Goal: Transaction & Acquisition: Purchase product/service

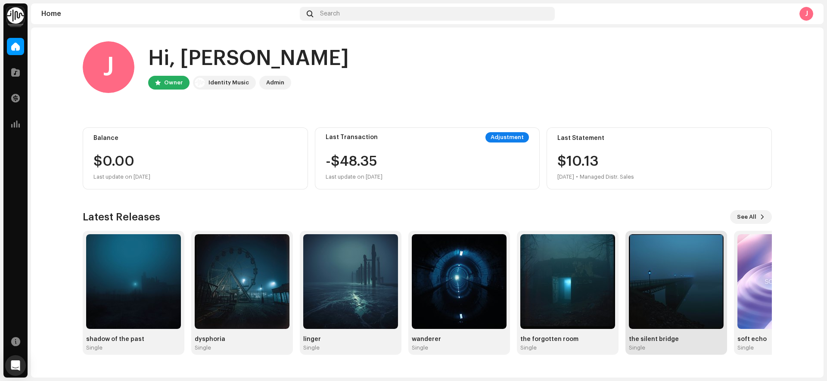
click at [700, 273] on img at bounding box center [676, 281] width 95 height 95
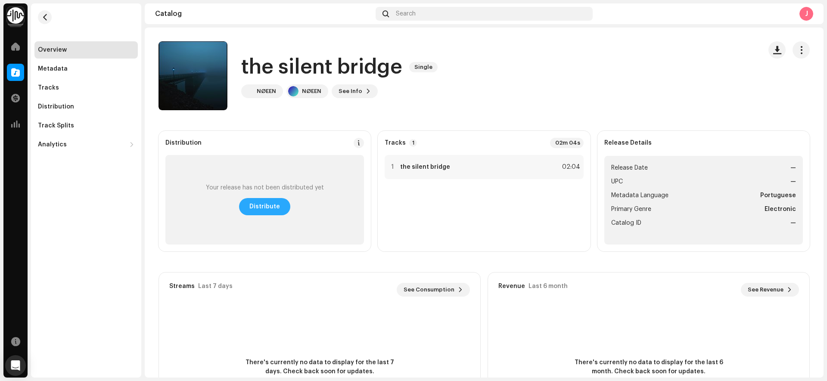
click at [269, 205] on span "Distribute" at bounding box center [264, 206] width 31 height 17
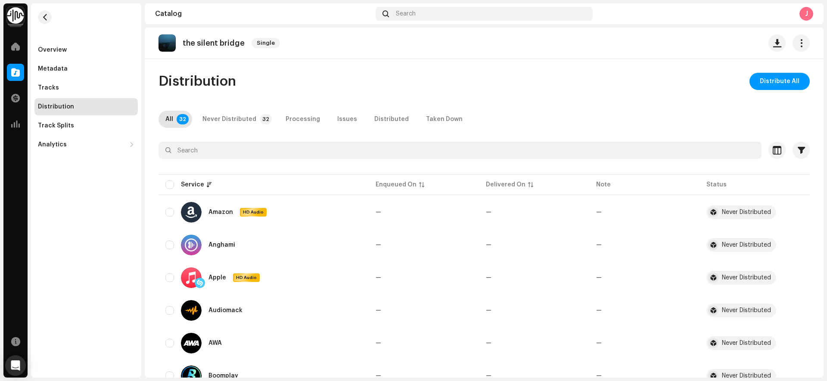
scroll to position [20, 0]
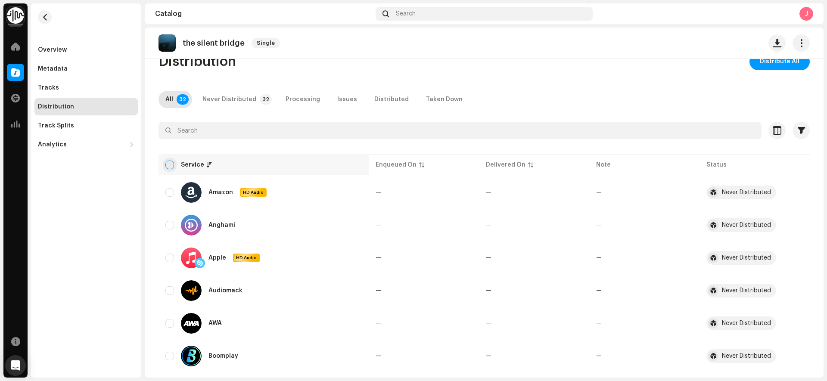
click at [170, 161] on input "checkbox" at bounding box center [169, 165] width 9 height 9
checkbox input "true"
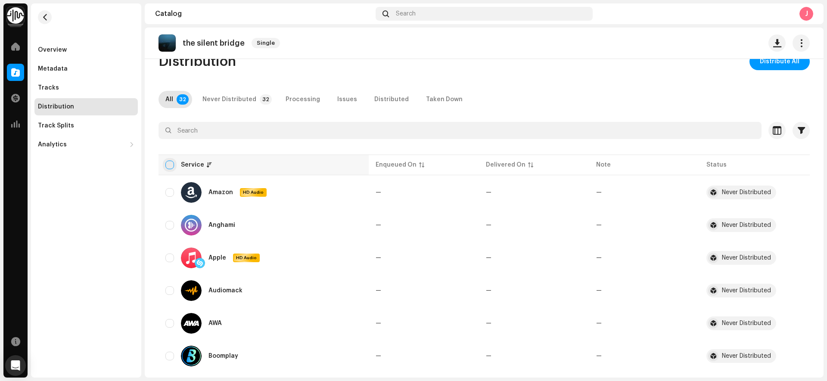
checkbox input "true"
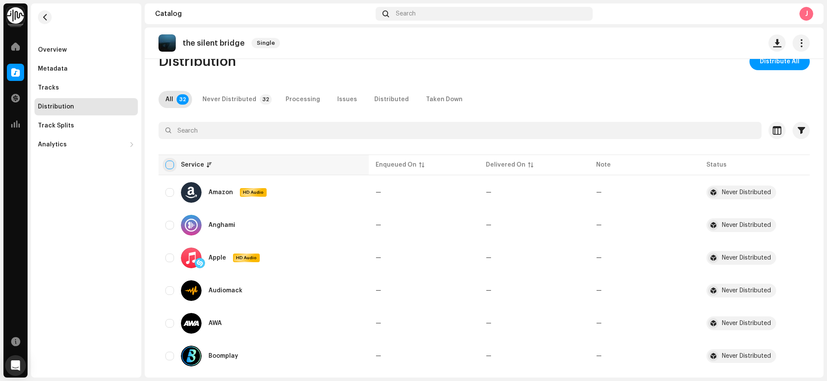
checkbox input "true"
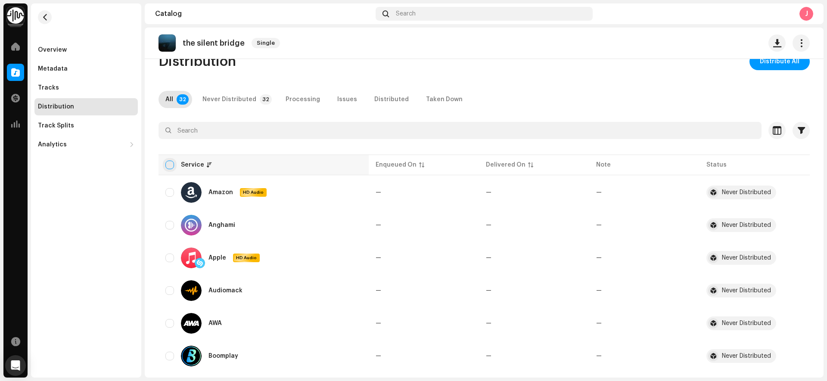
checkbox input "true"
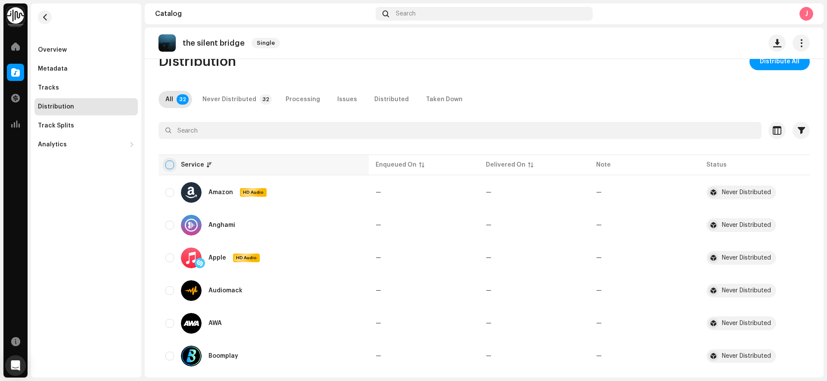
checkbox input "true"
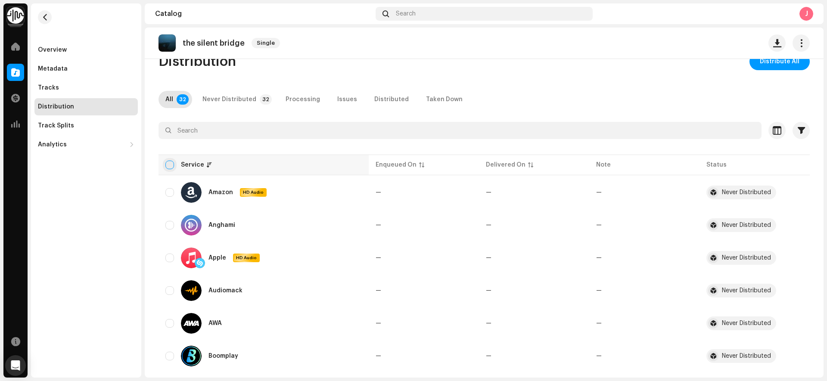
checkbox input "true"
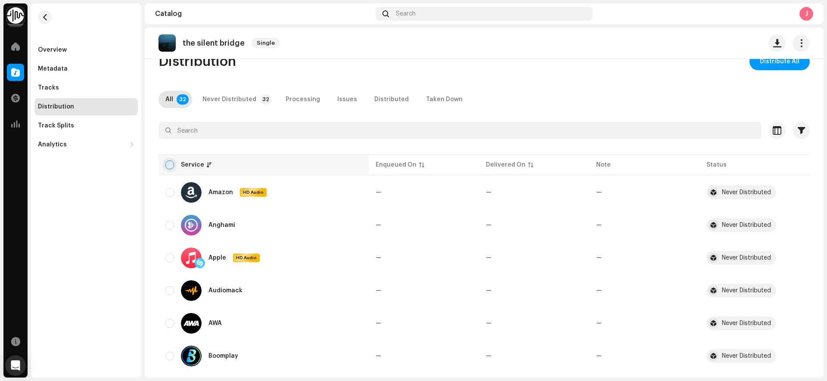
checkbox input "true"
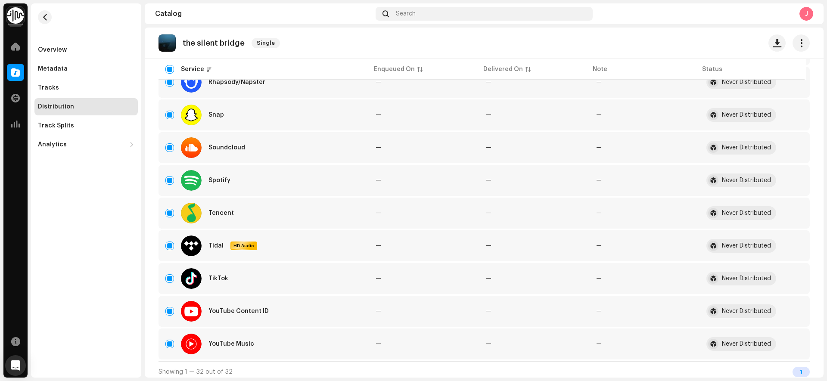
scroll to position [890, 0]
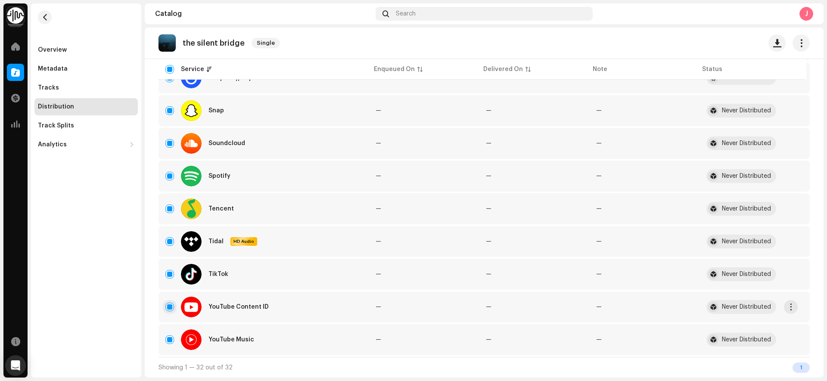
click at [166, 305] on input "Row Selected" at bounding box center [169, 307] width 9 height 9
checkbox input "false"
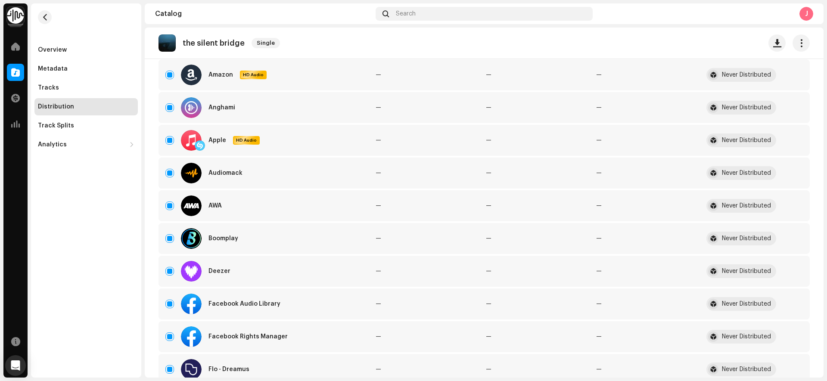
scroll to position [0, 0]
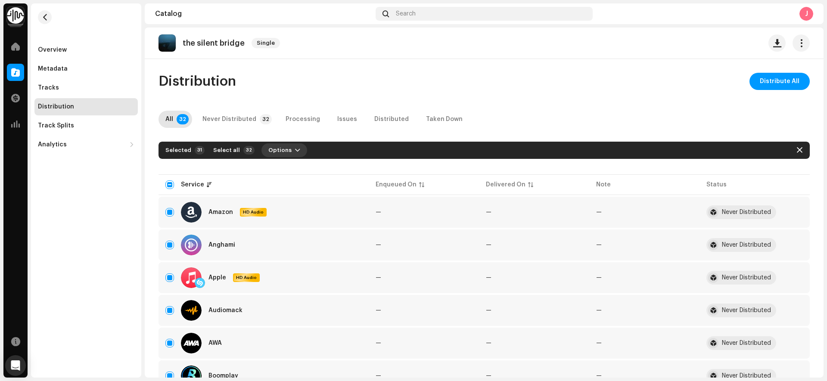
click at [277, 149] on span "Options" at bounding box center [279, 150] width 23 height 17
click at [299, 171] on div "Distribute" at bounding box center [304, 169] width 80 height 7
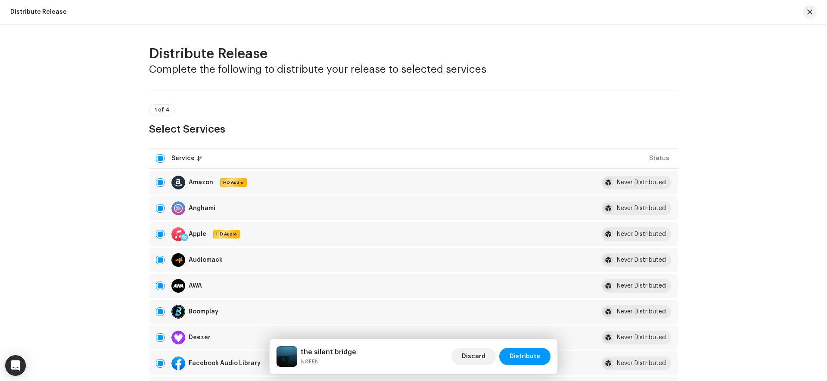
drag, startPoint x: 824, startPoint y: 51, endPoint x: 823, endPoint y: 104, distance: 52.6
click at [823, 104] on div "Distribute Release Complete the following to distribute your release to selecte…" at bounding box center [413, 203] width 827 height 357
click at [810, 84] on div "Distribute Release Complete the following to distribute your release to selecte…" at bounding box center [413, 203] width 827 height 357
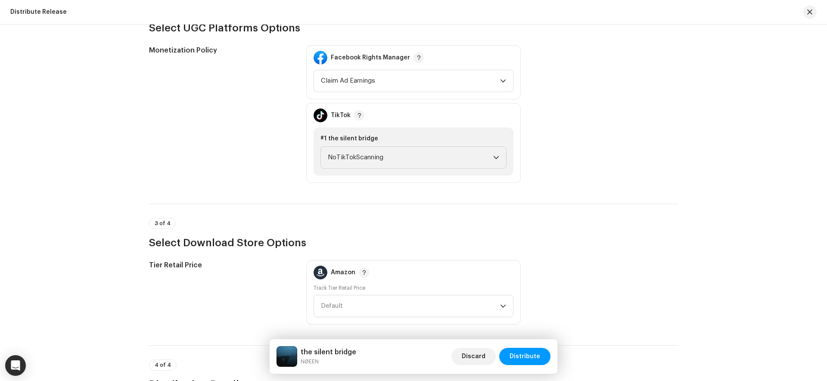
scroll to position [1002, 0]
click at [397, 159] on span "NoTikTokScanning" at bounding box center [410, 160] width 165 height 22
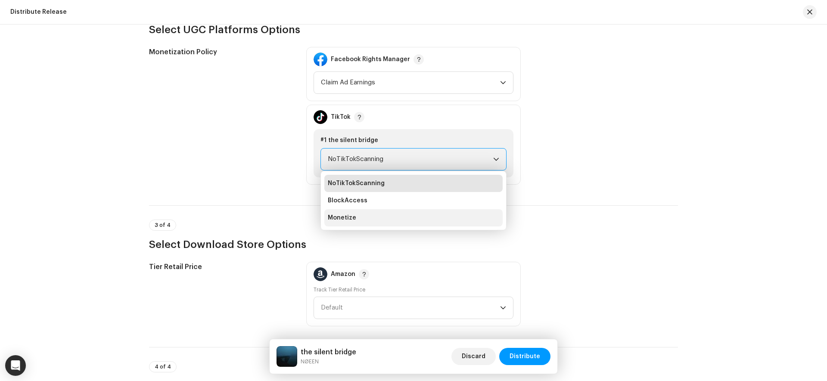
click at [361, 215] on li "Monetize" at bounding box center [413, 217] width 178 height 17
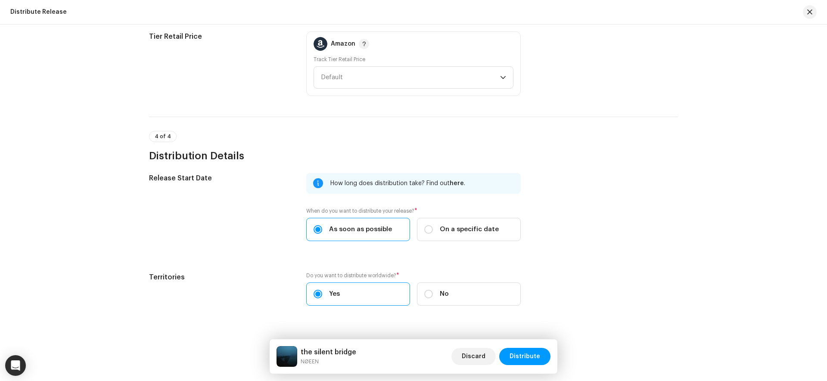
scroll to position [1250, 0]
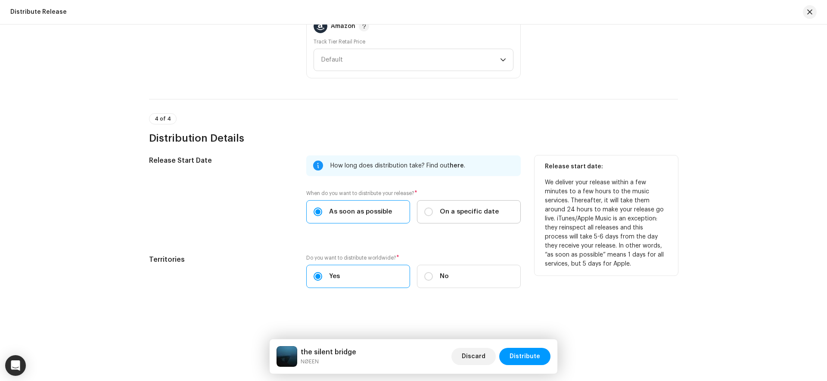
click at [462, 215] on span "On a specific date" at bounding box center [469, 211] width 59 height 9
click at [433, 215] on input "On a specific date" at bounding box center [428, 212] width 9 height 9
radio input "true"
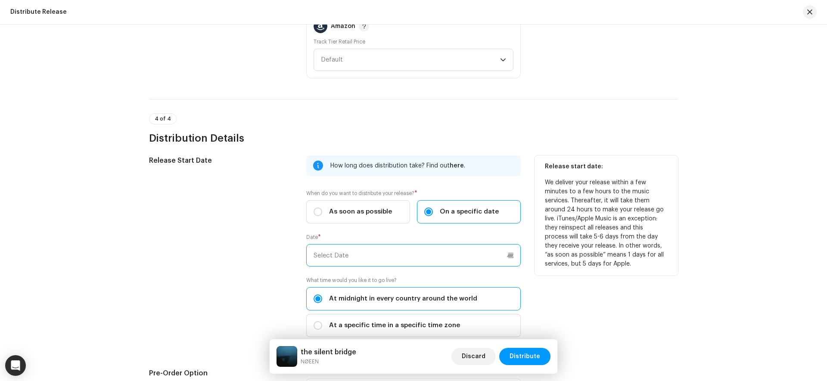
click at [464, 261] on input "text" at bounding box center [413, 255] width 215 height 22
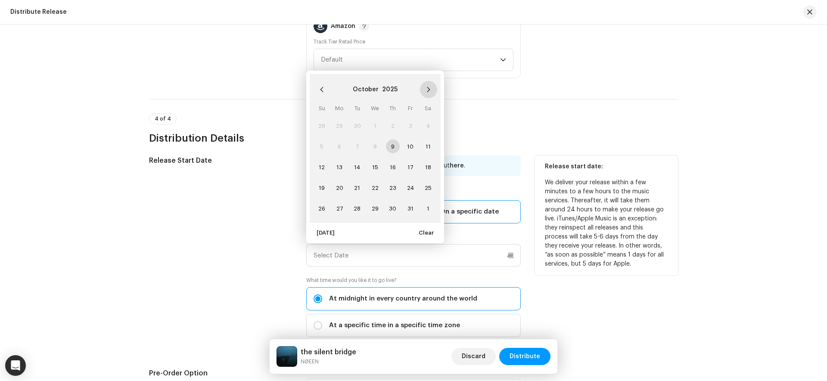
click at [427, 93] on button "Next Month" at bounding box center [428, 89] width 17 height 17
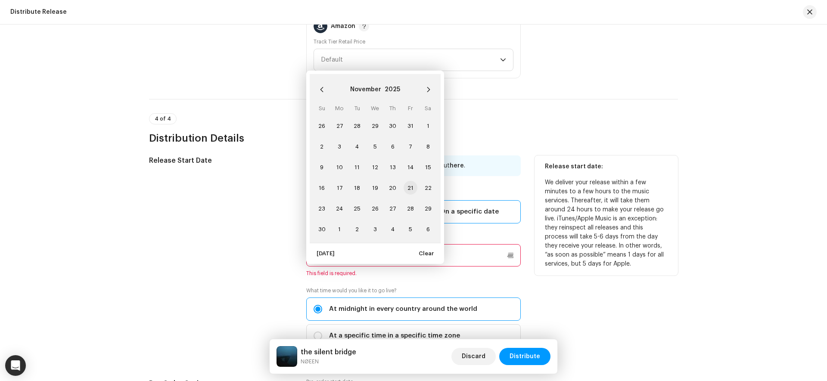
click at [411, 188] on span "21" at bounding box center [411, 188] width 14 height 14
type input "11/21/2025"
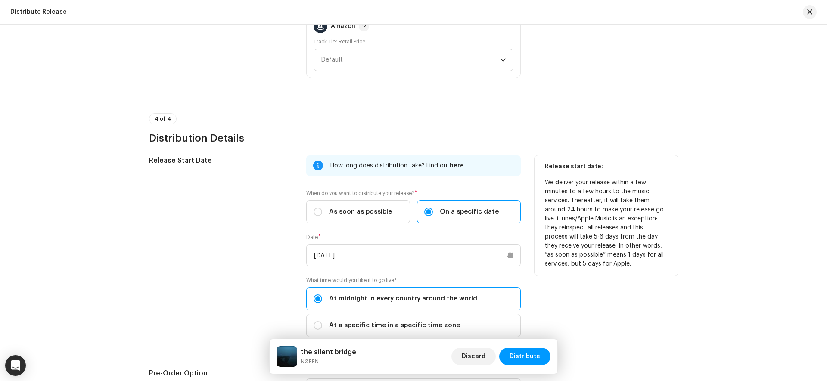
drag, startPoint x: 824, startPoint y: 324, endPoint x: 826, endPoint y: 335, distance: 11.4
click at [826, 335] on div "Distribute Release Complete the following to distribute your release to selecte…" at bounding box center [413, 203] width 827 height 357
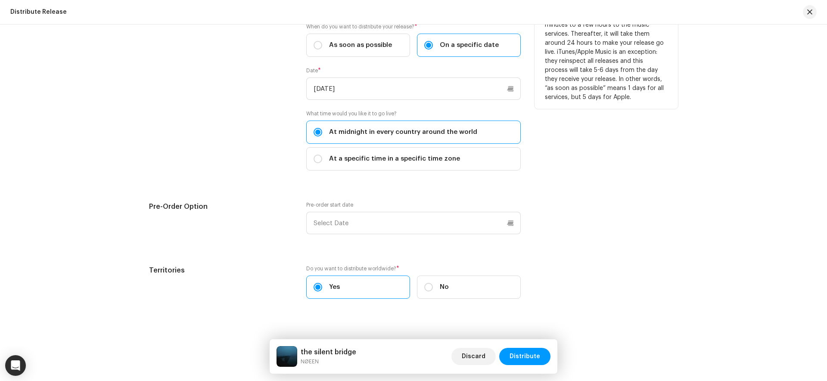
scroll to position [1428, 0]
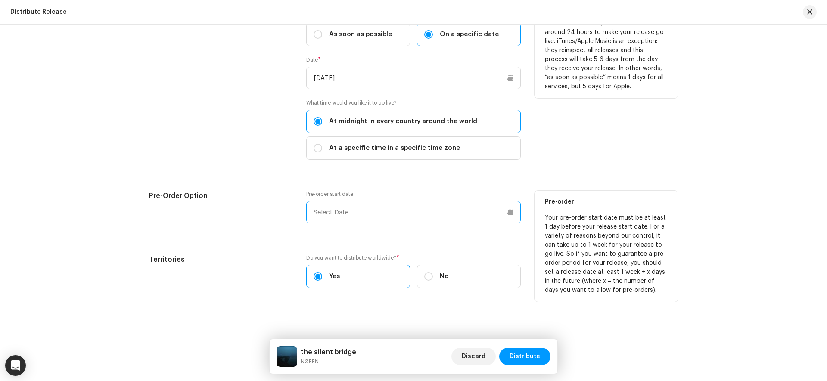
click at [505, 212] on input "text" at bounding box center [413, 212] width 215 height 22
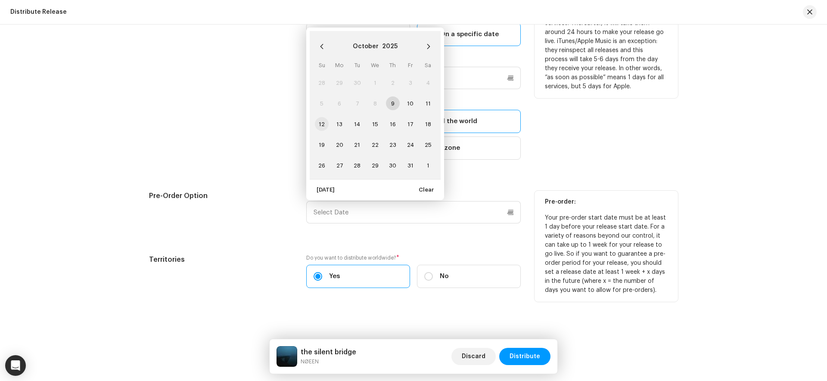
click at [316, 124] on span "12" at bounding box center [322, 124] width 14 height 14
type input "10/12/2025"
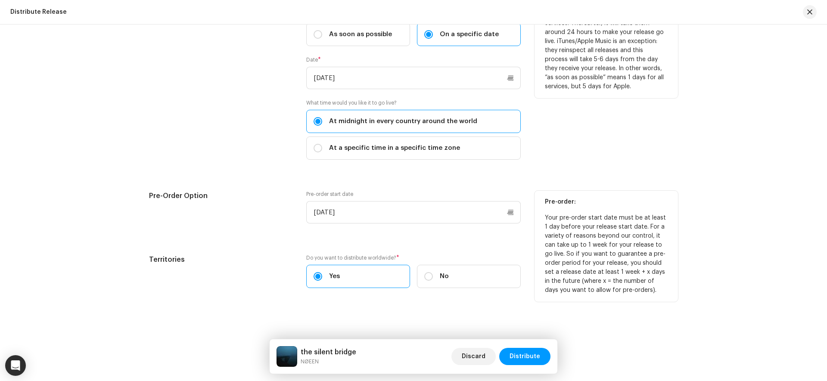
click at [639, 171] on div "Release Start Date How long does distribution take? Find out here . When do you…" at bounding box center [413, 138] width 529 height 321
click at [522, 353] on span "Distribute" at bounding box center [525, 356] width 31 height 17
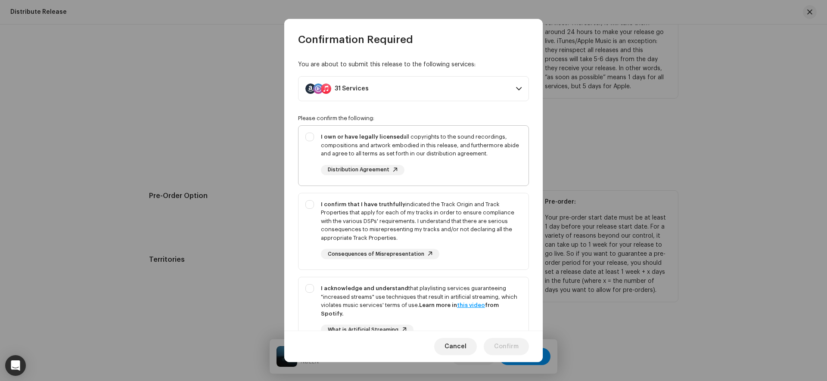
click at [505, 152] on div "I own or have legally licensed all copyrights to the sound recordings, composit…" at bounding box center [421, 145] width 201 height 25
checkbox input "true"
click at [506, 203] on div "I confirm that I have truthfully indicated the Track Origin and Track Propertie…" at bounding box center [421, 221] width 201 height 42
checkbox input "true"
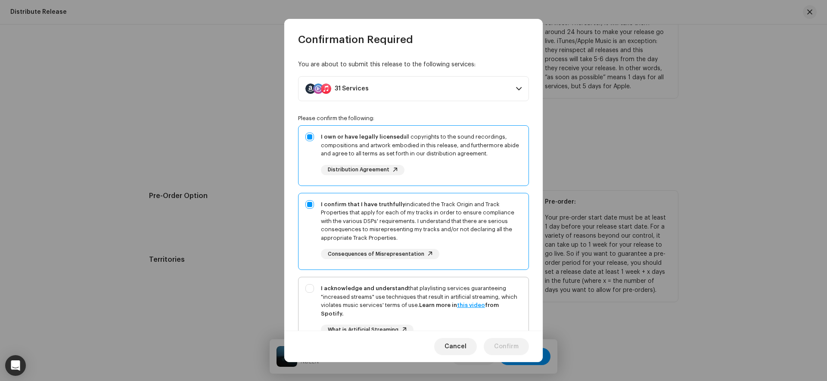
click at [518, 291] on div "I acknowledge and understand that playlisting services guaranteeing "increased …" at bounding box center [414, 316] width 230 height 78
checkbox input "true"
click at [517, 88] on span at bounding box center [519, 88] width 6 height 7
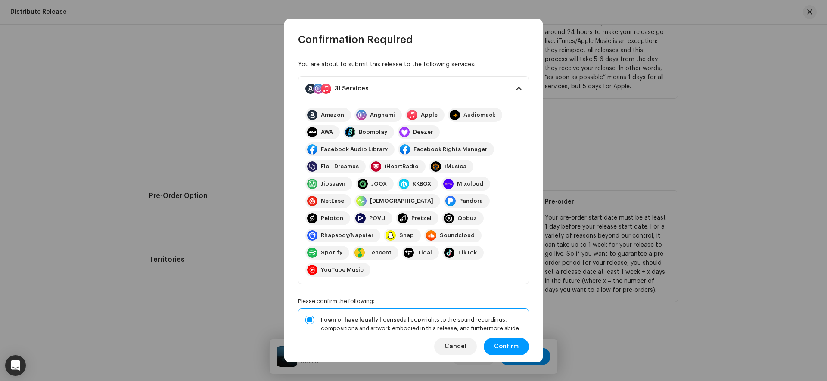
click at [516, 87] on span at bounding box center [519, 88] width 6 height 7
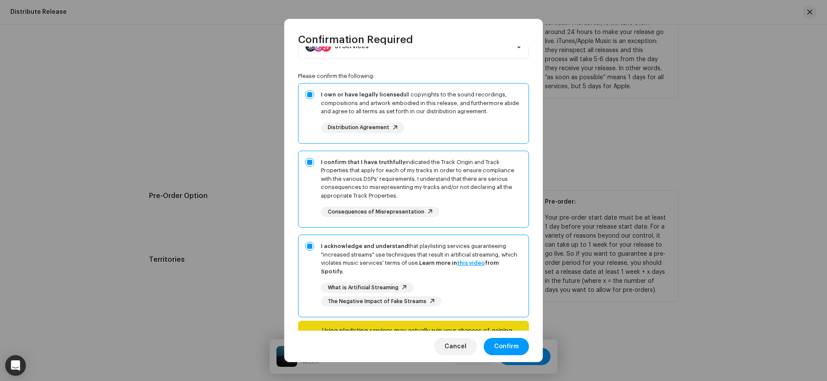
scroll to position [87, 0]
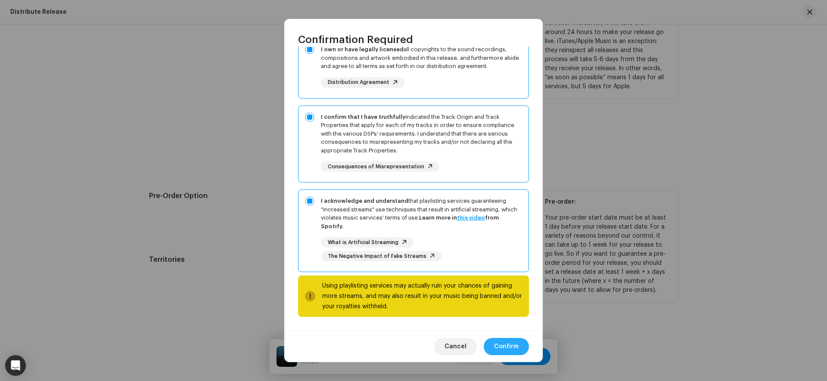
click at [497, 339] on span "Confirm" at bounding box center [506, 346] width 25 height 17
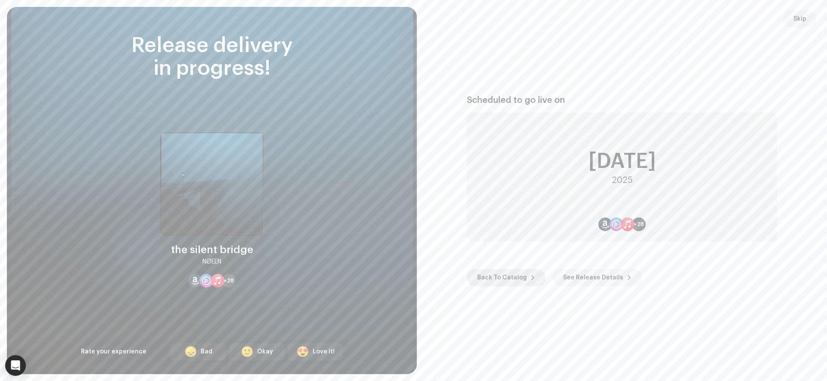
click at [509, 277] on span "Back To Catalog" at bounding box center [502, 277] width 50 height 17
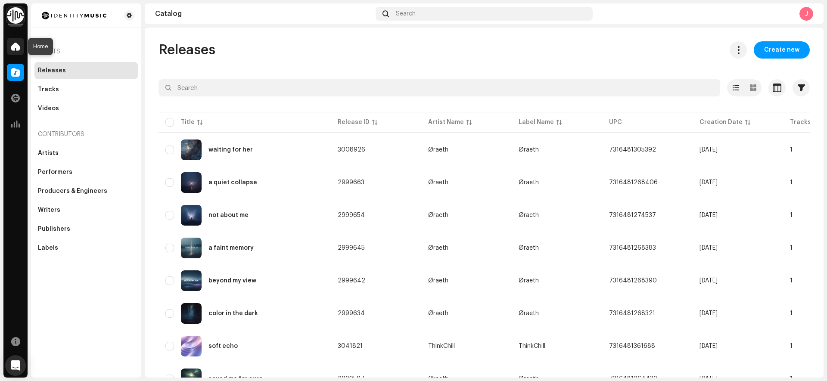
click at [16, 45] on span at bounding box center [15, 46] width 9 height 7
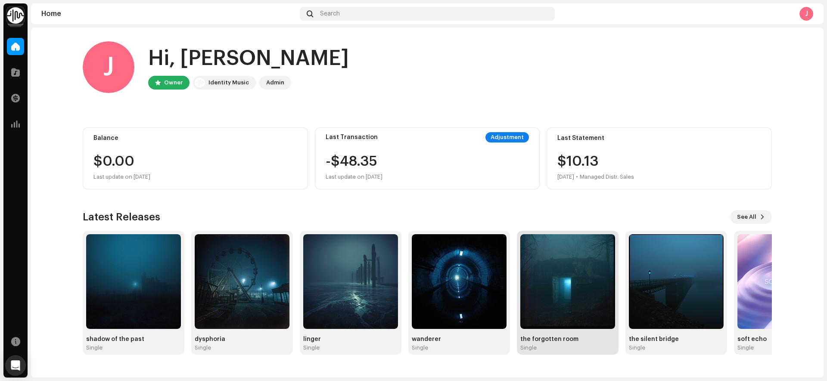
click at [564, 288] on img at bounding box center [567, 281] width 95 height 95
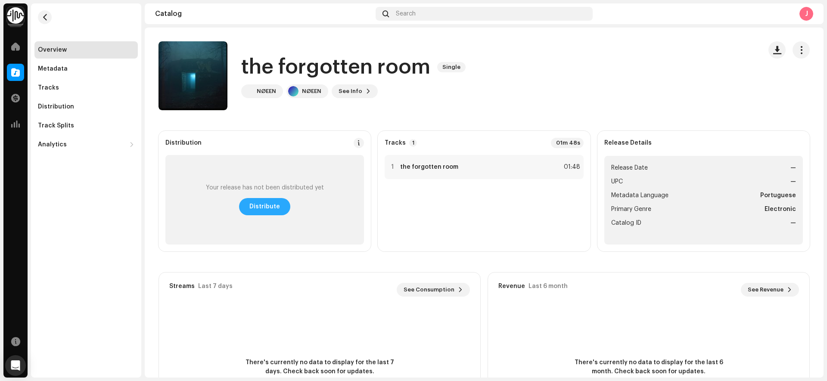
click at [273, 208] on span "Distribute" at bounding box center [264, 206] width 31 height 17
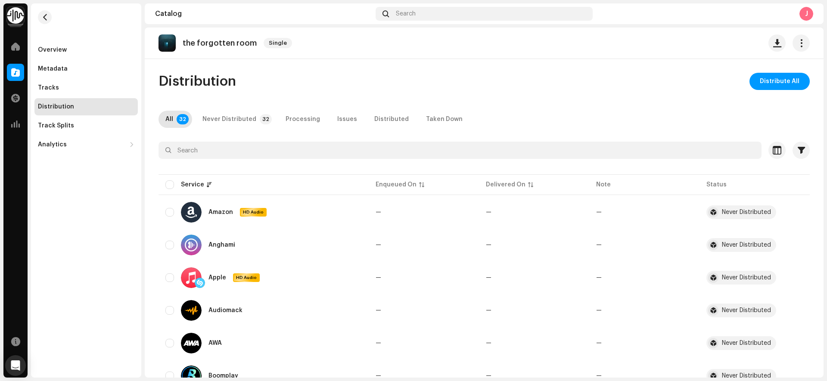
click at [171, 181] on input "checkbox" at bounding box center [169, 185] width 9 height 9
checkbox input "true"
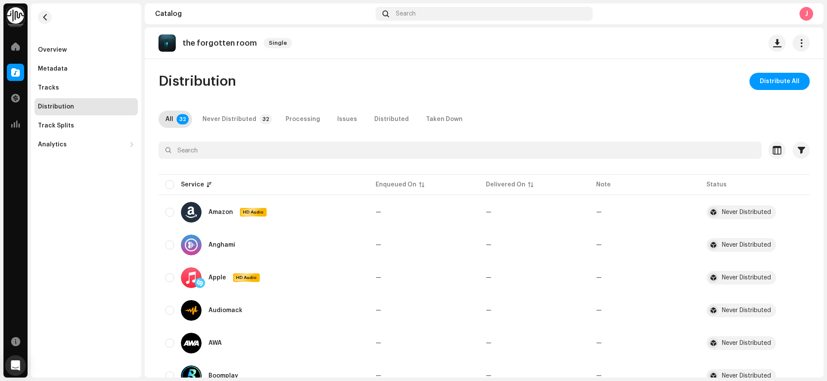
checkbox input "true"
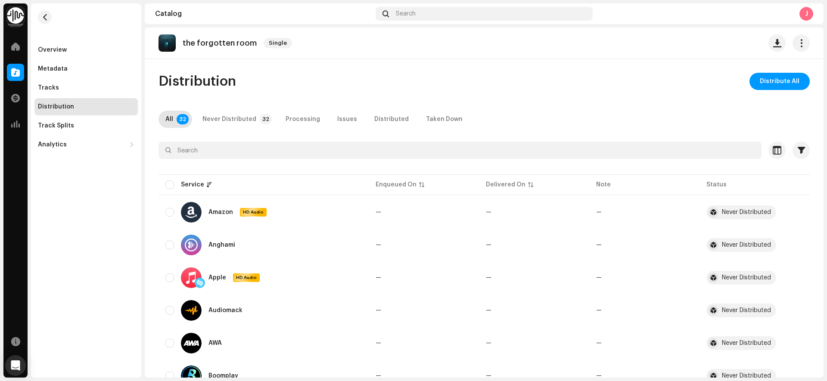
checkbox input "true"
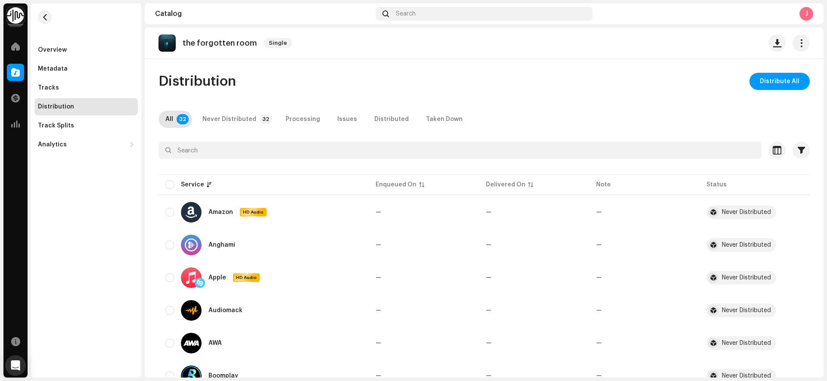
checkbox input "true"
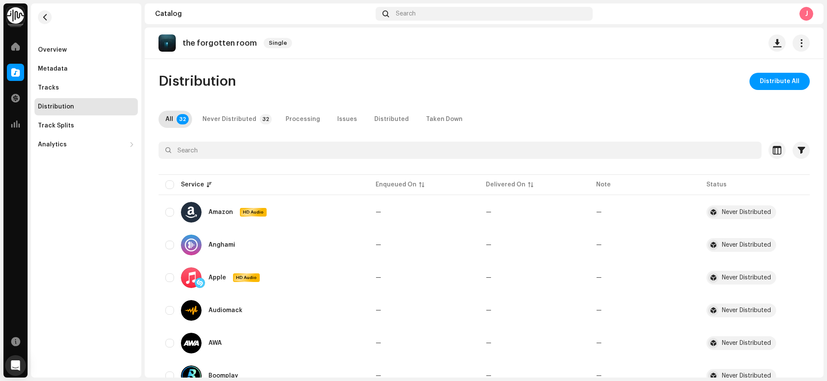
checkbox input "true"
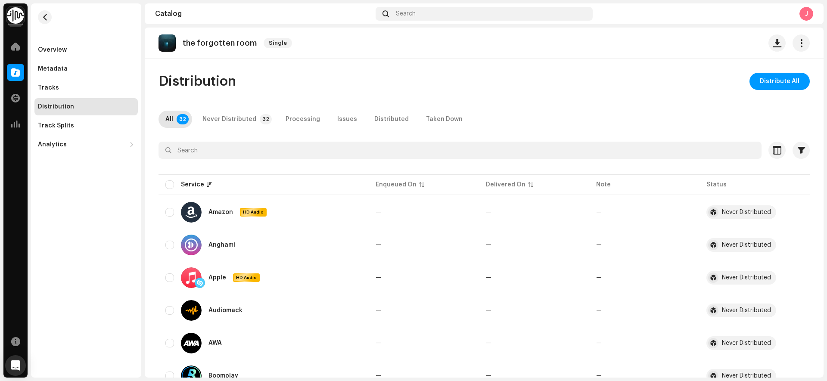
checkbox input "true"
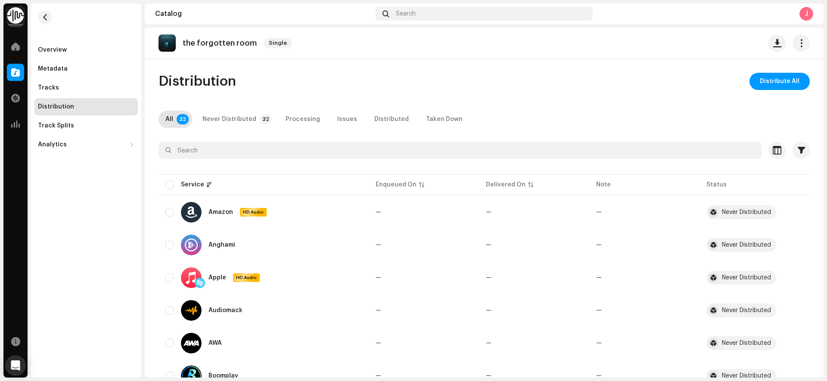
checkbox input "true"
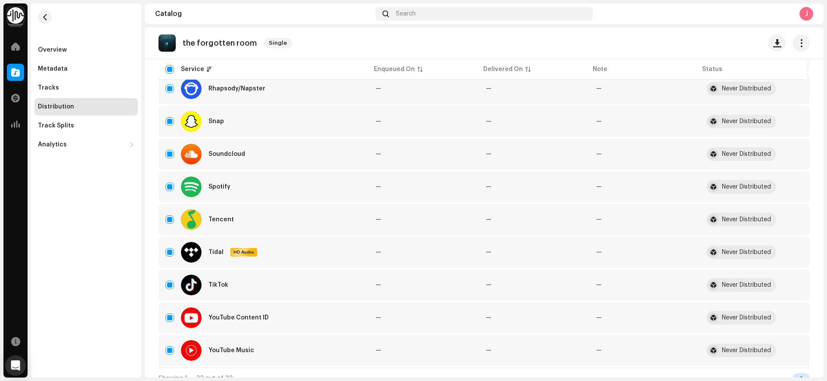
scroll to position [890, 0]
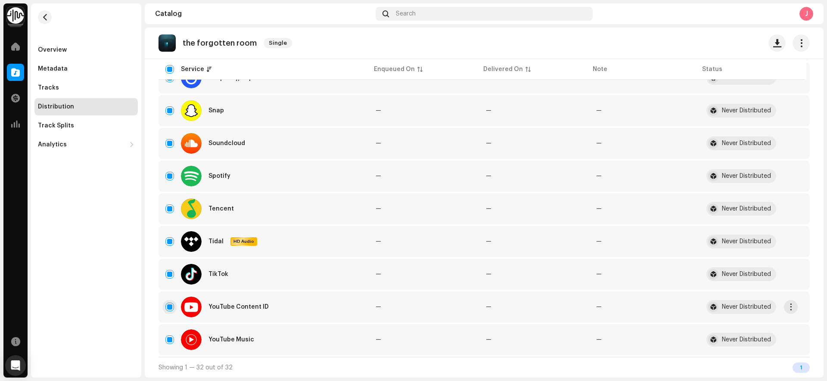
click at [169, 142] on input "Row Selected" at bounding box center [169, 143] width 9 height 9
checkbox input "false"
click at [169, 309] on input "Row Selected" at bounding box center [169, 307] width 9 height 9
checkbox input "false"
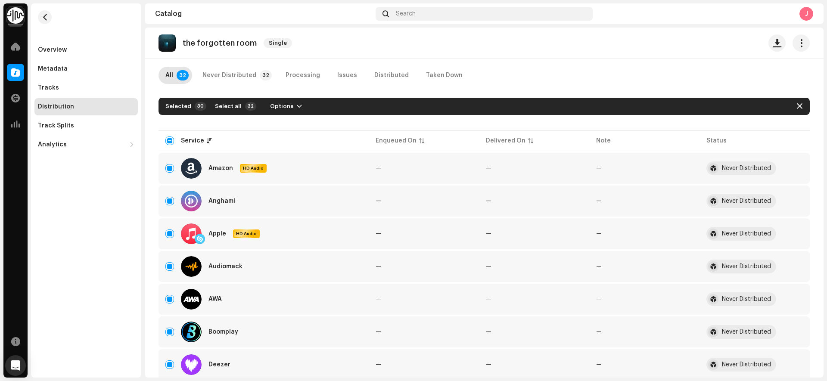
scroll to position [12, 0]
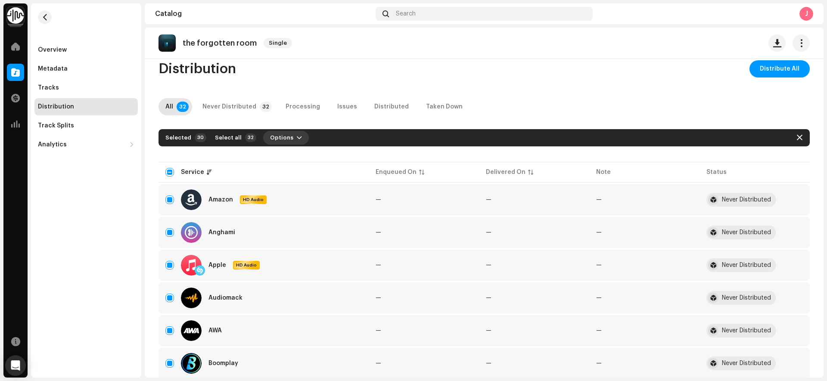
click at [297, 137] on span "button" at bounding box center [299, 137] width 5 height 7
click at [296, 159] on div "Distribute" at bounding box center [305, 157] width 80 height 7
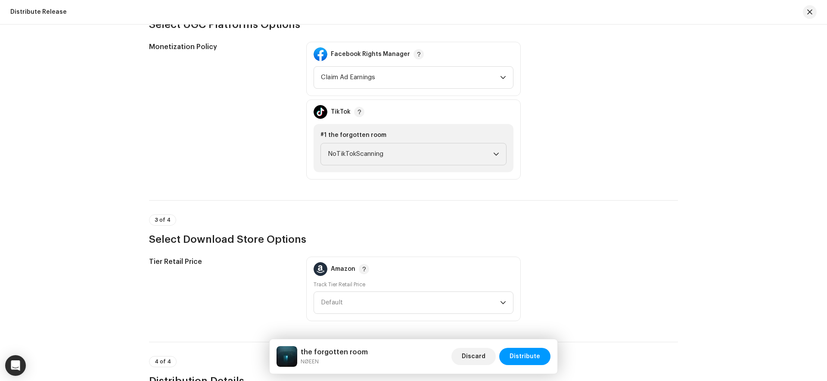
scroll to position [982, 0]
click at [342, 157] on span "NoTikTokScanning" at bounding box center [410, 154] width 165 height 22
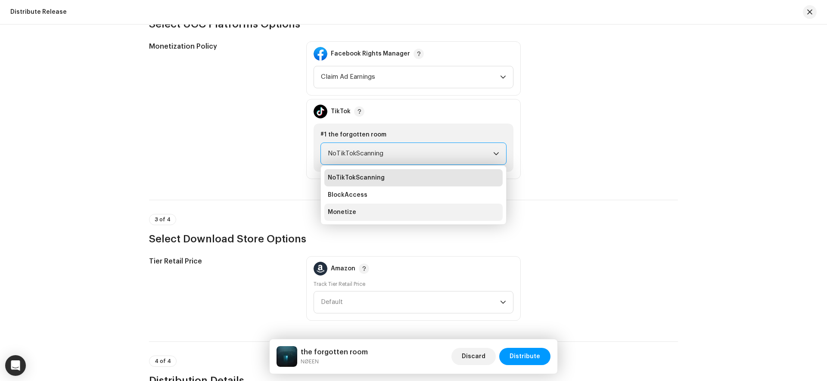
click at [356, 214] on li "Monetize" at bounding box center [413, 212] width 178 height 17
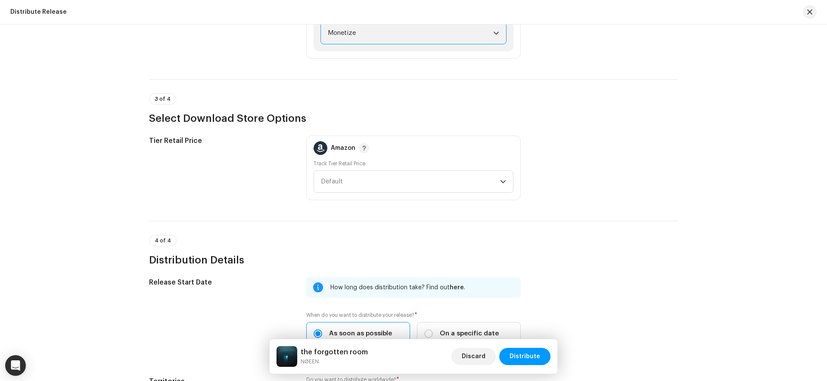
scroll to position [1125, 0]
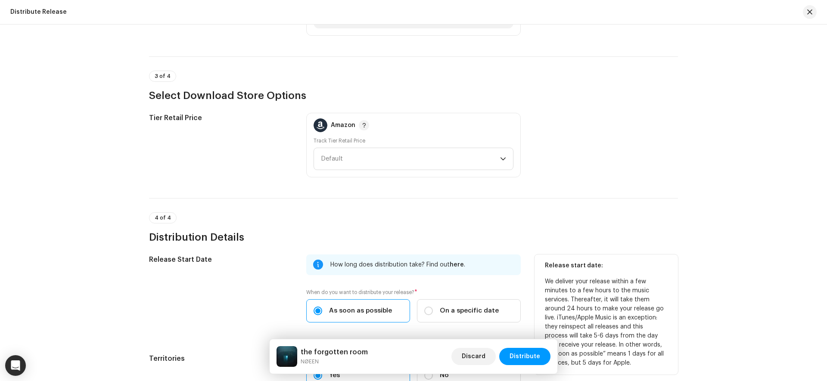
click at [474, 313] on span "On a specific date" at bounding box center [469, 310] width 59 height 9
click at [433, 313] on input "On a specific date" at bounding box center [428, 311] width 9 height 9
radio input "true"
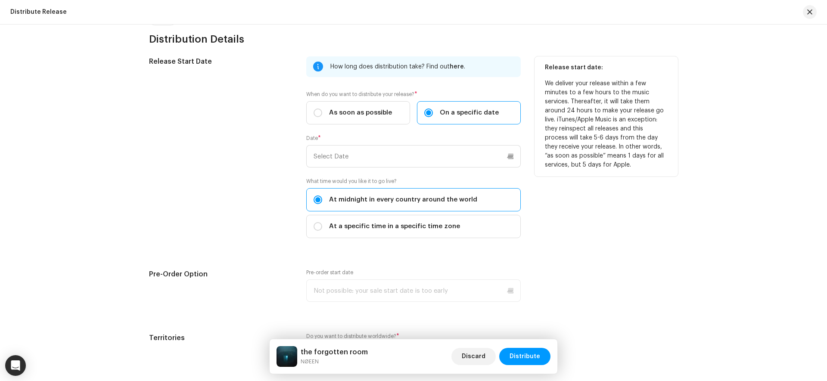
scroll to position [1326, 0]
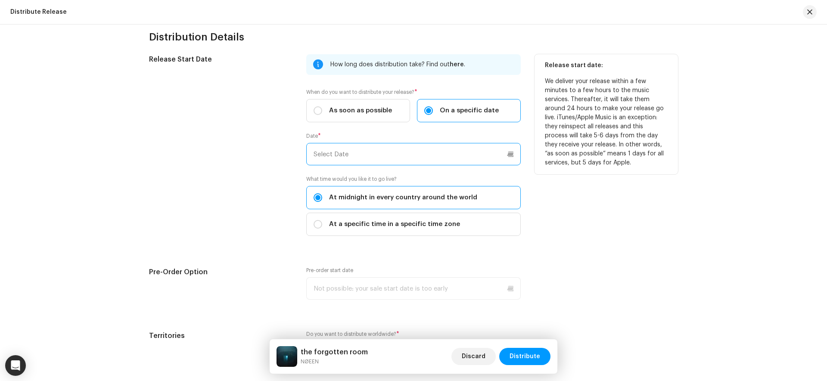
click at [494, 151] on input "text" at bounding box center [413, 154] width 215 height 22
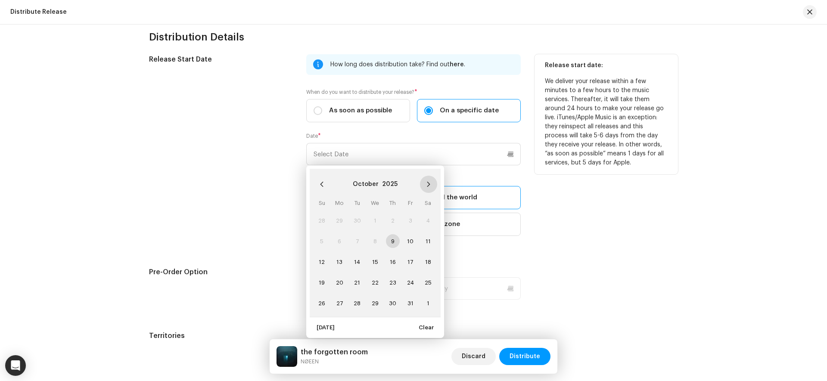
click at [427, 184] on icon "Next Month" at bounding box center [429, 184] width 6 height 6
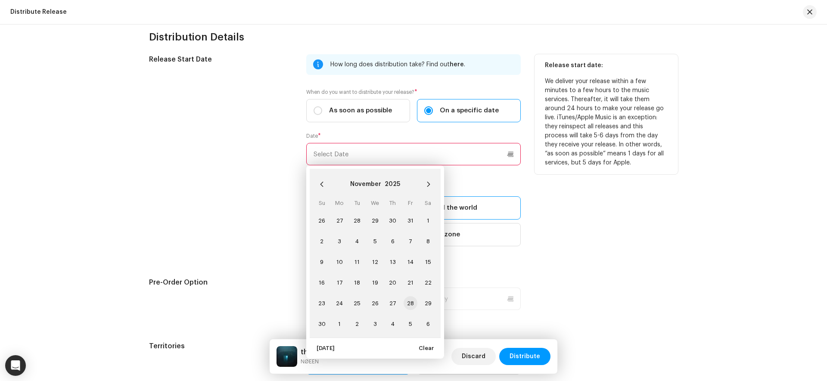
click at [405, 299] on span "28" at bounding box center [411, 303] width 14 height 14
type input "11/28/2025"
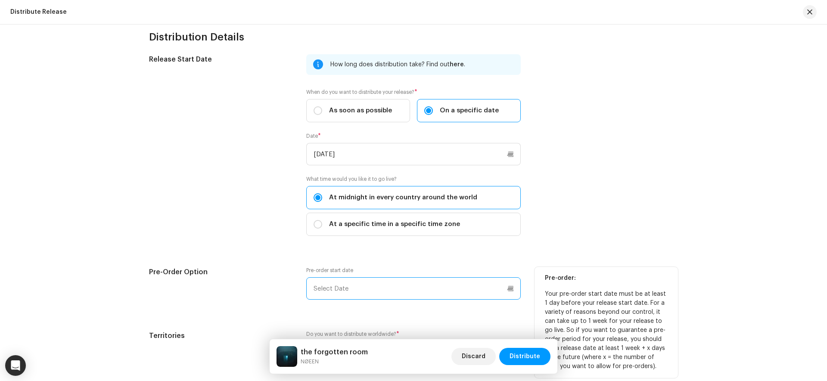
click at [502, 286] on input "text" at bounding box center [413, 288] width 215 height 22
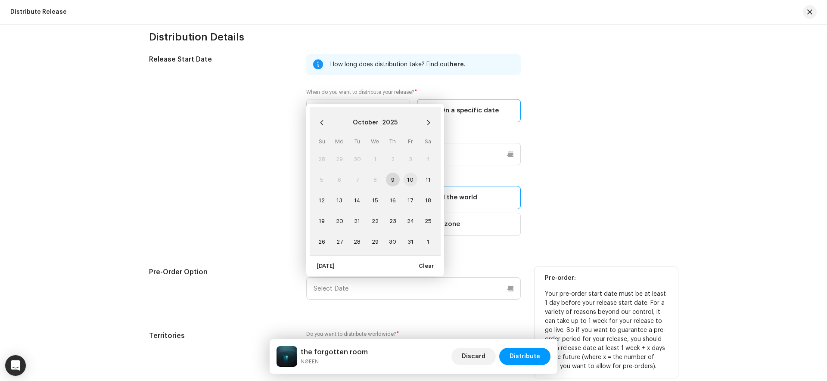
click at [408, 178] on span "10" at bounding box center [411, 180] width 14 height 14
type input "10/10/2025"
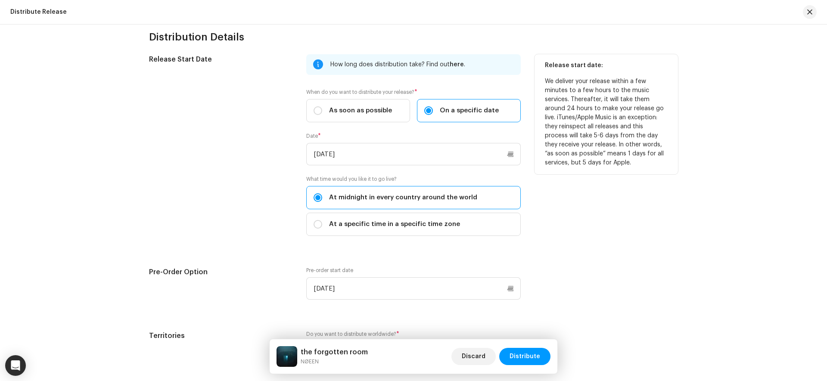
click at [662, 243] on div "Release start date: We deliver your release within a few minutes to a few hours…" at bounding box center [606, 150] width 143 height 192
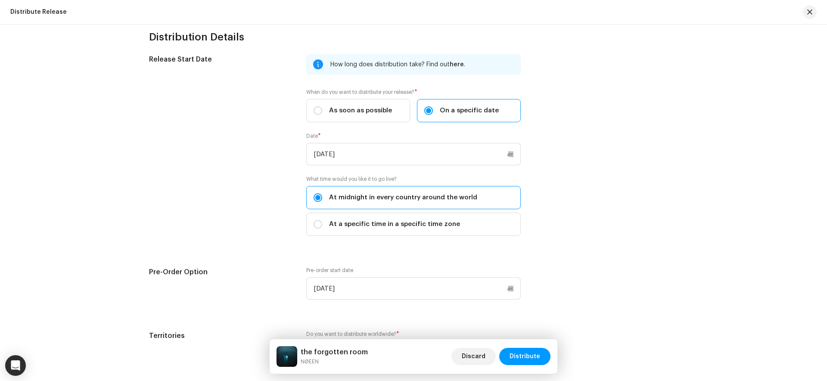
scroll to position [1402, 0]
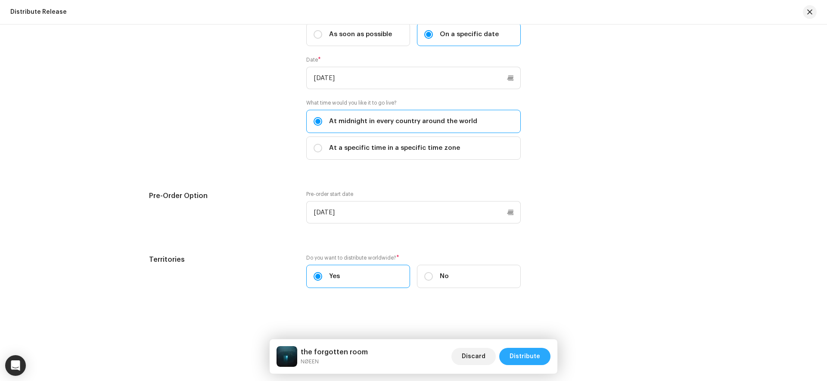
click at [530, 354] on span "Distribute" at bounding box center [525, 356] width 31 height 17
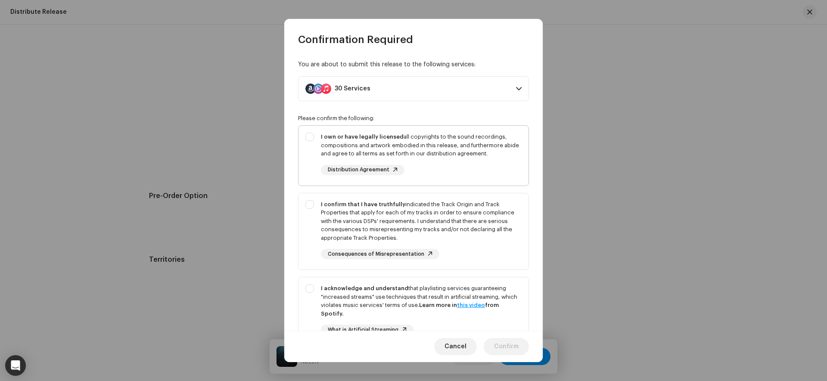
click at [517, 142] on div "I own or have legally licensed all copyrights to the sound recordings, composit…" at bounding box center [421, 145] width 201 height 25
checkbox input "true"
click at [516, 206] on div "I confirm that I have truthfully indicated the Track Origin and Track Propertie…" at bounding box center [421, 221] width 201 height 42
checkbox input "true"
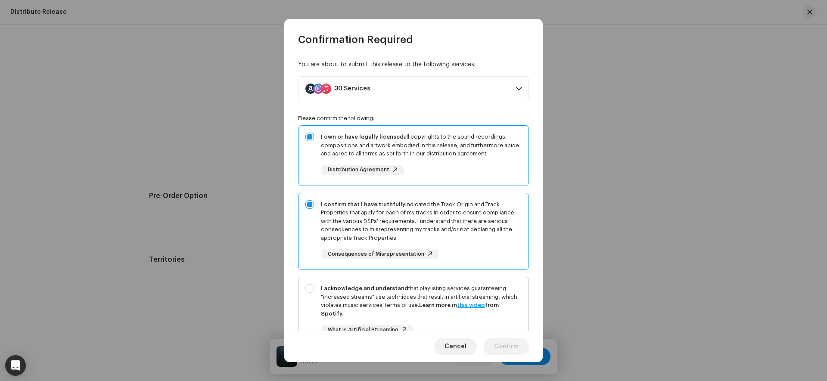
click at [523, 287] on div "I acknowledge and understand that playlisting services guaranteeing "increased …" at bounding box center [414, 316] width 230 height 78
checkbox input "true"
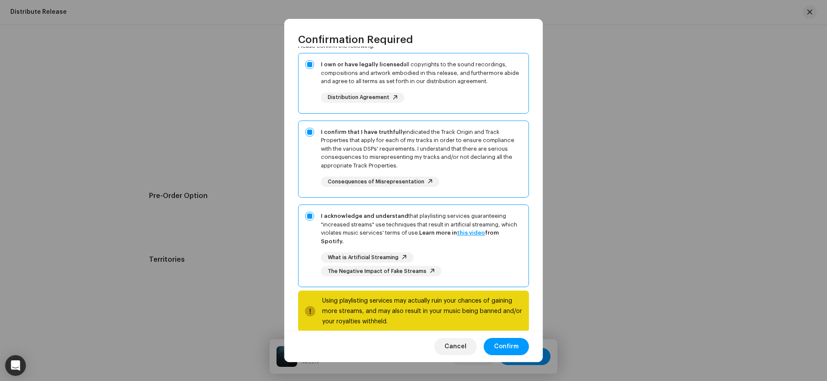
scroll to position [87, 0]
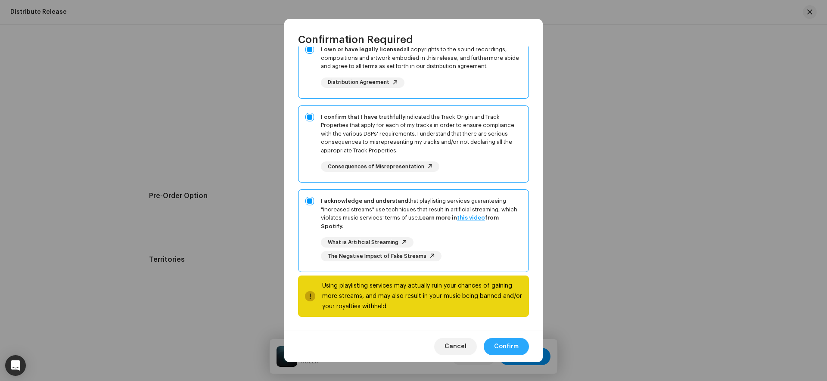
click at [508, 346] on span "Confirm" at bounding box center [506, 346] width 25 height 17
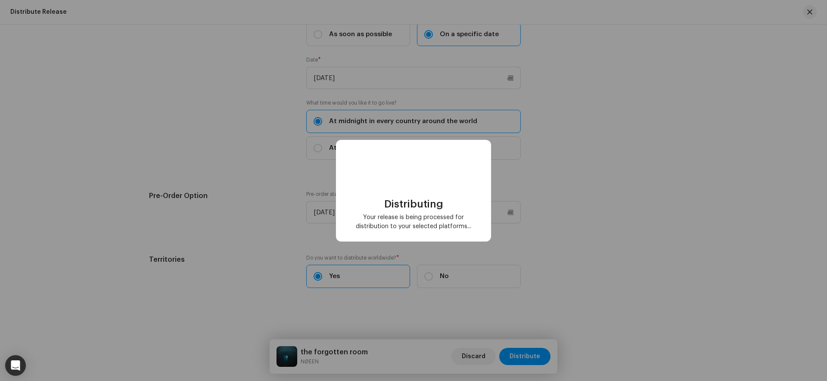
scroll to position [0, 0]
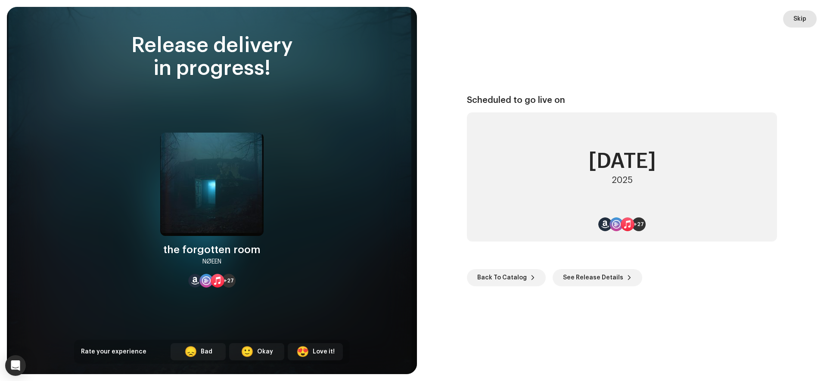
click at [802, 16] on span "Skip" at bounding box center [800, 18] width 13 height 17
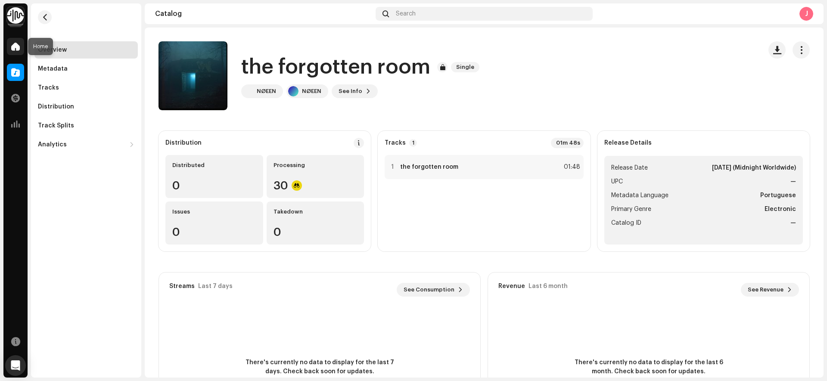
click at [12, 47] on span at bounding box center [15, 46] width 9 height 7
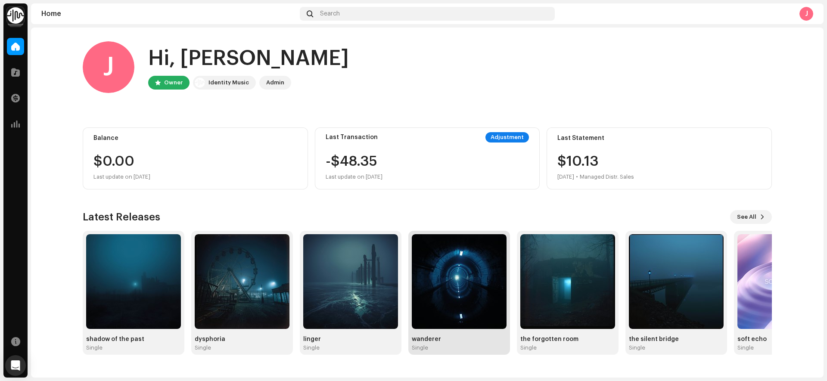
click at [464, 277] on img at bounding box center [459, 281] width 95 height 95
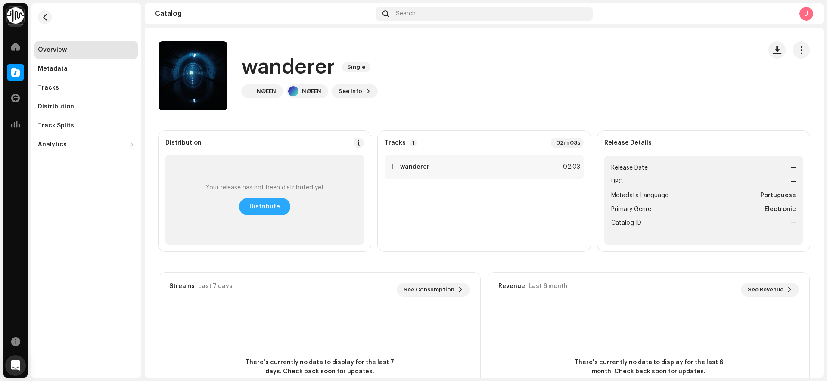
click at [271, 208] on span "Distribute" at bounding box center [264, 206] width 31 height 17
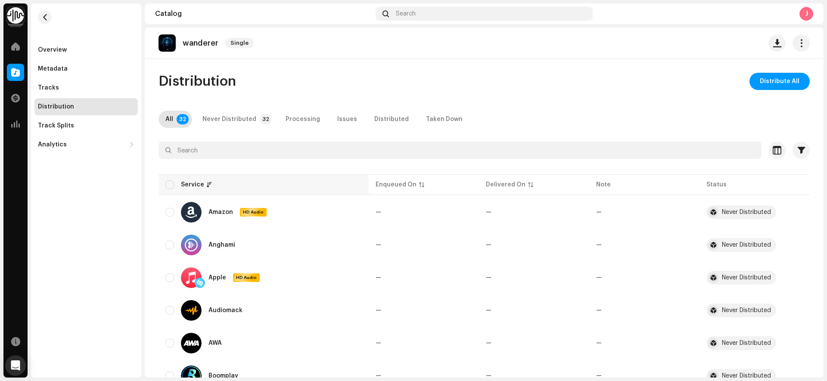
click at [165, 186] on th "Service" at bounding box center [264, 185] width 210 height 21
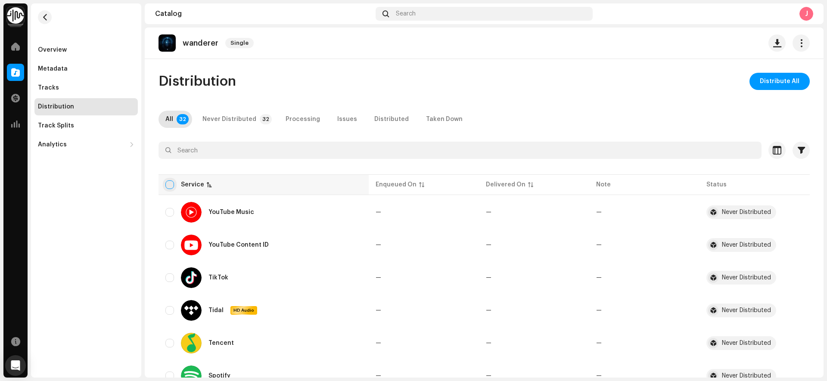
click at [168, 183] on input "checkbox" at bounding box center [169, 185] width 9 height 9
checkbox input "true"
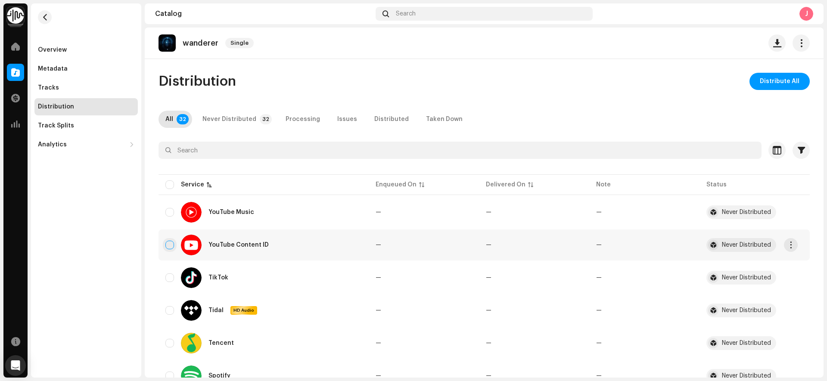
checkbox input "true"
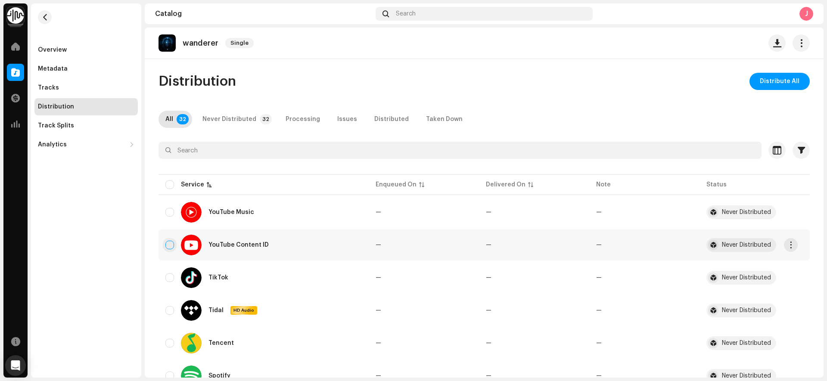
checkbox input "true"
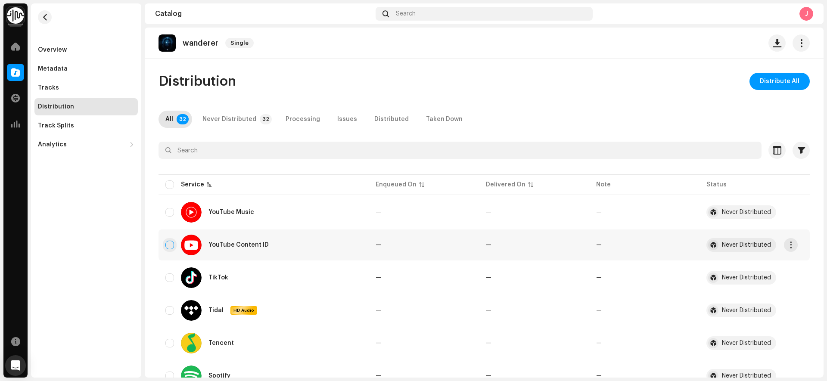
checkbox input "true"
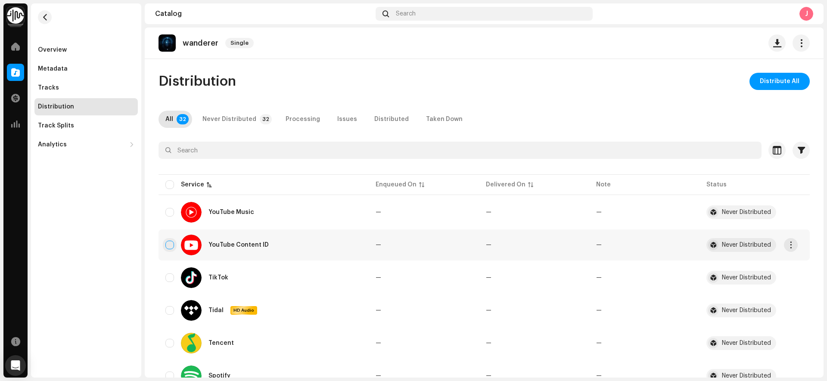
checkbox input "true"
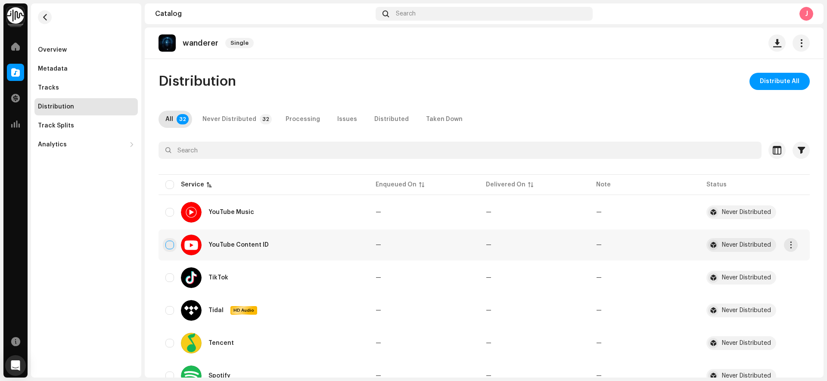
checkbox input "true"
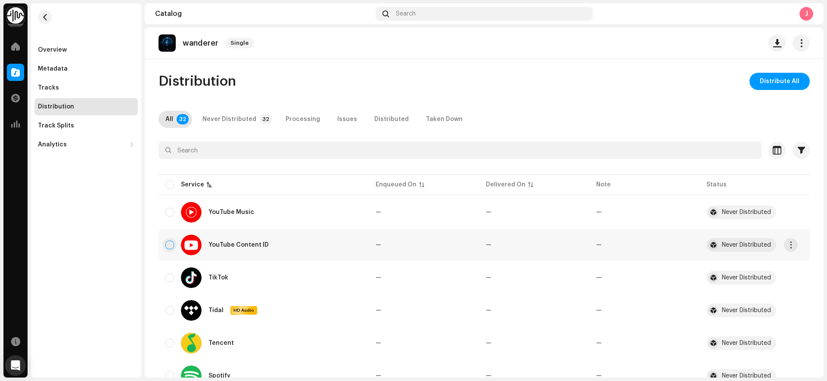
checkbox input "true"
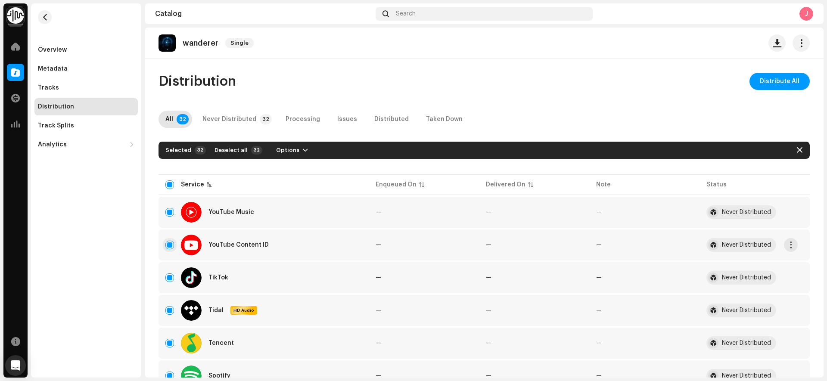
click at [170, 246] on input "Row Selected" at bounding box center [169, 245] width 9 height 9
checkbox input "false"
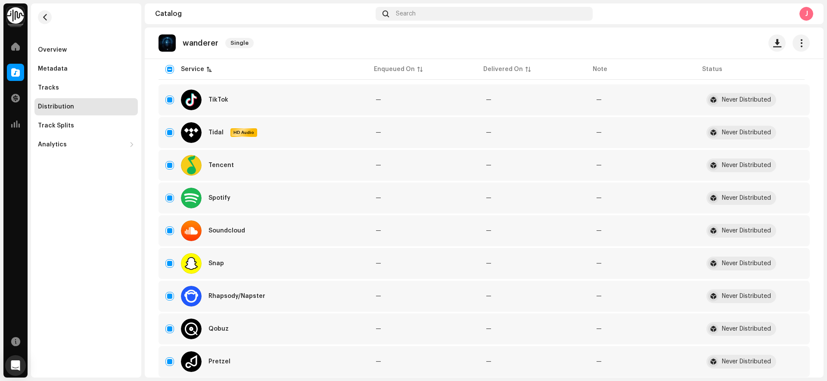
scroll to position [139, 0]
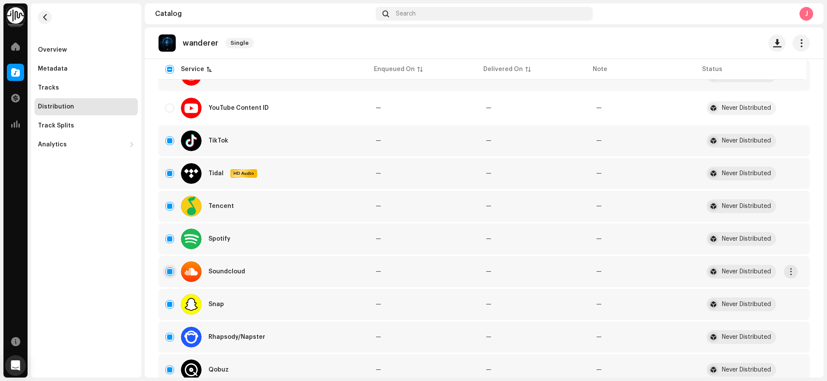
click at [171, 268] on input "Row Selected" at bounding box center [169, 272] width 9 height 9
checkbox input "false"
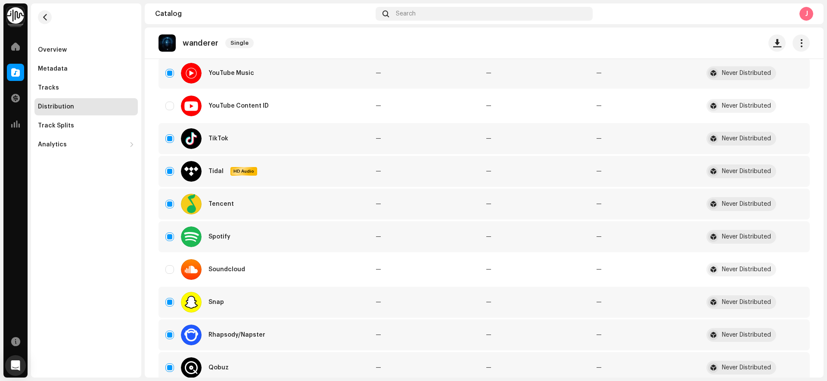
scroll to position [0, 0]
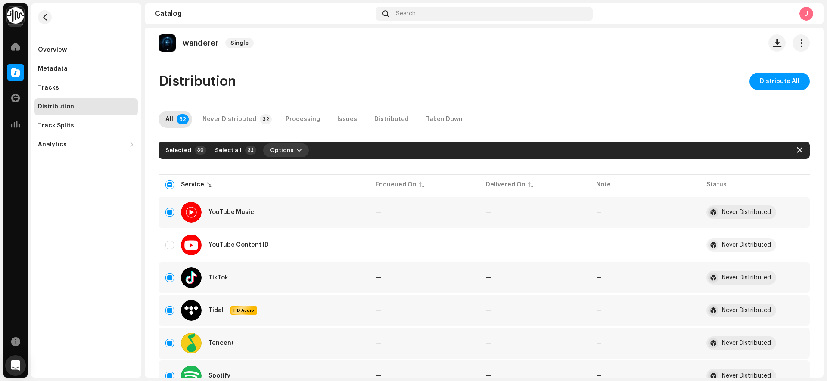
click at [284, 147] on span "Options" at bounding box center [281, 150] width 23 height 17
click at [308, 171] on div "Distribute" at bounding box center [305, 169] width 80 height 7
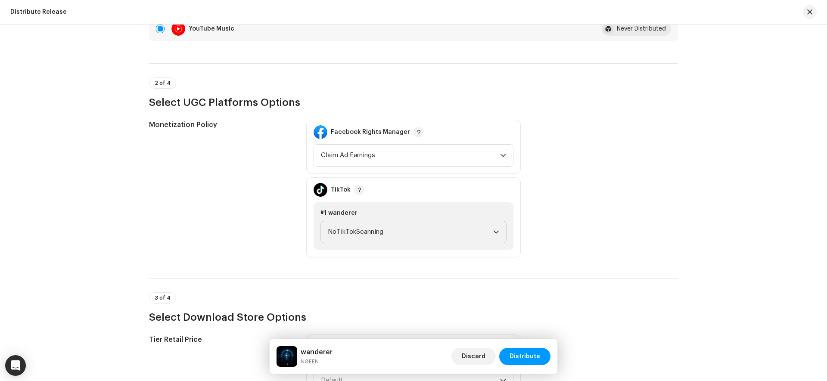
scroll to position [940, 0]
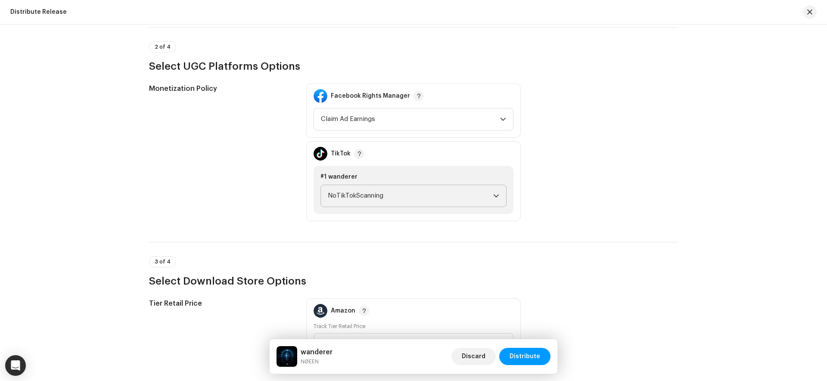
click at [442, 192] on span "NoTikTokScanning" at bounding box center [410, 196] width 165 height 22
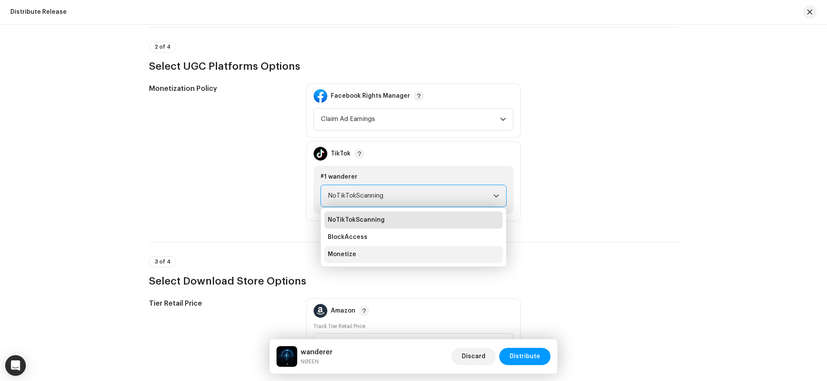
click at [396, 250] on li "Monetize" at bounding box center [413, 254] width 178 height 17
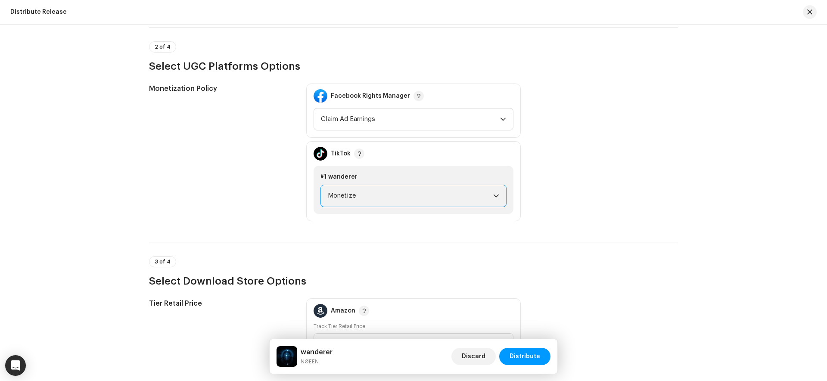
click at [806, 180] on div "Distribute Release Complete the following to distribute your release to selecte…" at bounding box center [413, 203] width 827 height 357
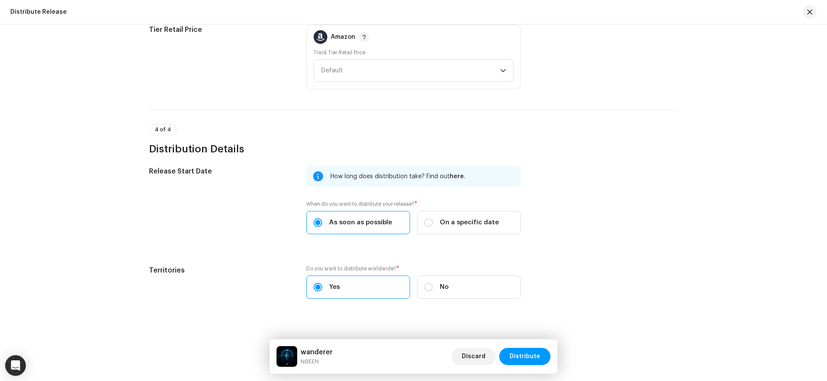
scroll to position [1225, 0]
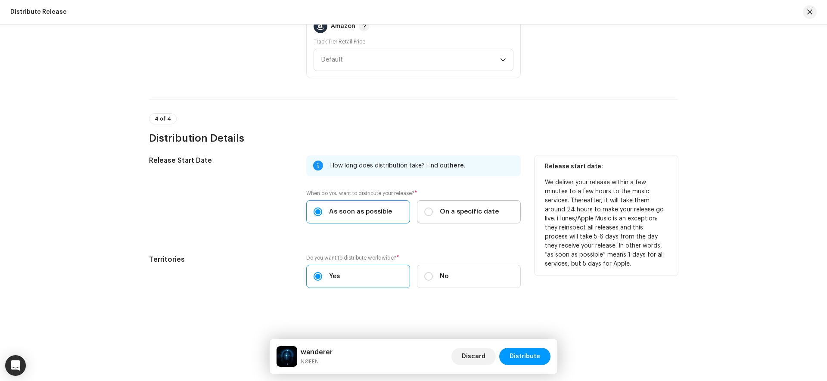
click at [467, 208] on span "On a specific date" at bounding box center [469, 211] width 59 height 9
click at [433, 208] on input "On a specific date" at bounding box center [428, 212] width 9 height 9
radio input "true"
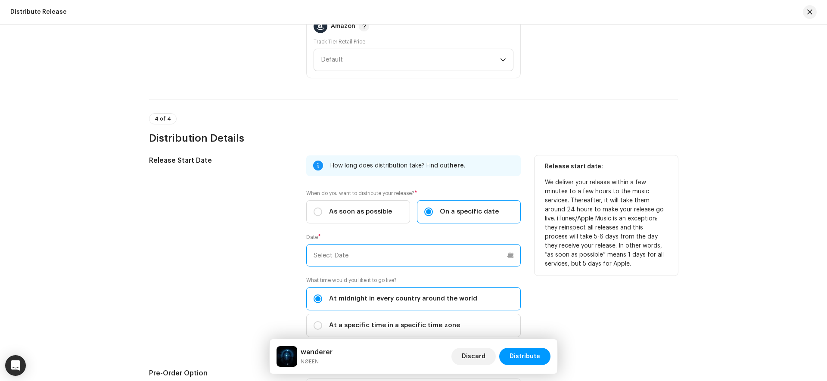
click at [419, 258] on input "text" at bounding box center [413, 255] width 215 height 22
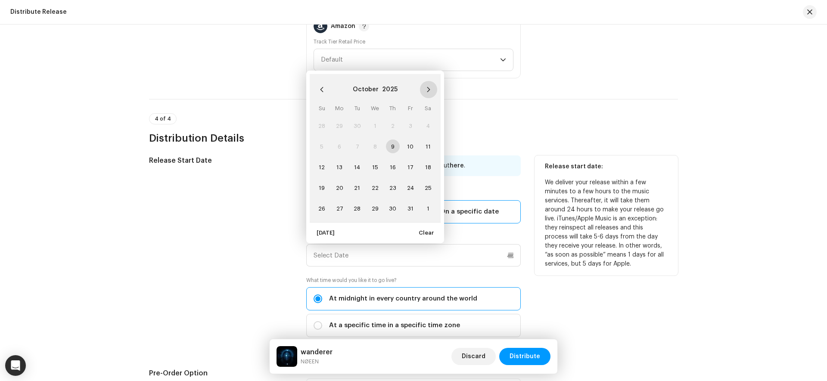
click at [426, 89] on icon "Next Month" at bounding box center [429, 90] width 6 height 6
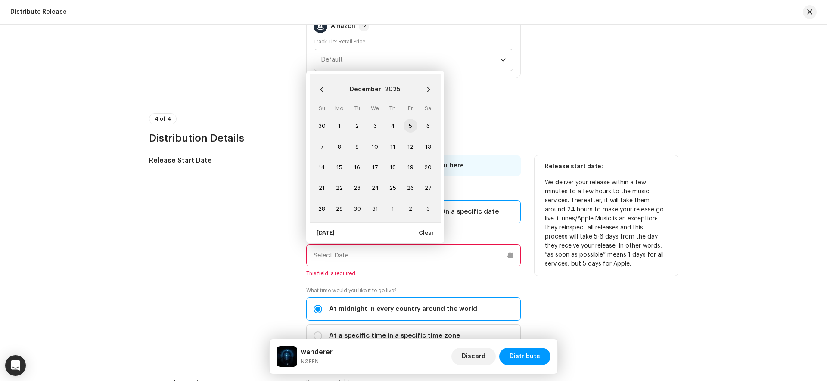
click at [408, 124] on span "5" at bounding box center [411, 126] width 14 height 14
type input "12/05/2025"
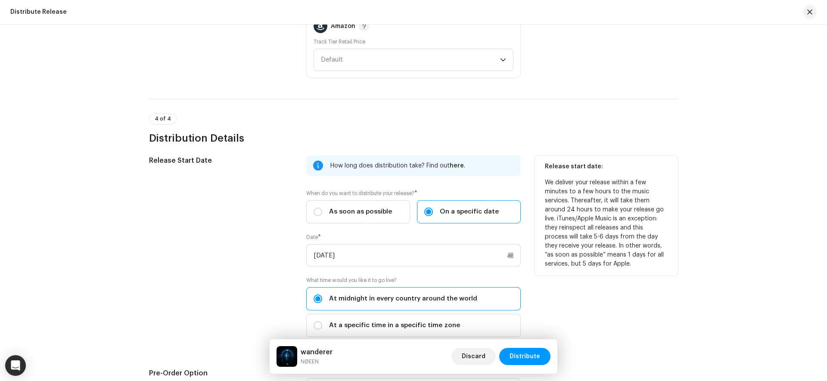
click at [763, 220] on div "Distribute Release Complete the following to distribute your release to selecte…" at bounding box center [413, 203] width 827 height 357
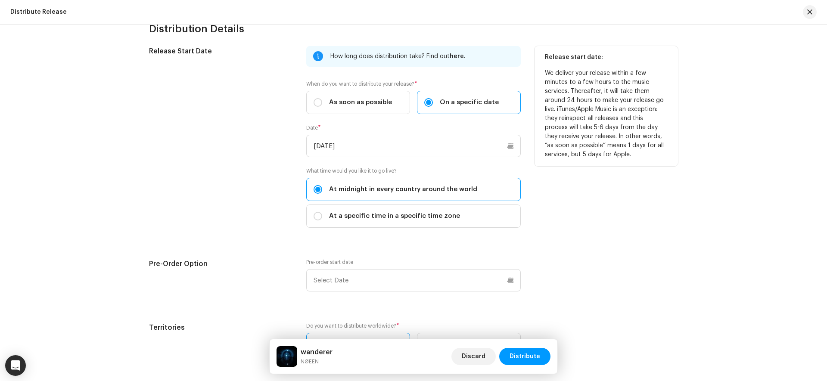
scroll to position [1402, 0]
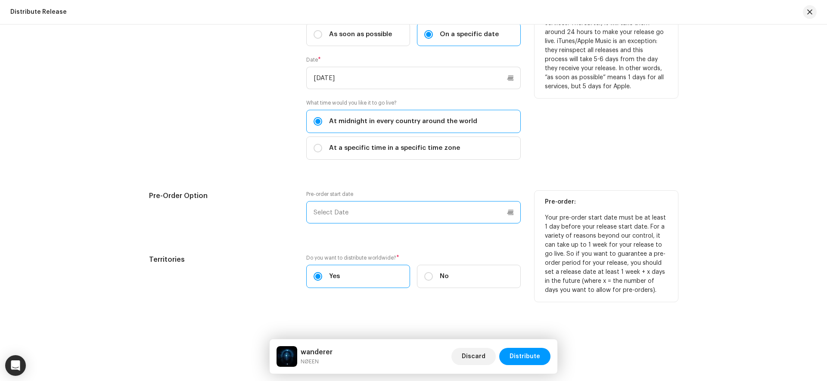
click at [471, 203] on input "text" at bounding box center [413, 212] width 215 height 22
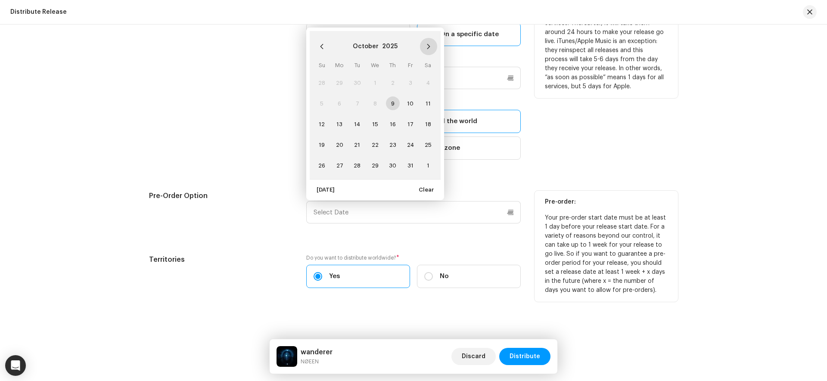
click at [431, 44] on button "Next Month" at bounding box center [428, 46] width 17 height 17
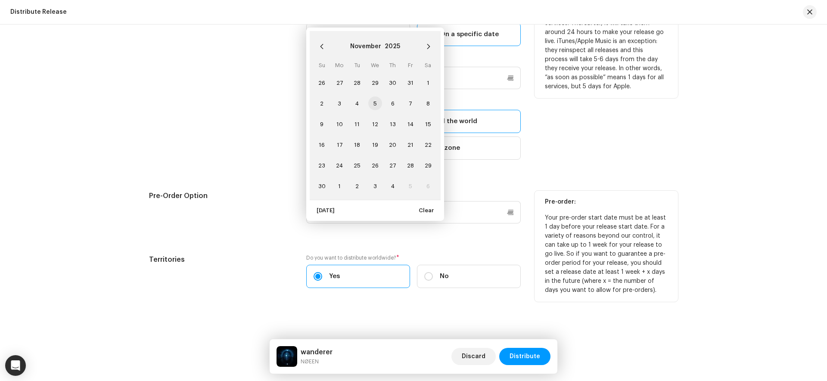
click at [373, 102] on span "5" at bounding box center [375, 104] width 14 height 14
type input "11/05/2025"
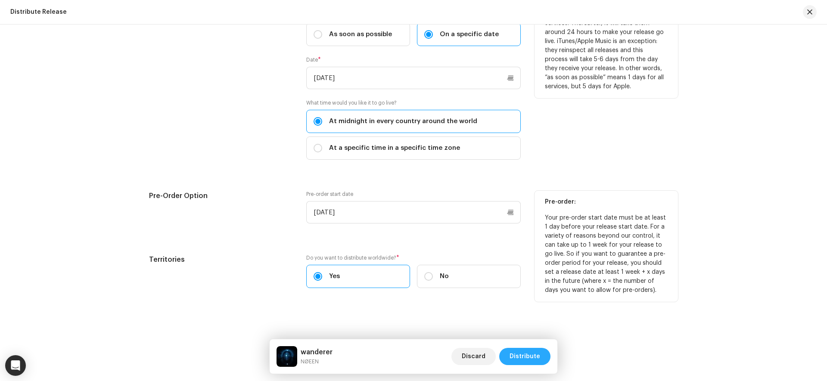
click at [525, 357] on span "Distribute" at bounding box center [525, 356] width 31 height 17
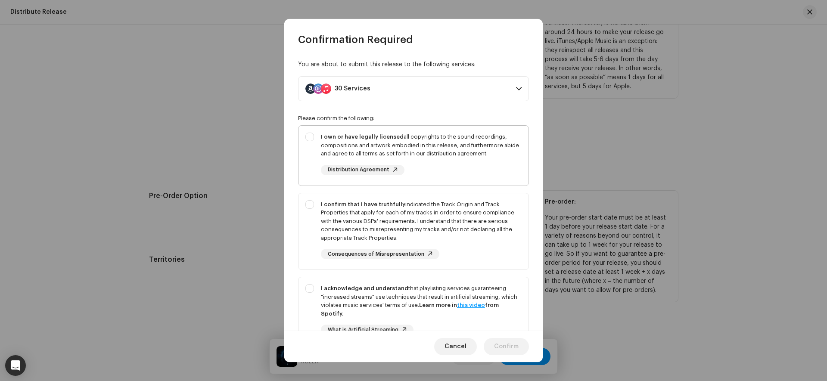
click at [521, 163] on div "I own or have legally licensed all copyrights to the sound recordings, composit…" at bounding box center [414, 154] width 230 height 56
checkbox input "true"
click at [518, 214] on div "I confirm that I have truthfully indicated the Track Origin and Track Propertie…" at bounding box center [421, 221] width 201 height 42
checkbox input "true"
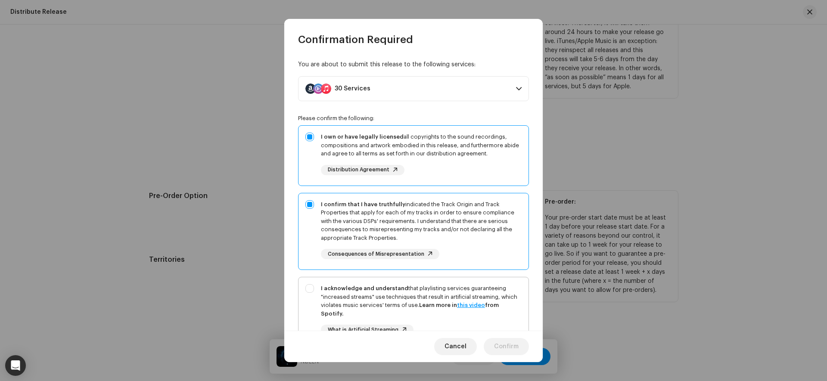
click at [522, 288] on div "I acknowledge and understand that playlisting services guaranteeing "increased …" at bounding box center [414, 316] width 230 height 78
checkbox input "true"
click at [517, 347] on span "Confirm" at bounding box center [506, 346] width 25 height 17
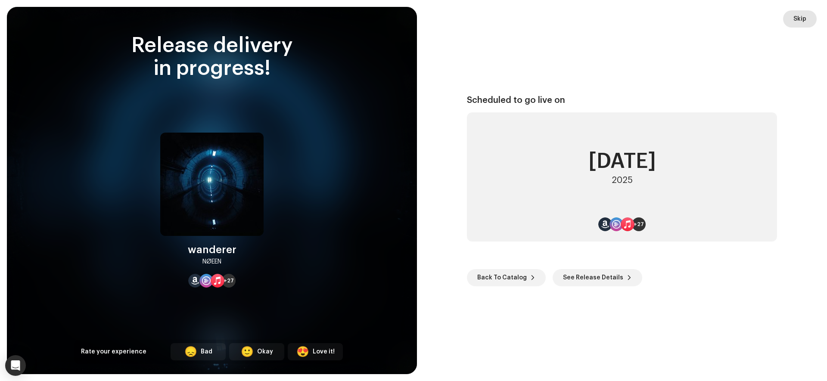
click at [810, 15] on button "Skip" at bounding box center [800, 18] width 34 height 17
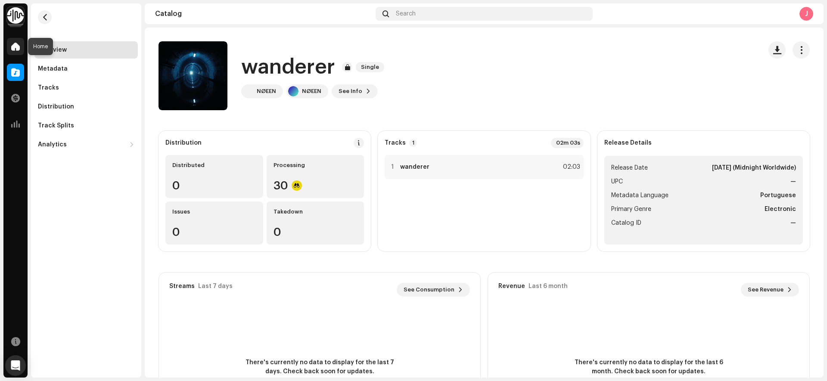
click at [18, 50] on span at bounding box center [15, 46] width 9 height 7
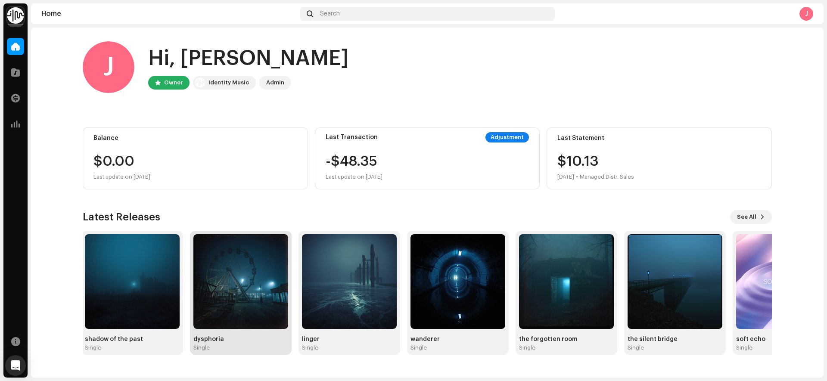
drag, startPoint x: 324, startPoint y: 270, endPoint x: 249, endPoint y: 269, distance: 75.8
click at [248, 269] on img at bounding box center [240, 281] width 95 height 95
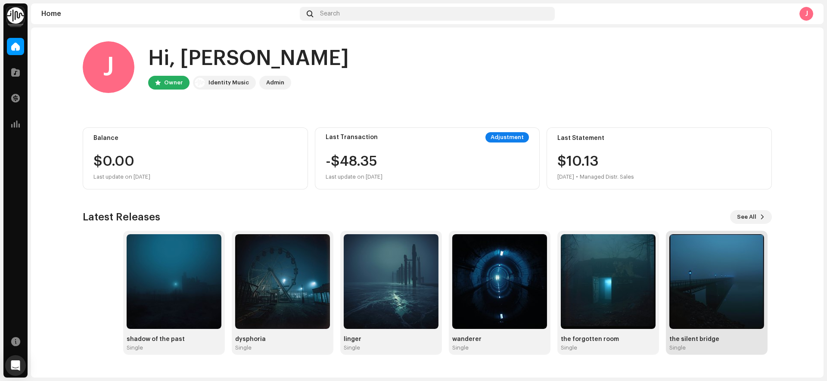
drag, startPoint x: 652, startPoint y: 251, endPoint x: 753, endPoint y: 274, distance: 103.0
click at [749, 275] on img at bounding box center [717, 281] width 95 height 95
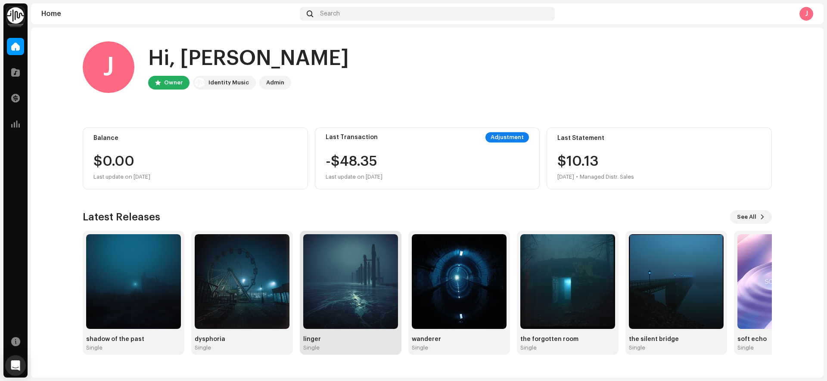
click at [333, 304] on img at bounding box center [350, 281] width 95 height 95
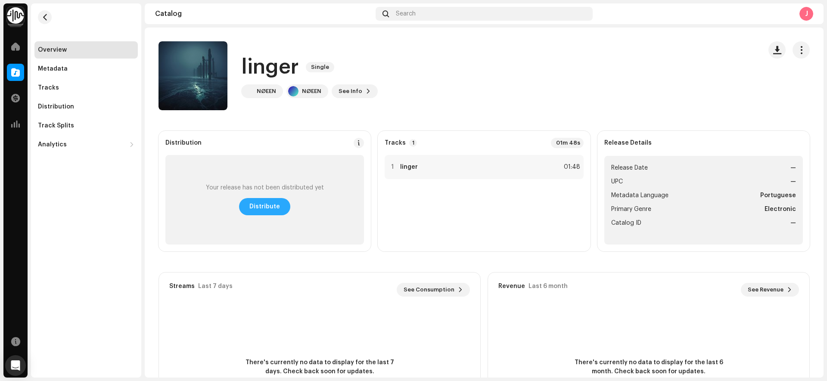
click at [266, 209] on span "Distribute" at bounding box center [264, 206] width 31 height 17
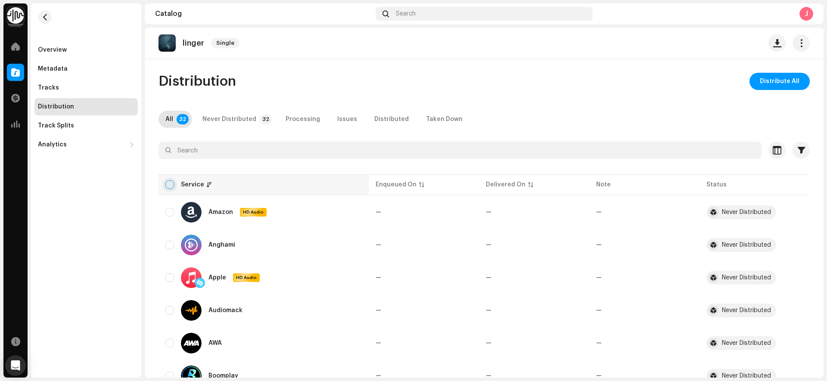
click at [168, 182] on input "checkbox" at bounding box center [169, 185] width 9 height 9
checkbox input "true"
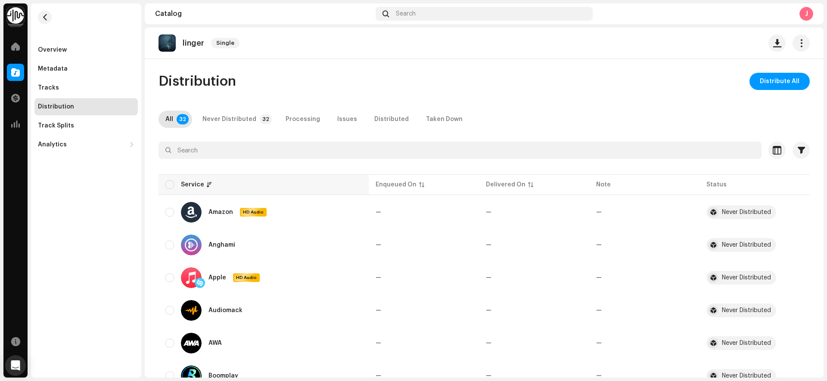
checkbox input "true"
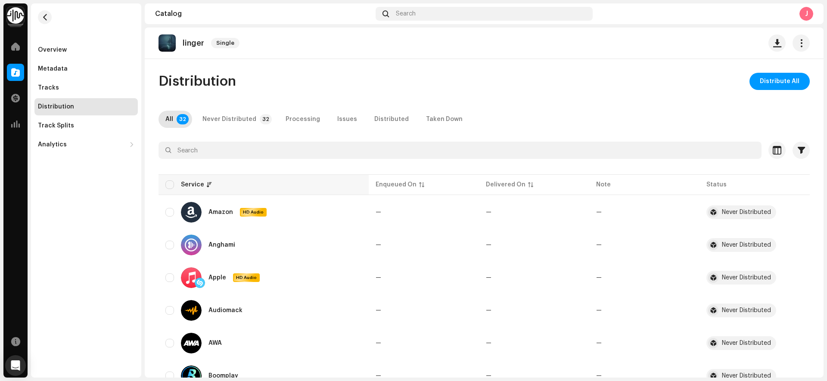
checkbox input "true"
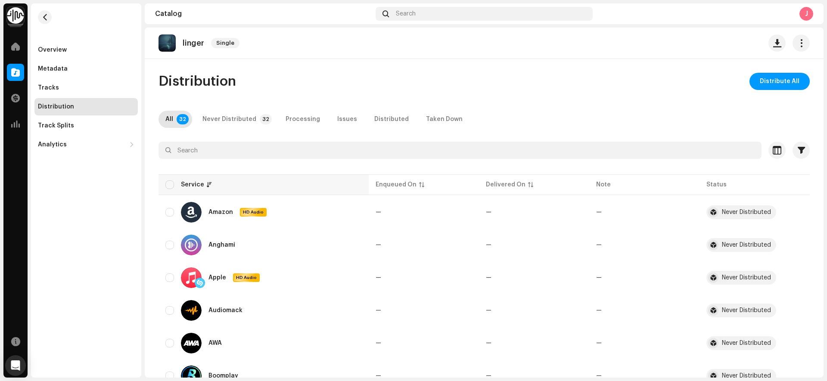
checkbox input "true"
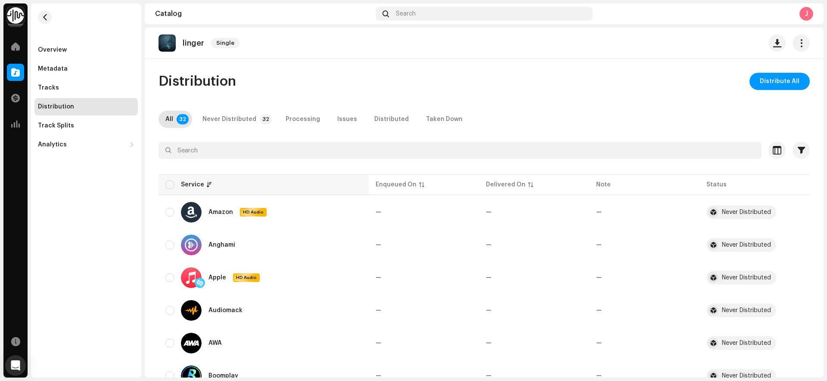
checkbox input "true"
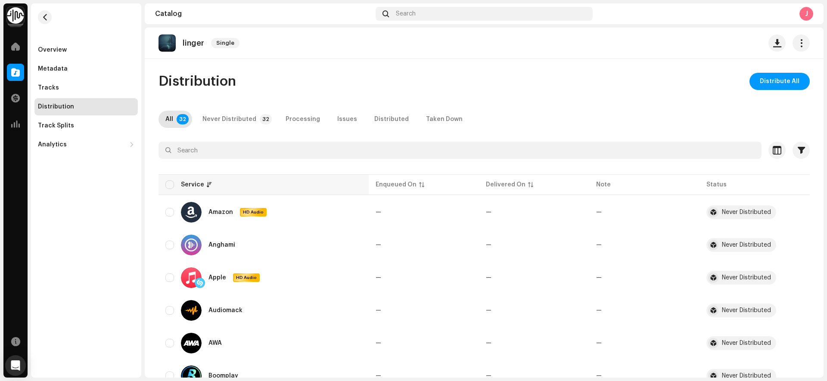
checkbox input "true"
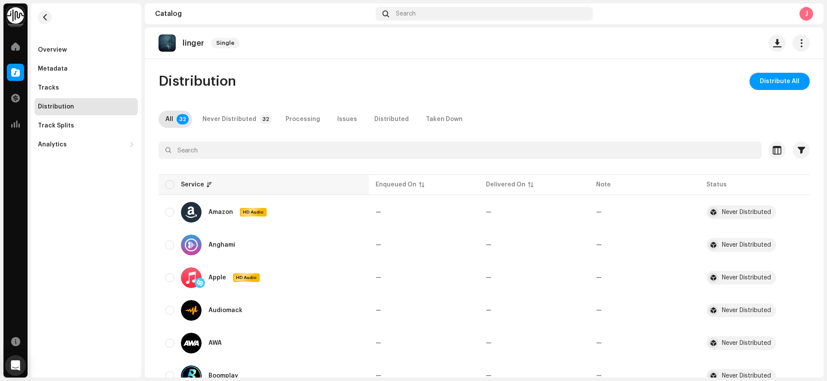
checkbox input "true"
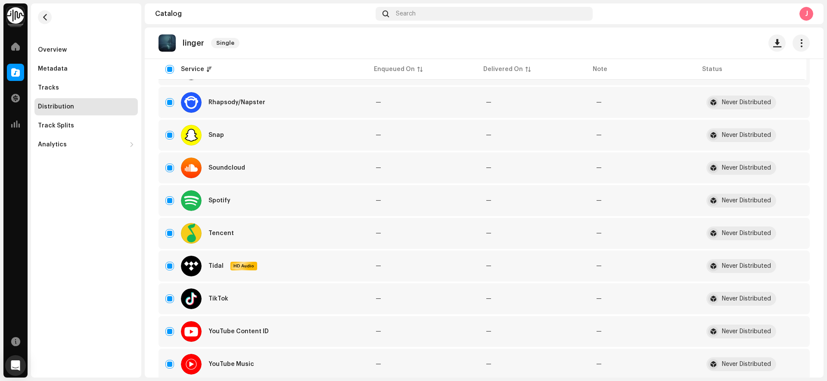
scroll to position [890, 0]
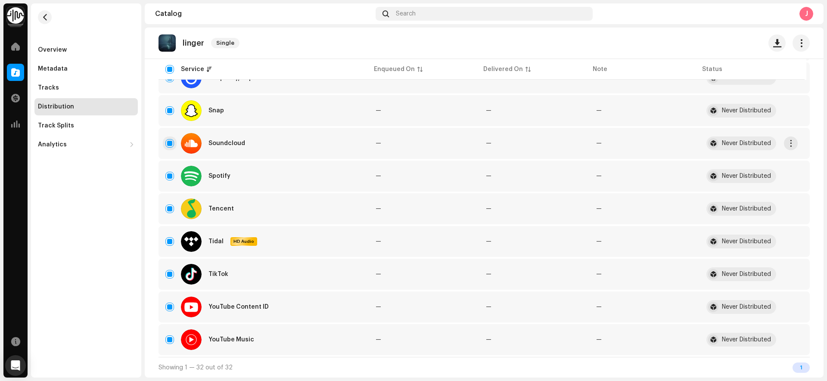
click at [168, 140] on input "Row Selected" at bounding box center [169, 143] width 9 height 9
checkbox input "false"
click at [170, 311] on input "Row Selected" at bounding box center [169, 307] width 9 height 9
checkbox input "false"
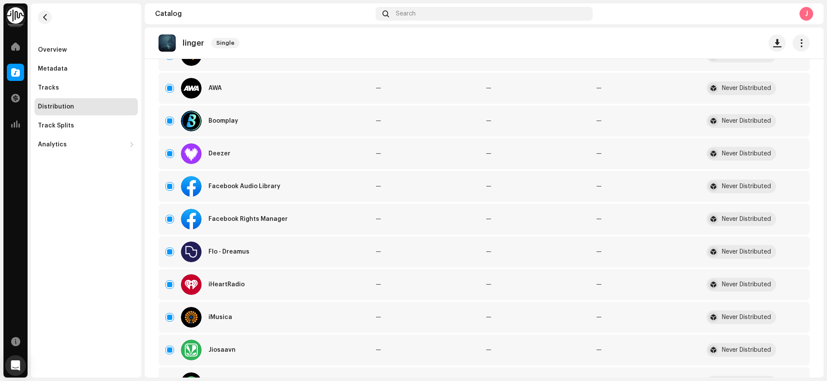
scroll to position [0, 0]
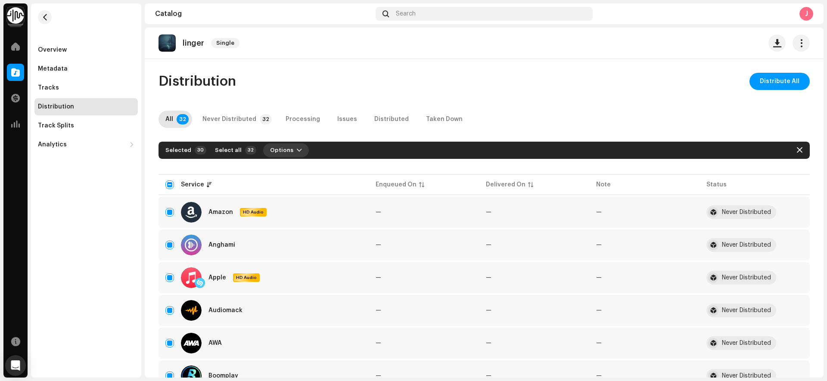
click at [297, 149] on span "button" at bounding box center [299, 150] width 5 height 7
click at [308, 170] on div "Distribute" at bounding box center [305, 169] width 80 height 7
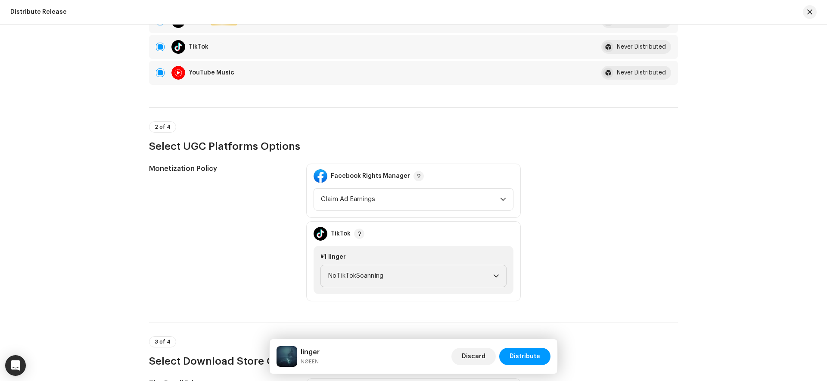
scroll to position [929, 0]
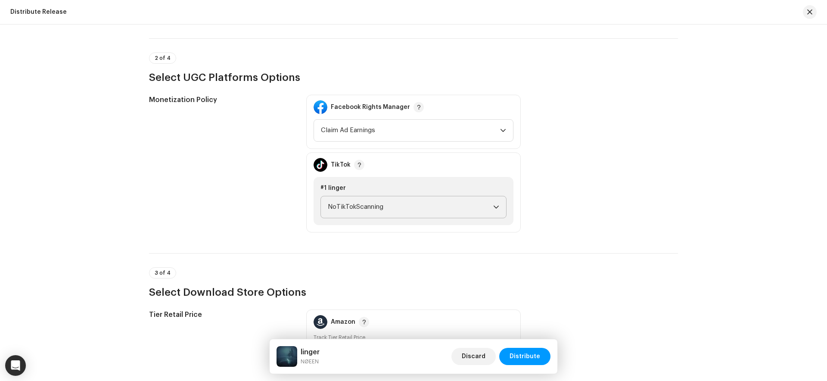
click at [387, 203] on span "NoTikTokScanning" at bounding box center [410, 207] width 165 height 22
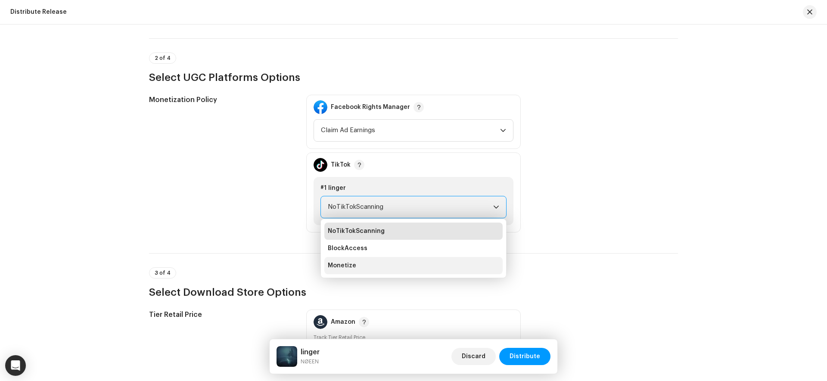
click at [356, 265] on li "Monetize" at bounding box center [413, 265] width 178 height 17
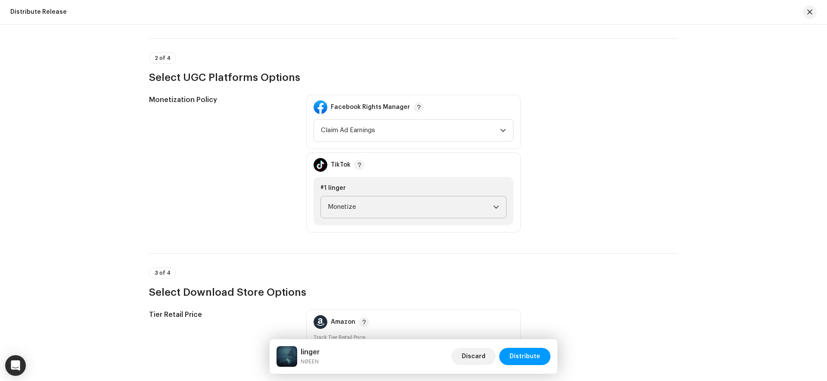
drag, startPoint x: 824, startPoint y: 253, endPoint x: 827, endPoint y: 297, distance: 43.6
click at [827, 297] on div "Distribute Release Complete the following to distribute your release to selecte…" at bounding box center [413, 203] width 827 height 357
click at [778, 230] on div "Distribute Release Complete the following to distribute your release to selecte…" at bounding box center [413, 203] width 827 height 357
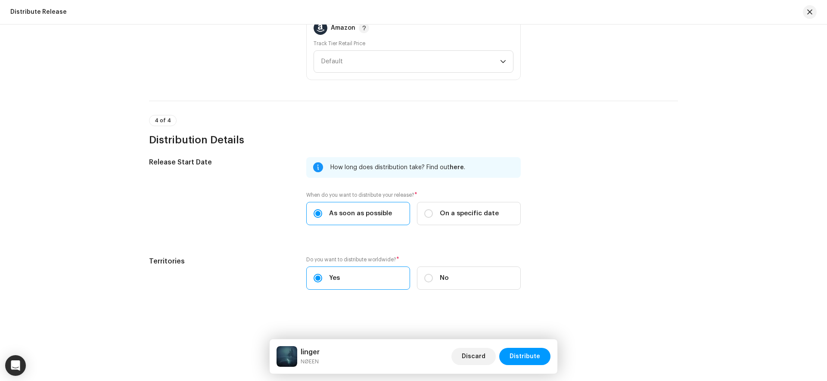
scroll to position [1225, 0]
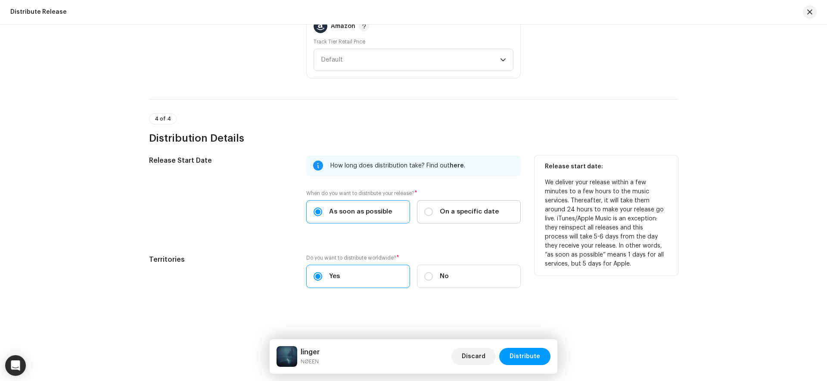
click at [473, 214] on span "On a specific date" at bounding box center [469, 211] width 59 height 9
click at [433, 214] on input "On a specific date" at bounding box center [428, 212] width 9 height 9
radio input "true"
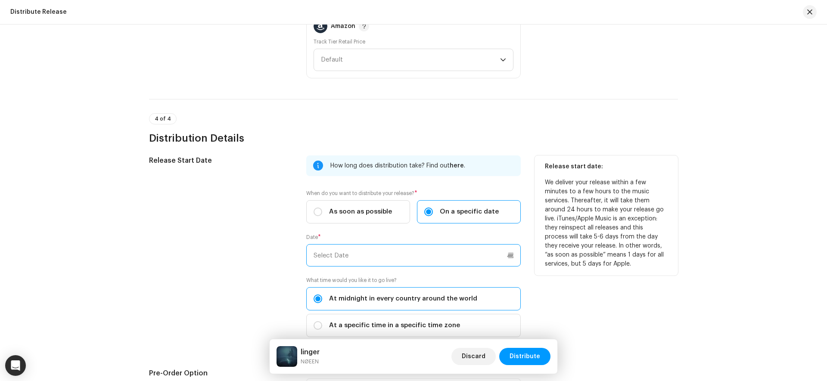
click at [468, 250] on input "text" at bounding box center [413, 255] width 215 height 22
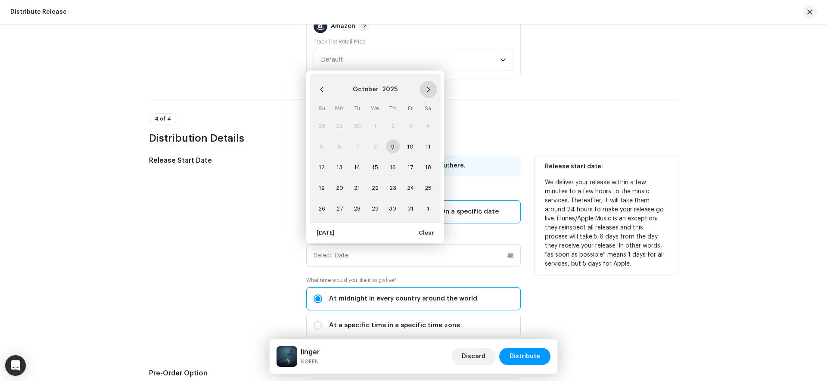
click at [428, 83] on button "Next Month" at bounding box center [428, 89] width 17 height 17
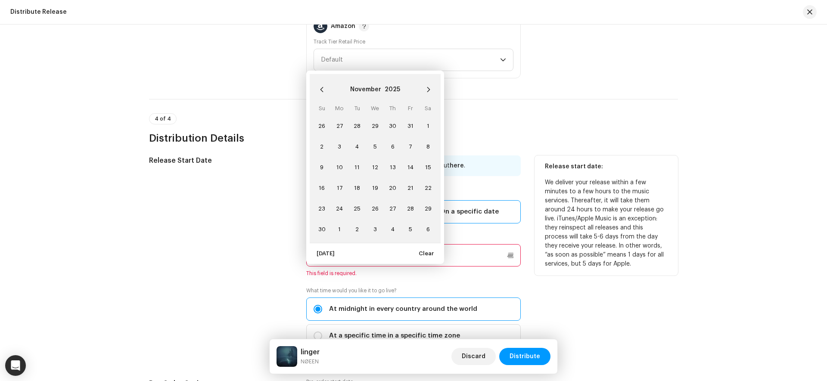
click at [428, 83] on button "Next Month" at bounding box center [428, 89] width 17 height 17
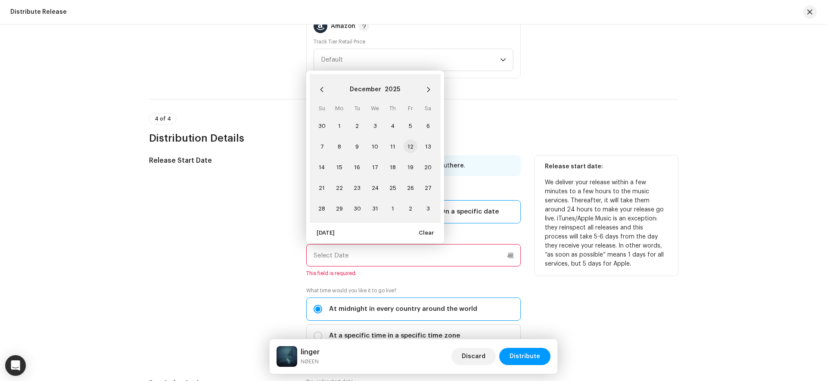
click at [409, 145] on span "12" at bounding box center [411, 147] width 14 height 14
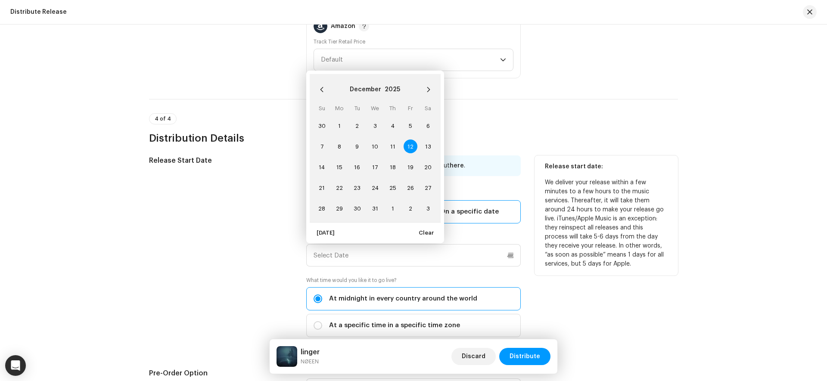
type input "12/12/2025"
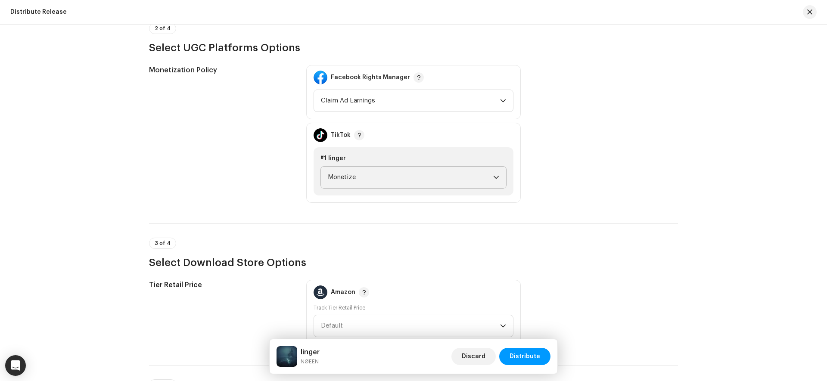
scroll to position [947, 0]
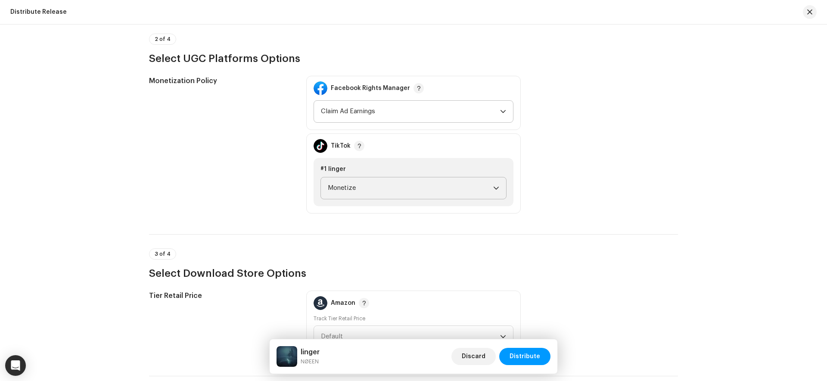
click at [436, 108] on span "Claim Ad Earnings" at bounding box center [410, 112] width 179 height 22
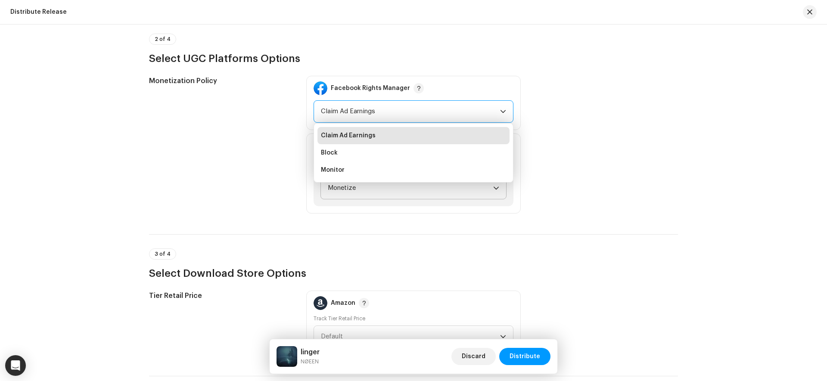
click at [436, 108] on span "Claim Ad Earnings" at bounding box center [410, 112] width 179 height 22
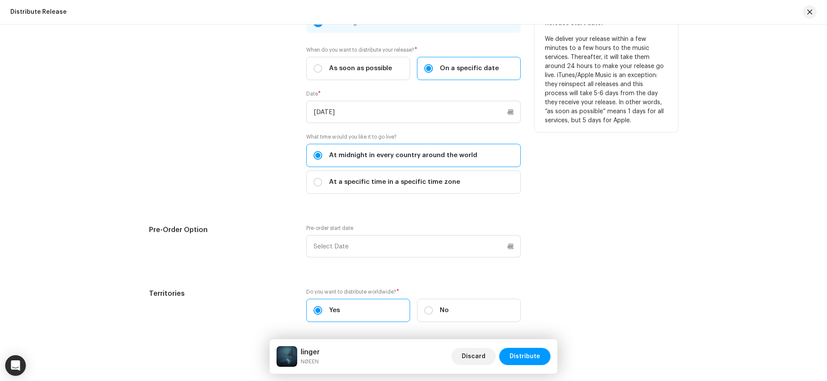
scroll to position [1402, 0]
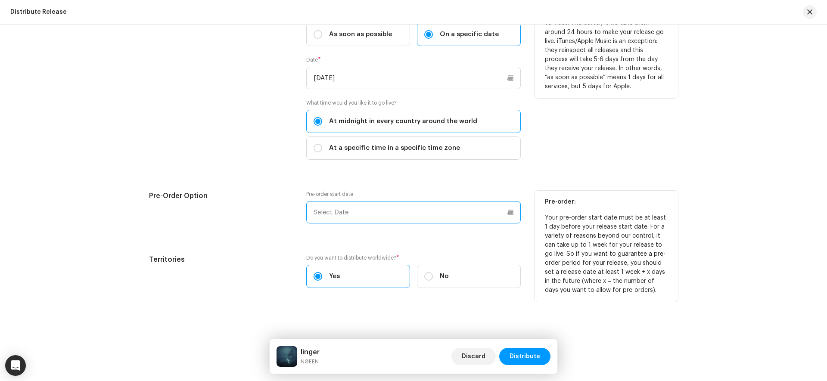
click at [417, 211] on input "text" at bounding box center [413, 212] width 215 height 22
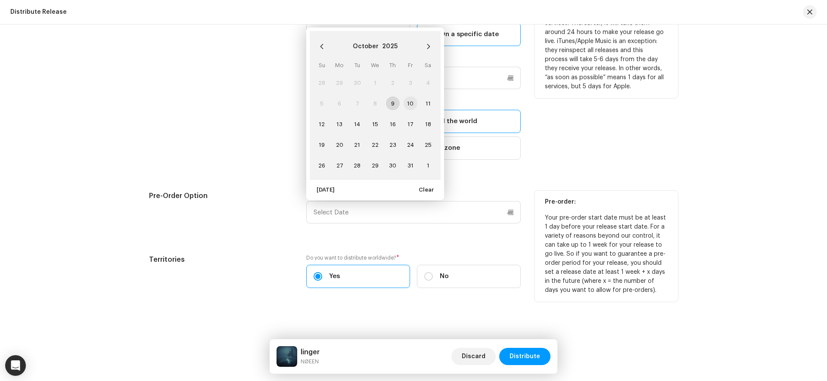
click at [409, 103] on span "10" at bounding box center [411, 104] width 14 height 14
type input "10/10/2025"
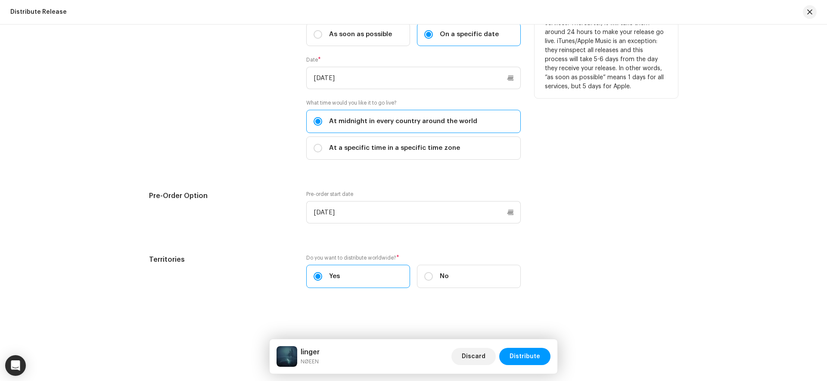
click at [531, 355] on span "Distribute" at bounding box center [525, 356] width 31 height 17
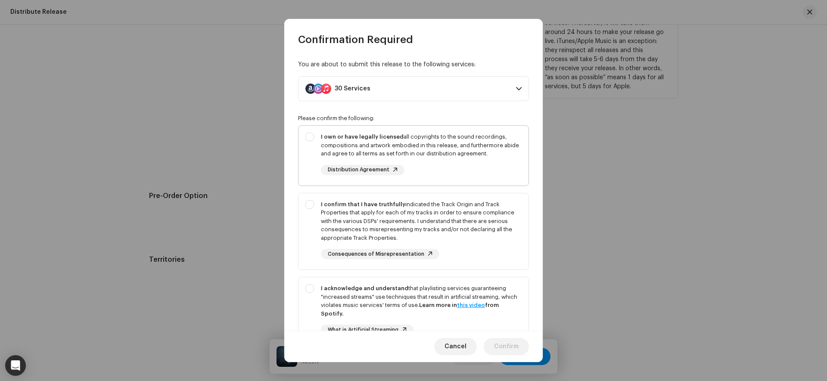
click at [490, 168] on div "I own or have legally licensed all copyrights to the sound recordings, composit…" at bounding box center [421, 154] width 201 height 43
checkbox input "true"
click at [500, 215] on div "I confirm that I have truthfully indicated the Track Origin and Track Propertie…" at bounding box center [421, 221] width 201 height 42
checkbox input "true"
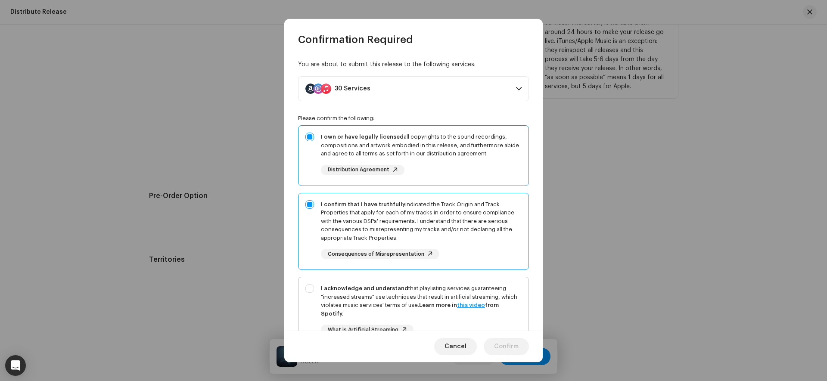
click at [509, 291] on div "I acknowledge and understand that playlisting services guaranteeing "increased …" at bounding box center [421, 301] width 201 height 34
checkbox input "true"
click at [509, 344] on span "Confirm" at bounding box center [506, 346] width 25 height 17
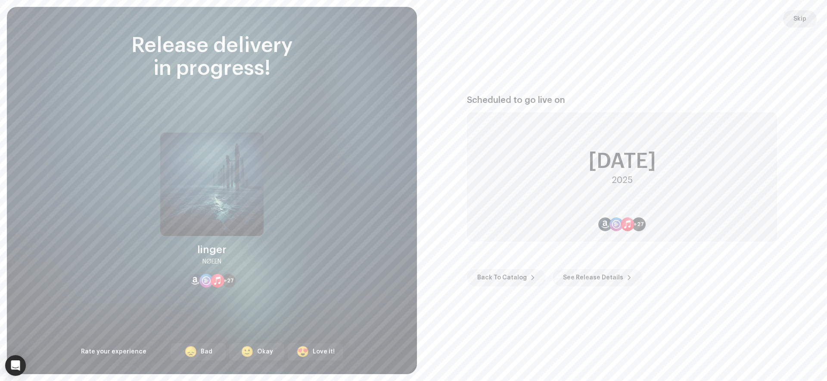
click at [804, 22] on span "Skip" at bounding box center [800, 18] width 13 height 17
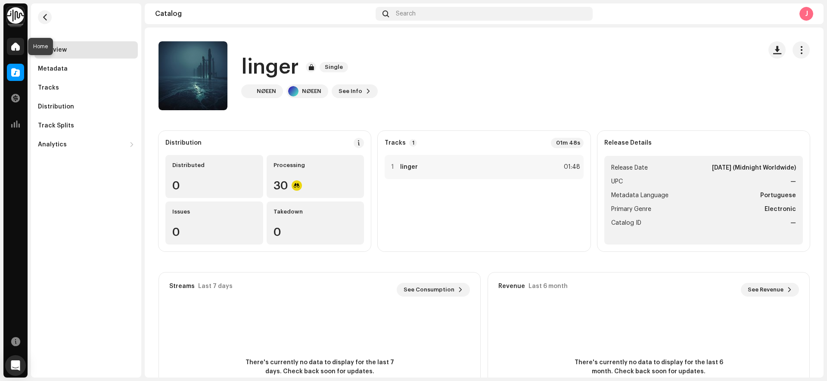
click at [10, 45] on div at bounding box center [15, 46] width 17 height 17
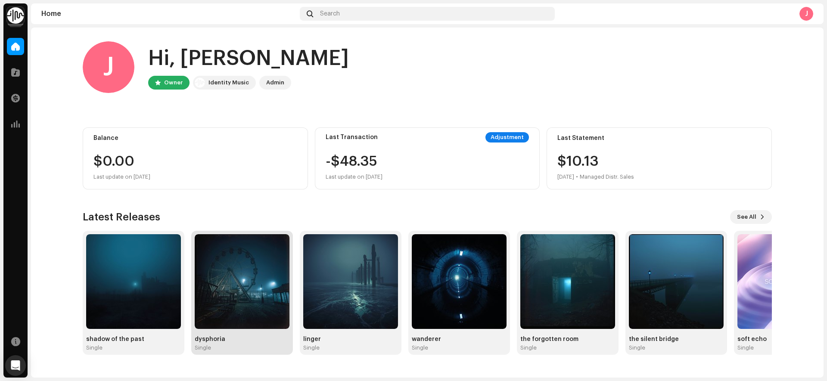
click at [262, 269] on img at bounding box center [242, 281] width 95 height 95
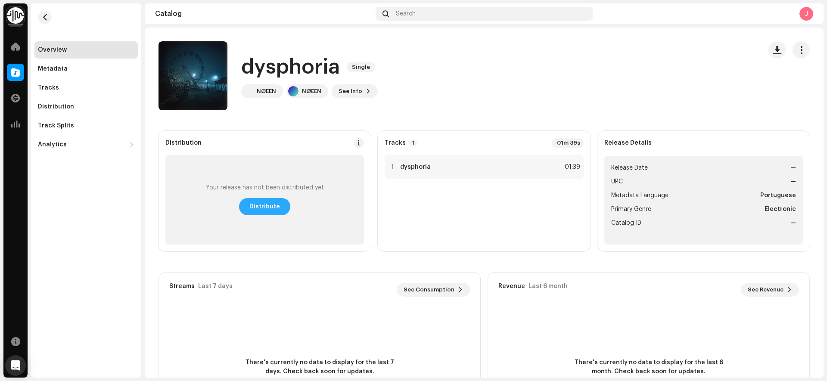
click at [261, 204] on span "Distribute" at bounding box center [264, 206] width 31 height 17
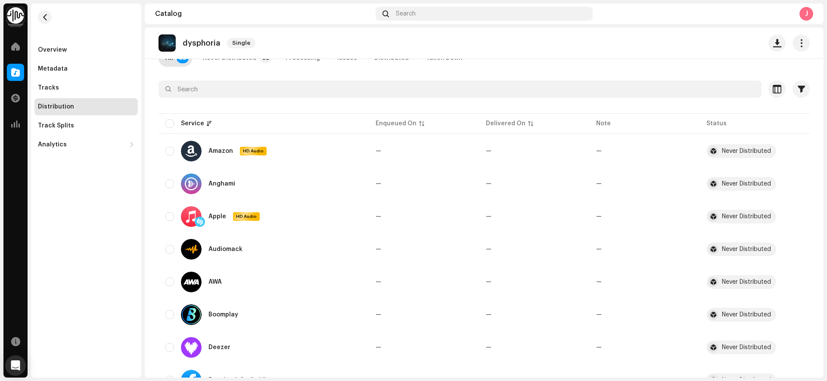
scroll to position [59, 0]
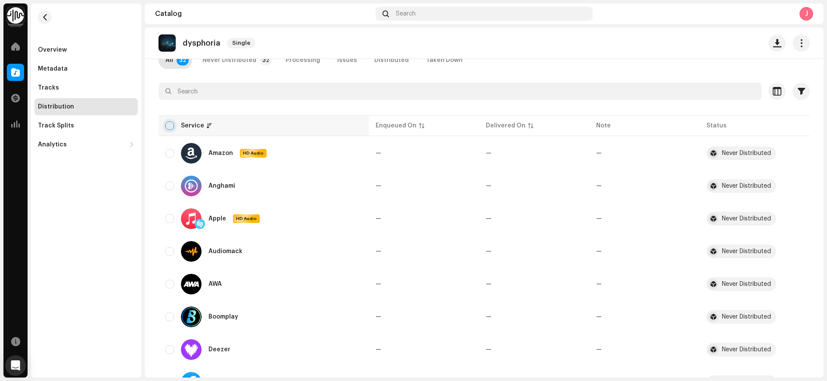
click at [170, 125] on input "checkbox" at bounding box center [169, 126] width 9 height 9
checkbox input "true"
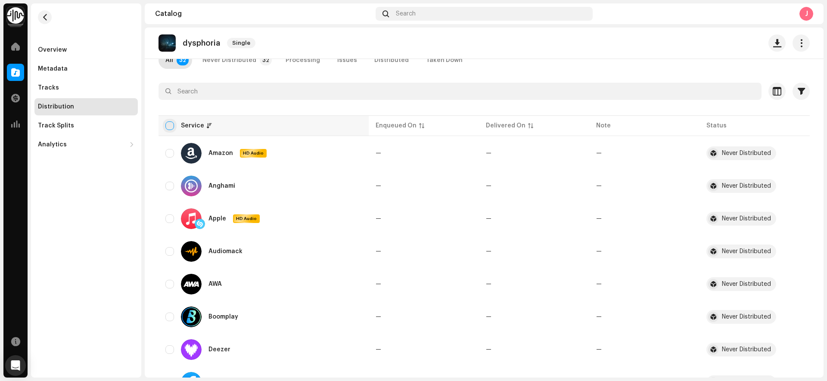
checkbox input "true"
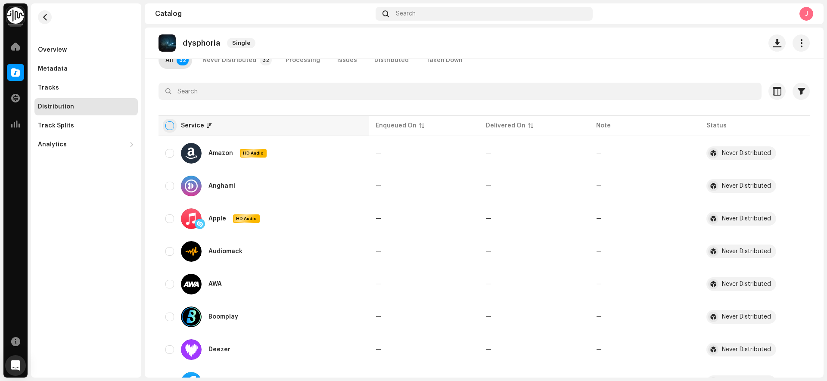
checkbox input "true"
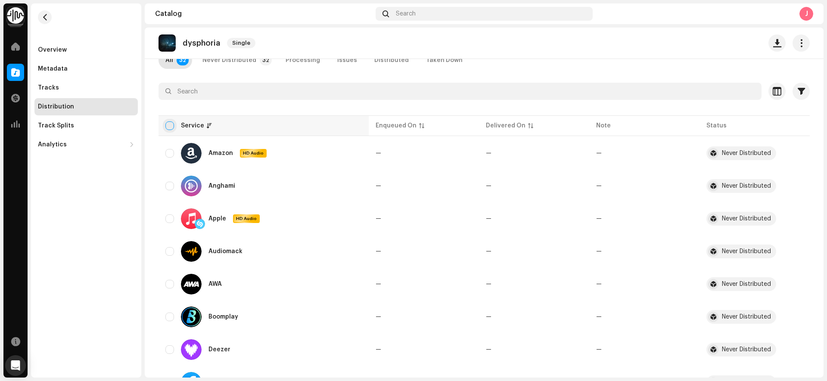
checkbox input "true"
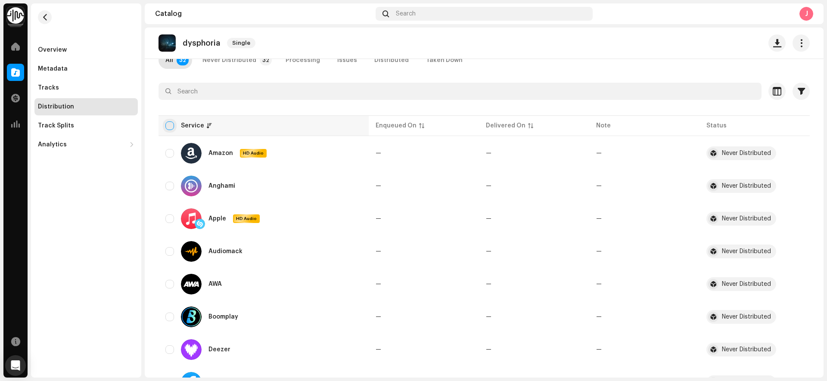
checkbox input "true"
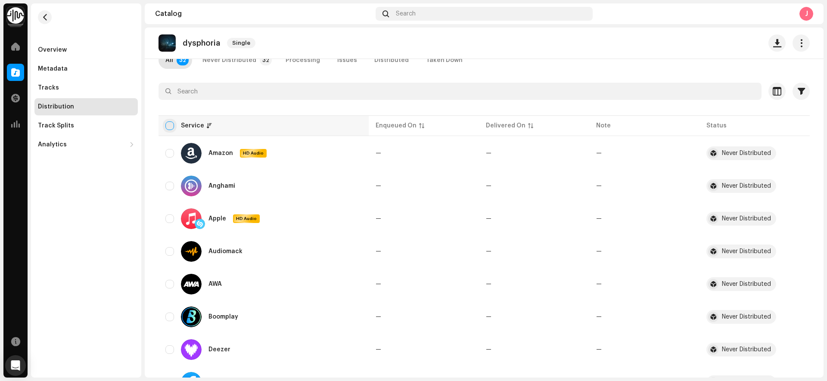
checkbox input "true"
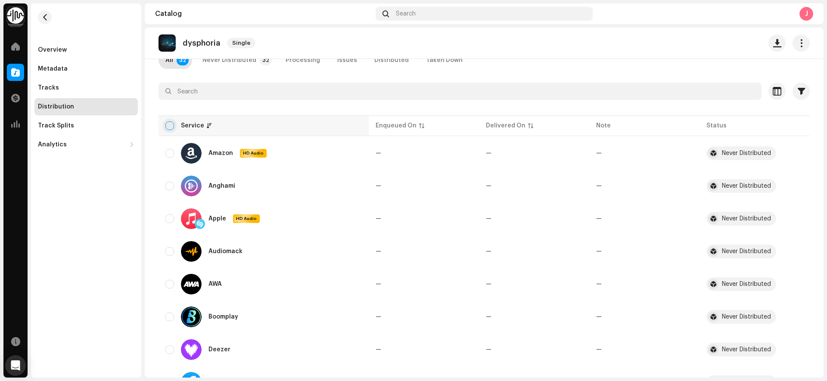
checkbox input "true"
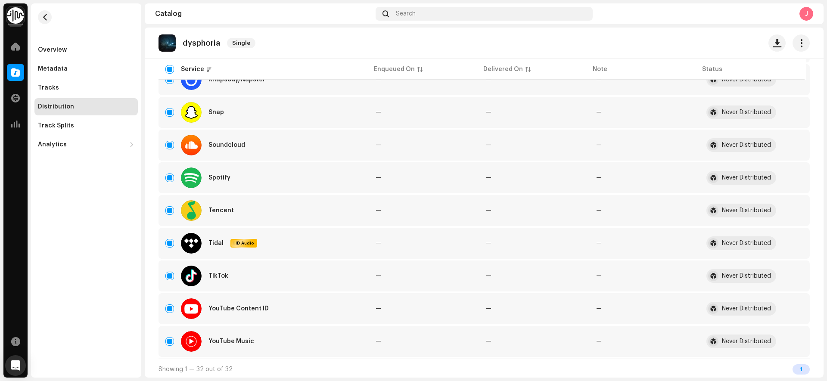
scroll to position [890, 0]
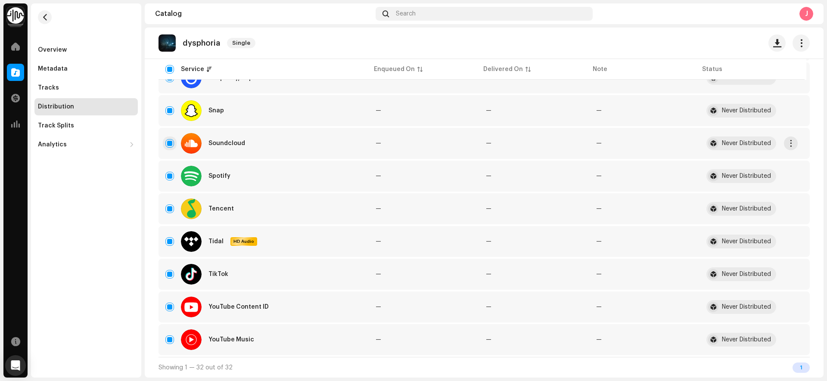
click at [166, 141] on input "Row Selected" at bounding box center [169, 143] width 9 height 9
click at [171, 307] on input "Row Selected" at bounding box center [169, 307] width 9 height 9
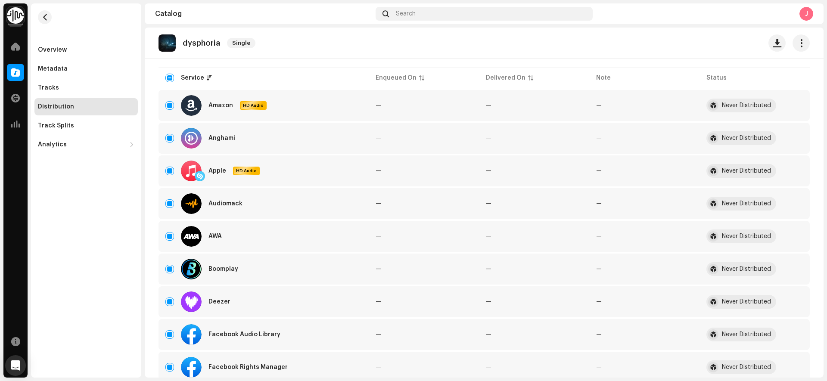
scroll to position [0, 0]
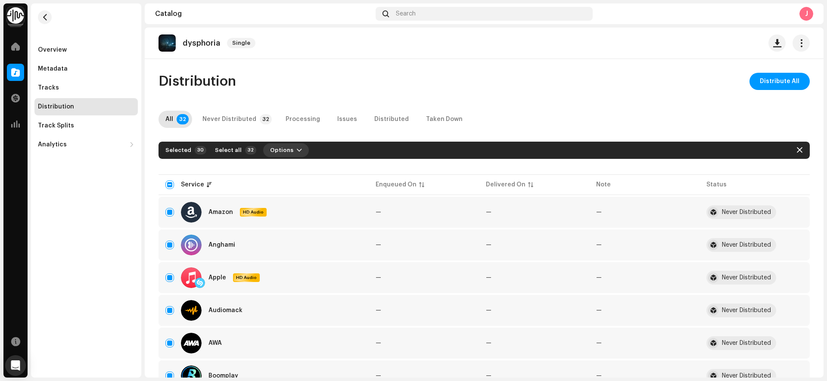
click at [288, 151] on button "Options" at bounding box center [286, 150] width 46 height 14
click at [302, 168] on div "Distribute" at bounding box center [305, 169] width 80 height 7
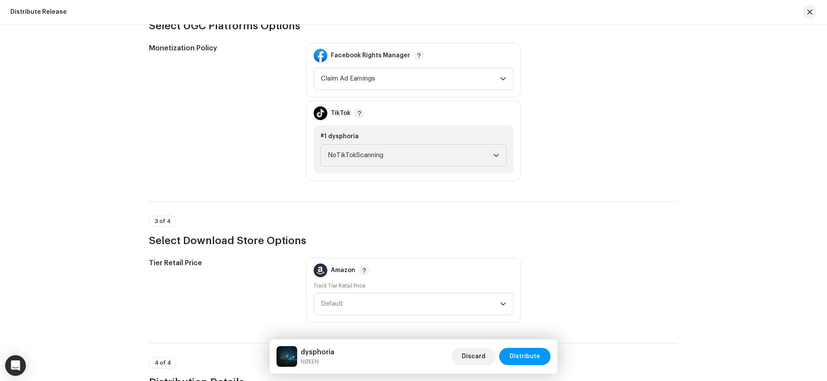
scroll to position [985, 0]
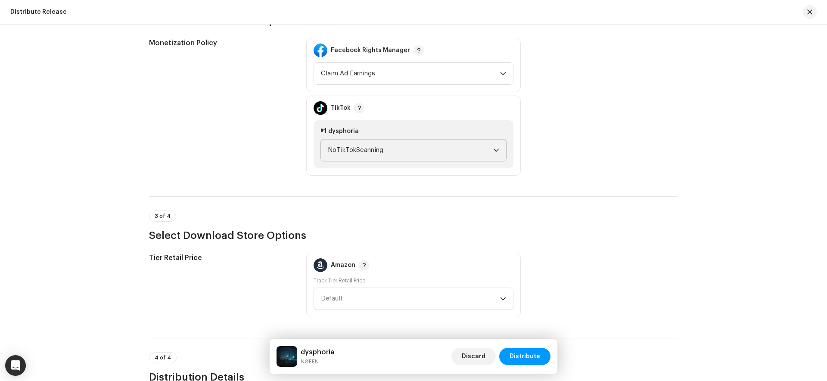
click at [363, 152] on span "NoTikTokScanning" at bounding box center [410, 151] width 165 height 22
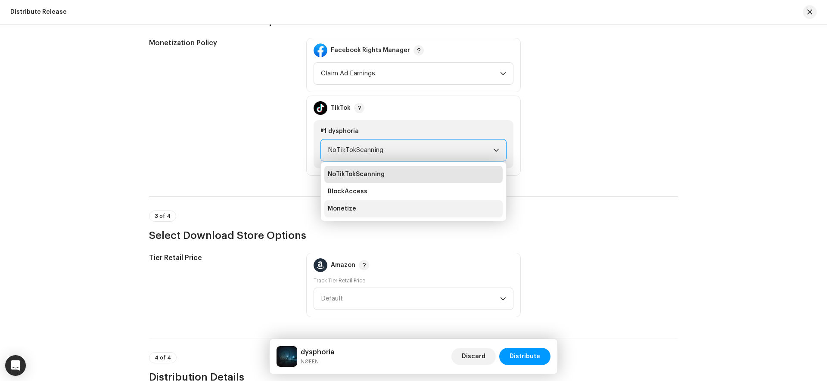
click at [356, 213] on li "Monetize" at bounding box center [413, 208] width 178 height 17
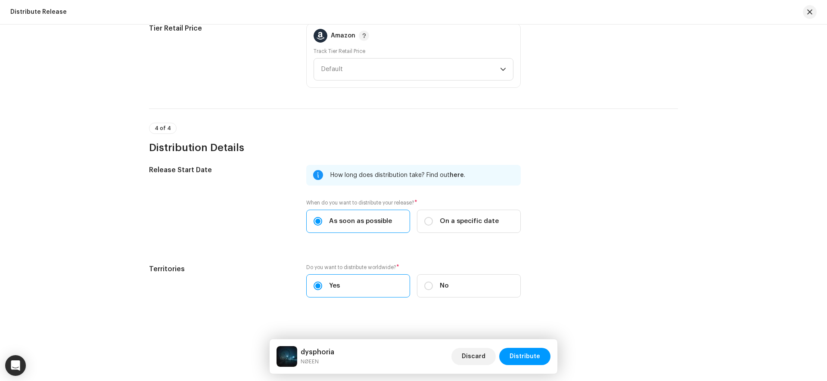
scroll to position [1225, 0]
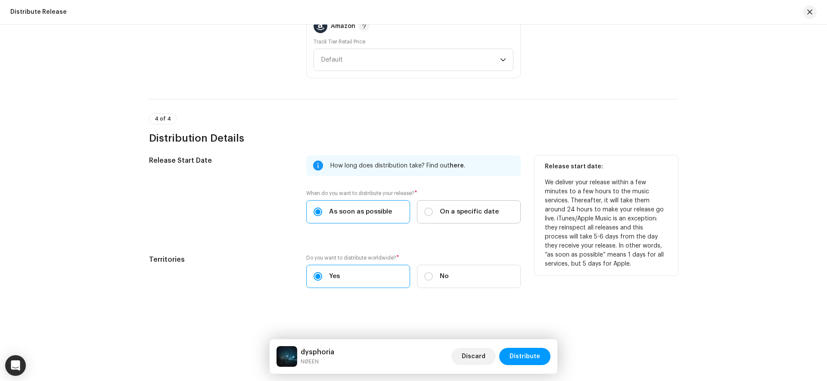
click at [474, 211] on span "On a specific date" at bounding box center [469, 211] width 59 height 9
click at [433, 211] on input "On a specific date" at bounding box center [428, 212] width 9 height 9
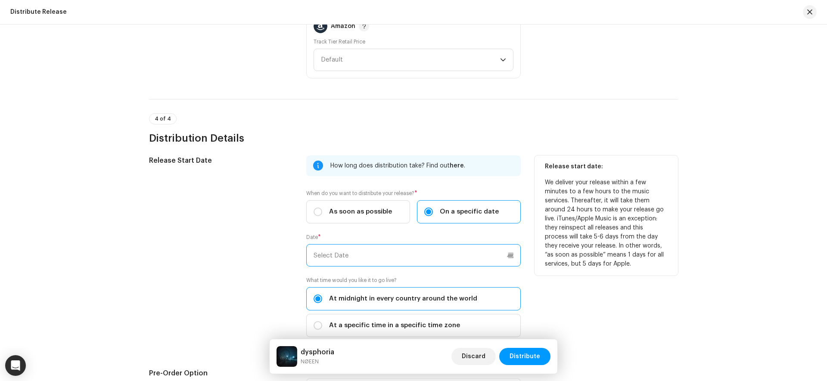
click at [405, 256] on input "text" at bounding box center [413, 255] width 215 height 22
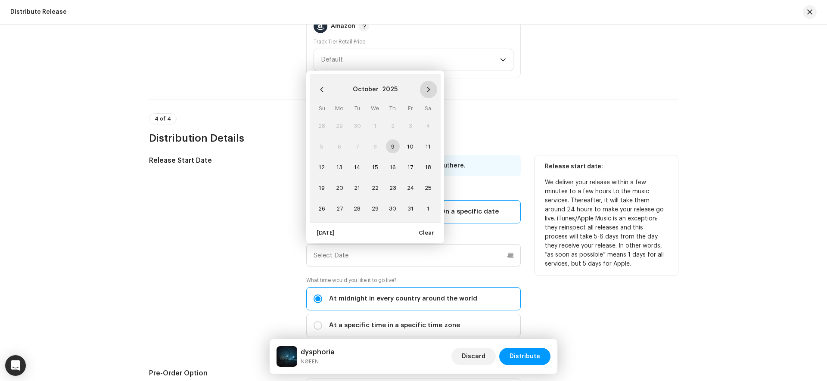
click at [421, 90] on button "Next Month" at bounding box center [428, 89] width 17 height 17
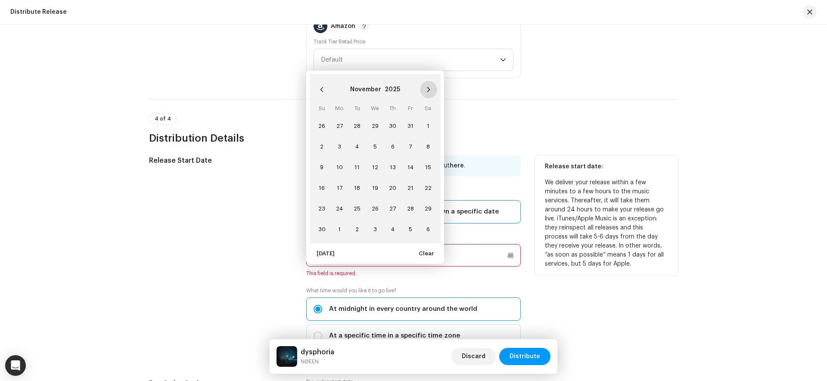
click at [424, 89] on button "Next Month" at bounding box center [428, 89] width 17 height 17
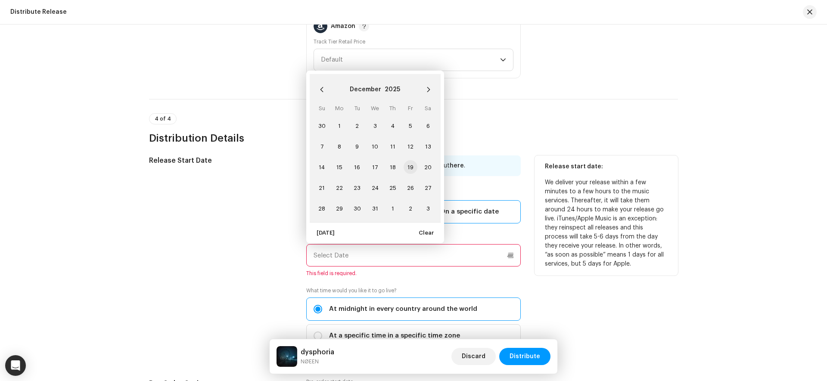
click at [405, 166] on span "19" at bounding box center [411, 167] width 14 height 14
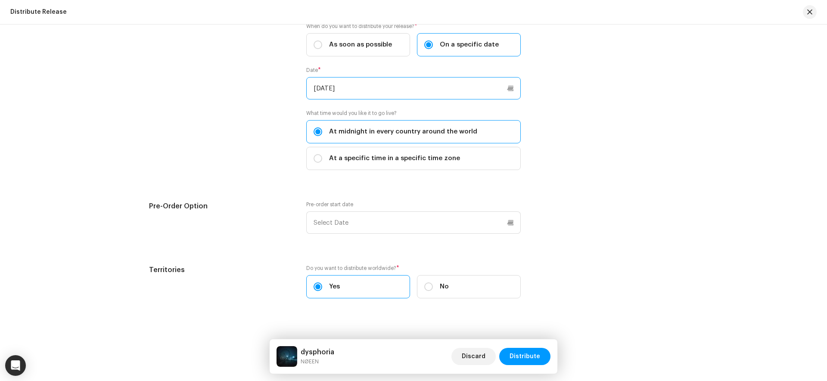
scroll to position [1402, 0]
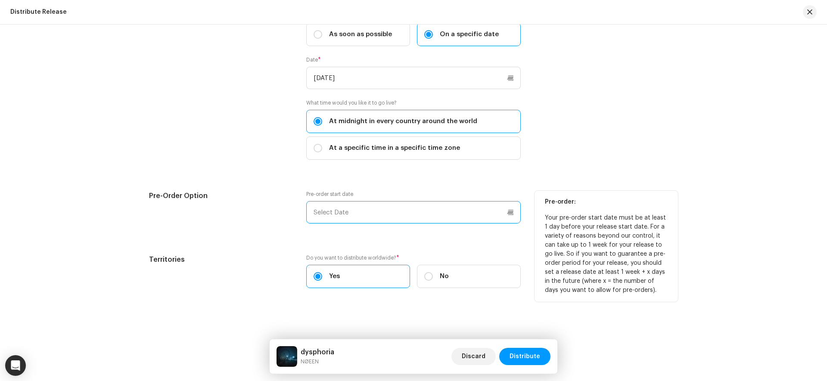
click at [402, 207] on input "text" at bounding box center [413, 212] width 215 height 22
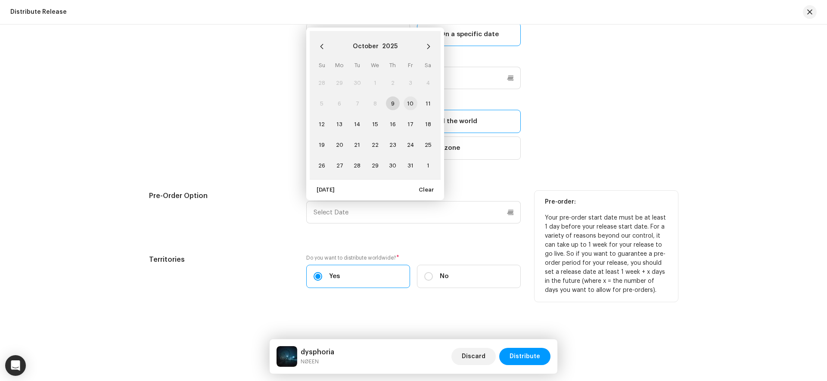
click at [410, 102] on span "10" at bounding box center [411, 104] width 14 height 14
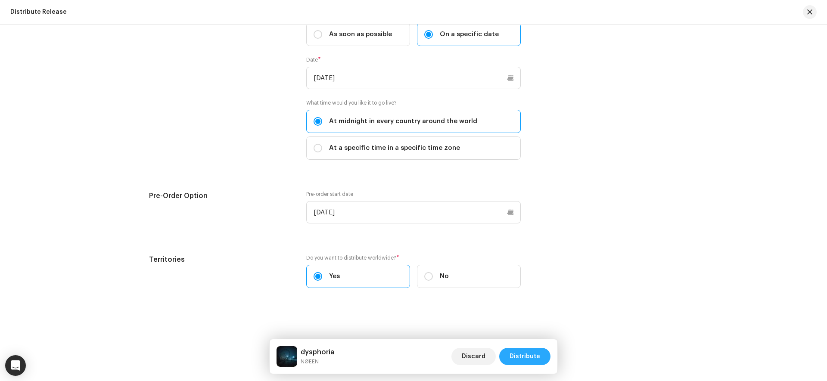
click at [540, 357] on span "Distribute" at bounding box center [525, 356] width 31 height 17
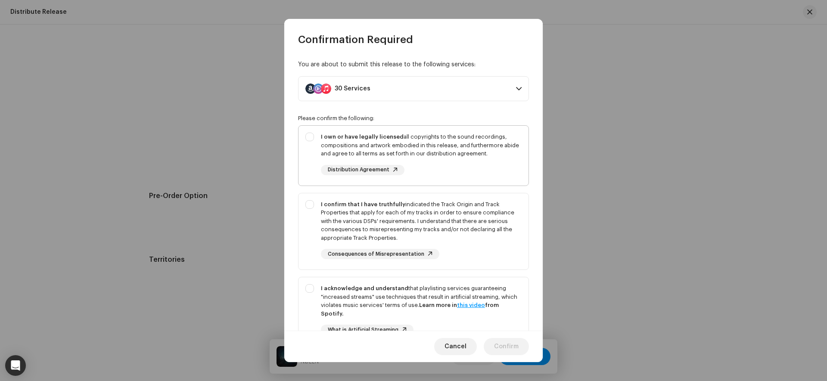
click at [506, 145] on div "I own or have legally licensed all copyrights to the sound recordings, composit…" at bounding box center [421, 145] width 201 height 25
click at [508, 217] on div "I confirm that I have truthfully indicated the Track Origin and Track Propertie…" at bounding box center [421, 221] width 201 height 42
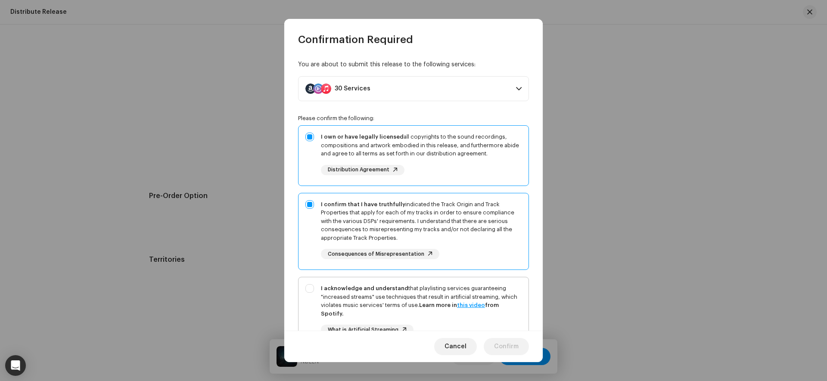
click at [511, 288] on div "I acknowledge and understand that playlisting services guaranteeing "increased …" at bounding box center [421, 301] width 201 height 34
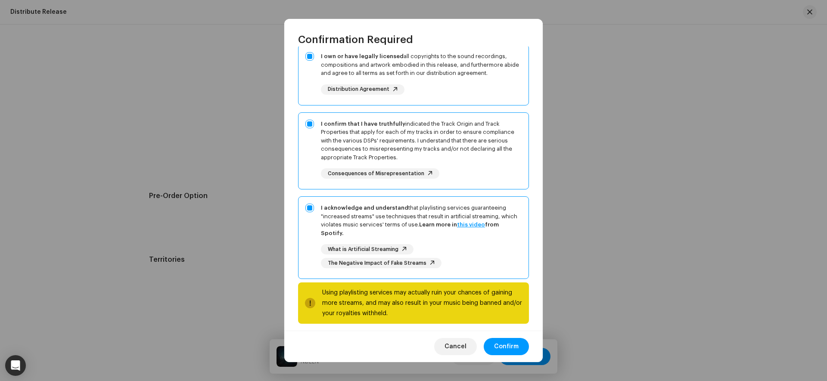
scroll to position [87, 0]
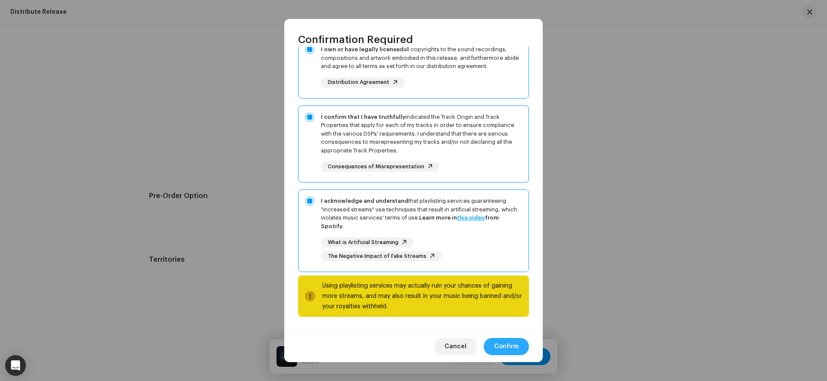
click at [508, 340] on span "Confirm" at bounding box center [506, 346] width 25 height 17
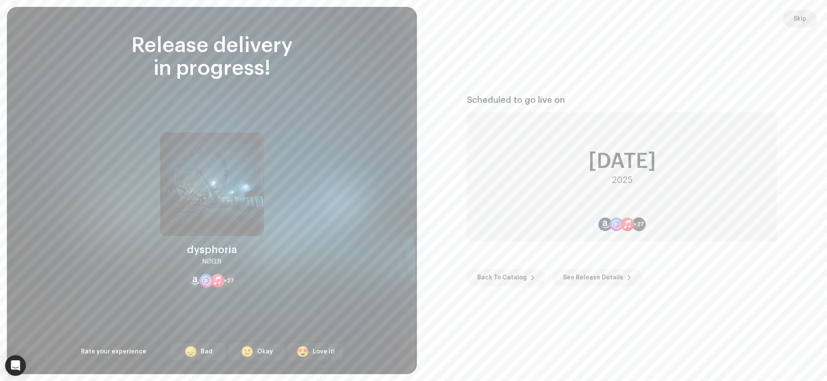
click at [803, 21] on span "Skip" at bounding box center [800, 18] width 13 height 17
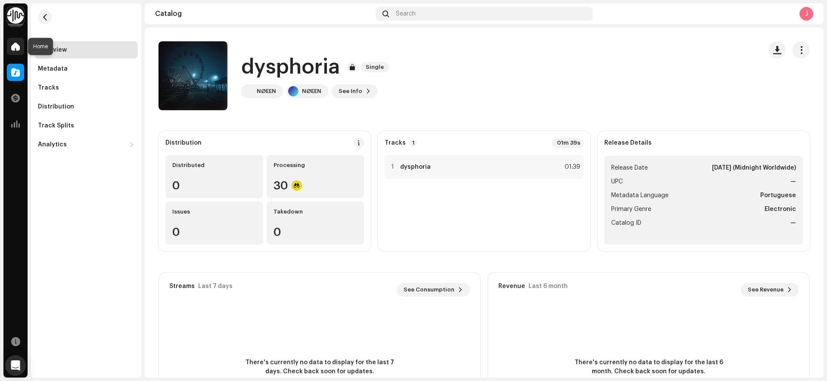
click at [15, 50] on span at bounding box center [15, 46] width 9 height 7
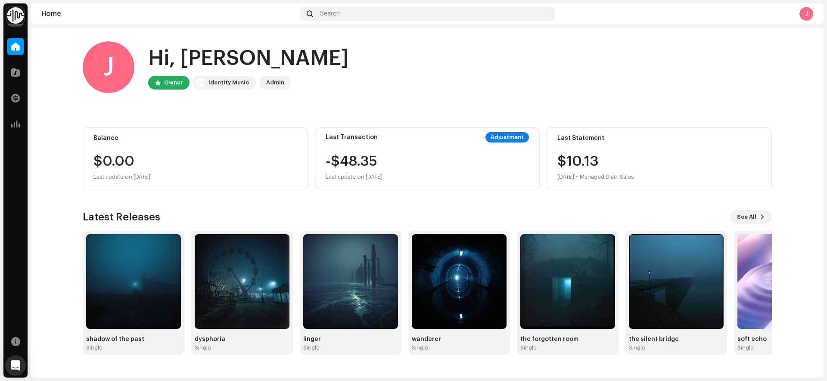
drag, startPoint x: 825, startPoint y: 242, endPoint x: 826, endPoint y: 271, distance: 29.7
click at [826, 271] on div "Josiki Records Home Catalog Transactions Analytics Resources Home Search J J Hi…" at bounding box center [413, 190] width 827 height 381
click at [149, 271] on img at bounding box center [133, 281] width 95 height 95
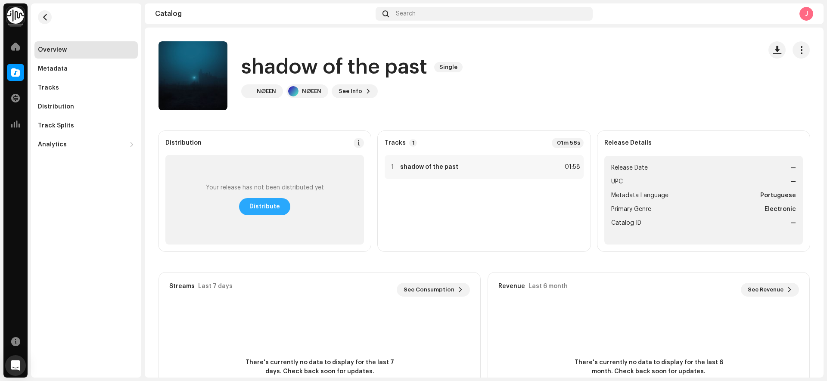
click at [282, 206] on button "Distribute" at bounding box center [264, 206] width 51 height 17
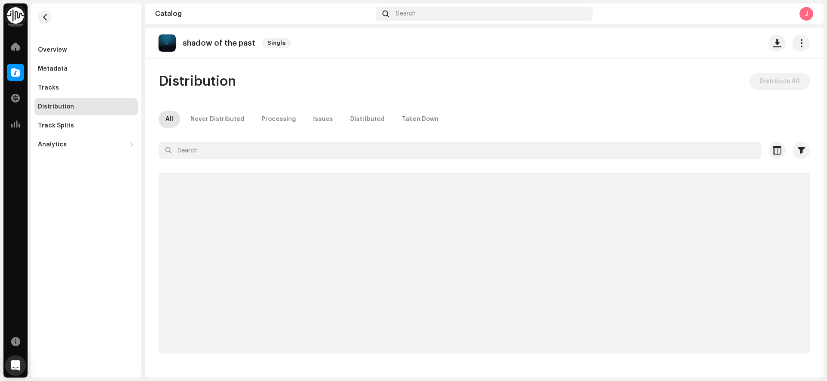
click at [825, 138] on div "Josiki Records Home Catalog Transactions Analytics Resources Overview Metadata …" at bounding box center [413, 190] width 827 height 381
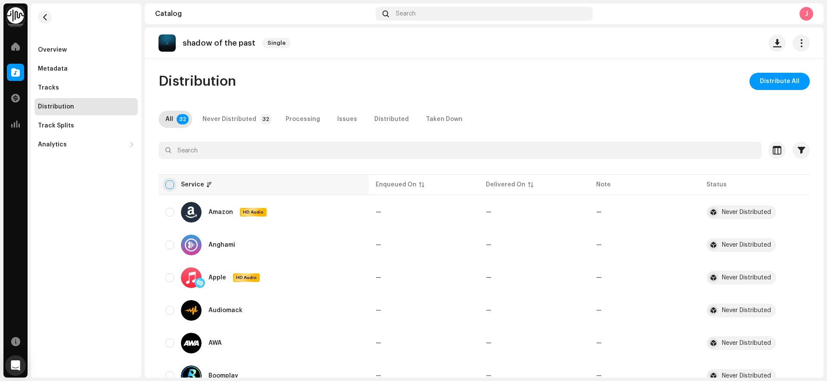
click at [166, 181] on input "checkbox" at bounding box center [169, 185] width 9 height 9
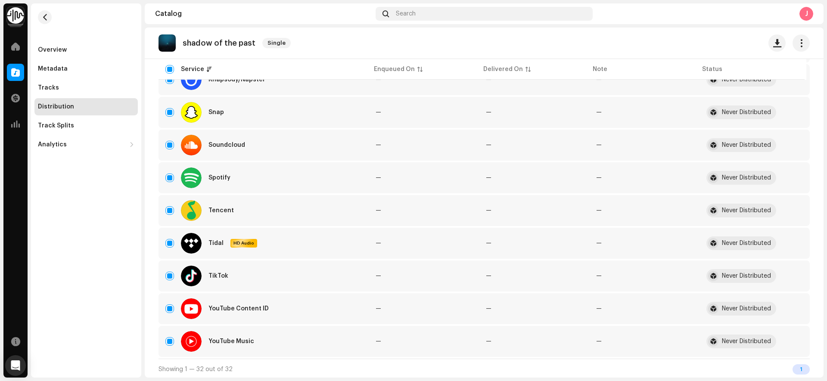
scroll to position [890, 0]
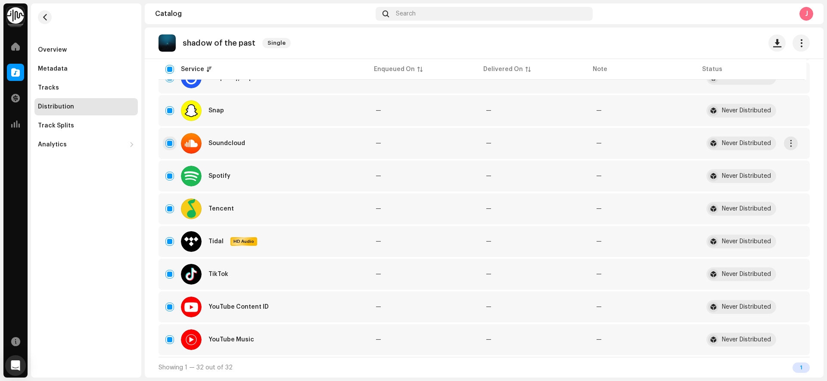
click at [168, 143] on input "Row Selected" at bounding box center [169, 143] width 9 height 9
click at [167, 310] on input "Row Selected" at bounding box center [169, 307] width 9 height 9
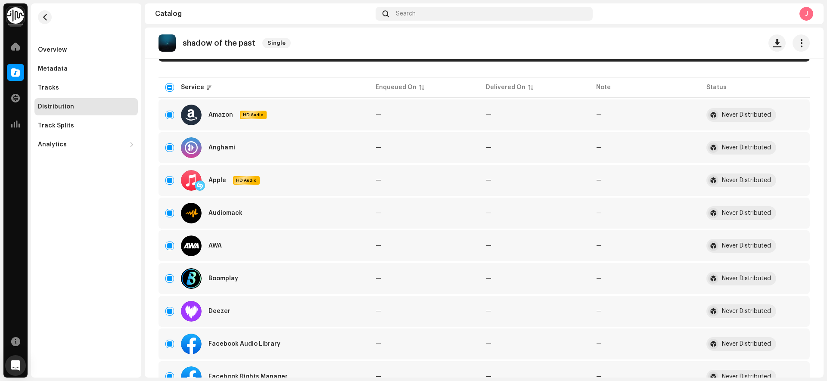
scroll to position [0, 0]
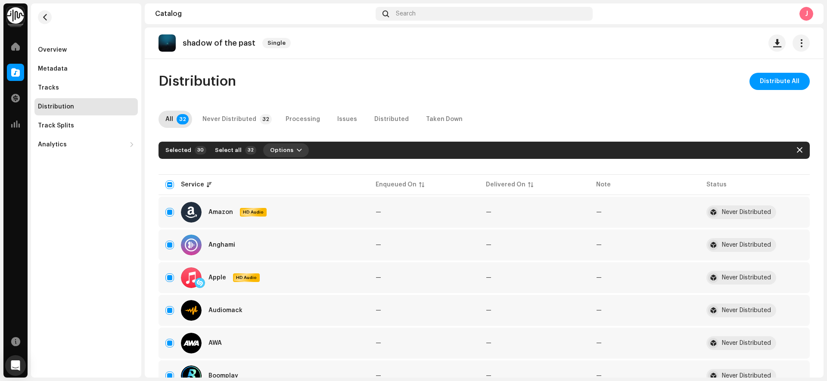
click at [287, 150] on button "Options" at bounding box center [286, 150] width 46 height 14
click at [301, 173] on div "Distribute" at bounding box center [305, 169] width 80 height 7
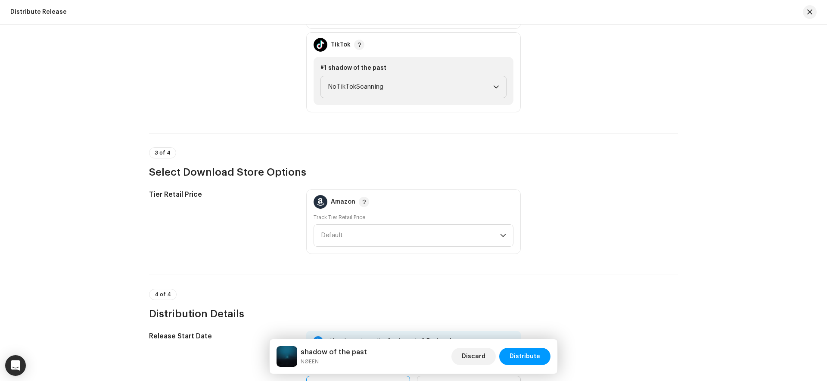
scroll to position [1051, 0]
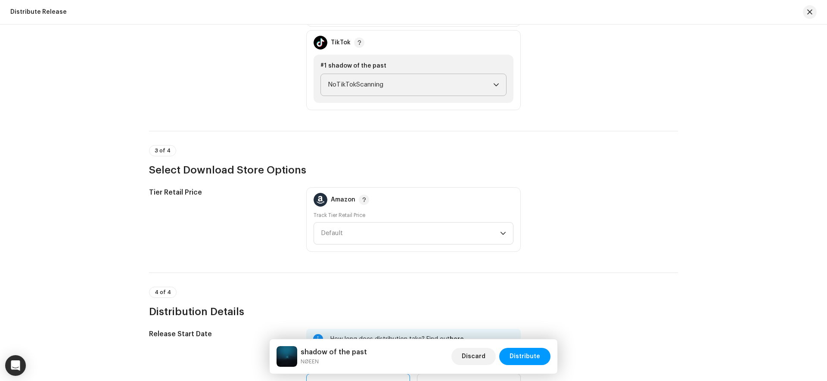
click at [391, 82] on span "NoTikTokScanning" at bounding box center [410, 85] width 165 height 22
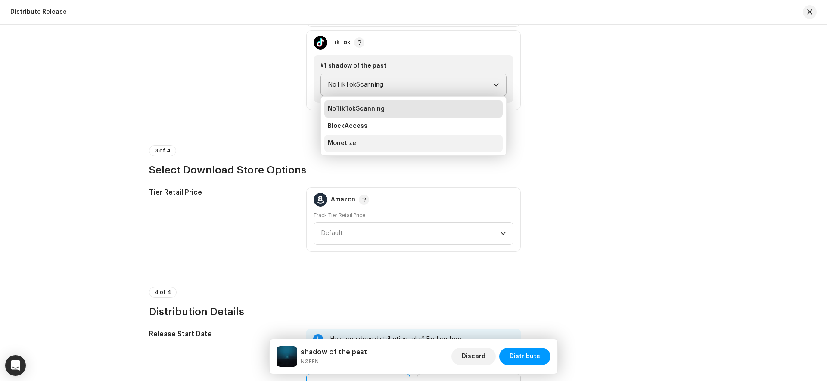
click at [356, 139] on li "Monetize" at bounding box center [413, 143] width 178 height 17
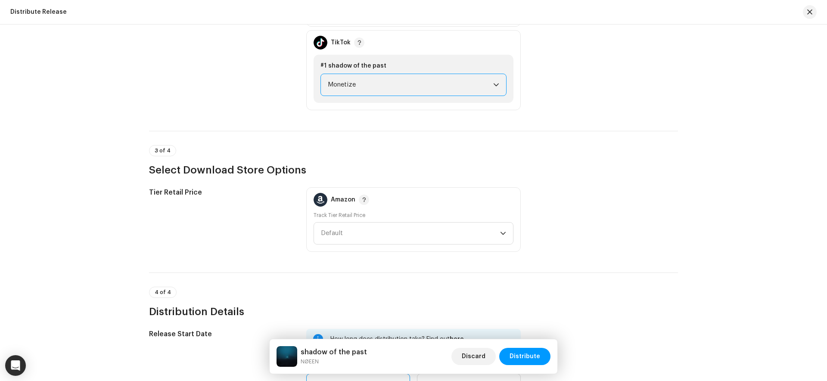
scroll to position [1225, 0]
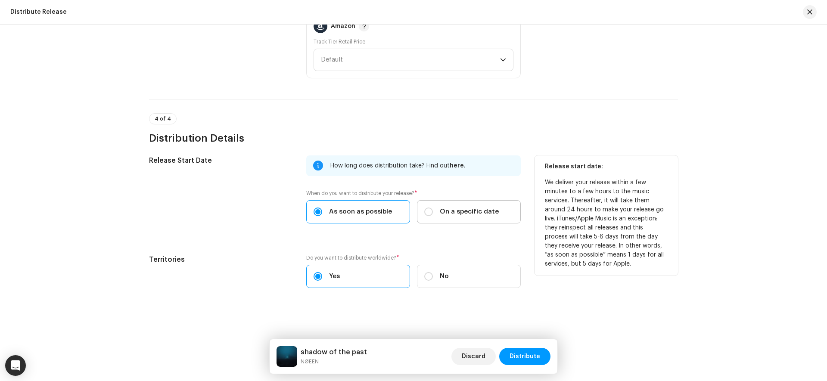
click at [490, 209] on span "On a specific date" at bounding box center [469, 211] width 59 height 9
click at [433, 209] on input "On a specific date" at bounding box center [428, 212] width 9 height 9
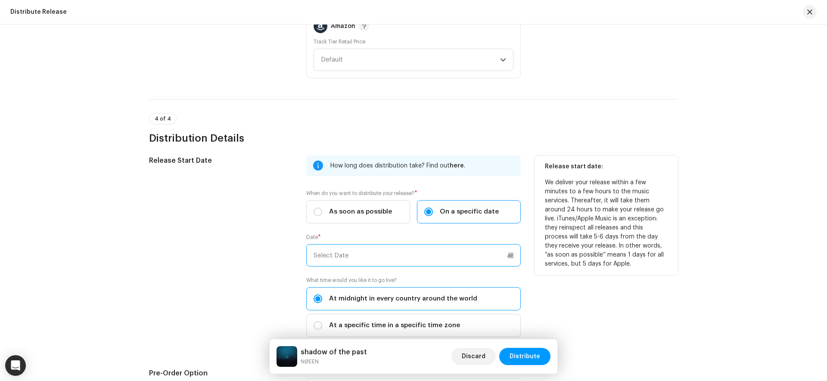
click at [488, 252] on input "text" at bounding box center [413, 255] width 215 height 22
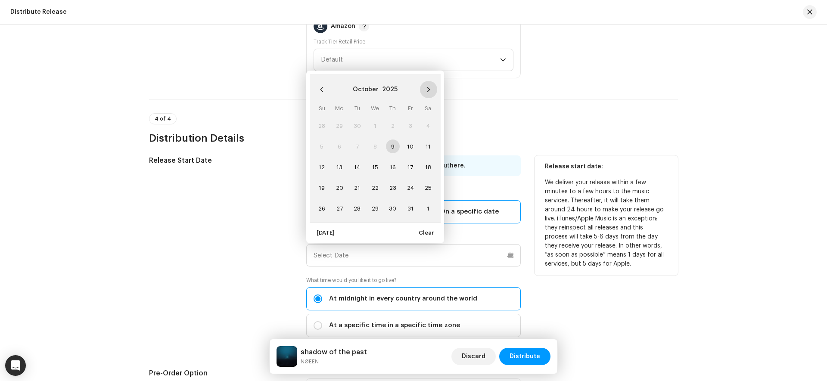
click at [430, 88] on button "Next Month" at bounding box center [428, 89] width 17 height 17
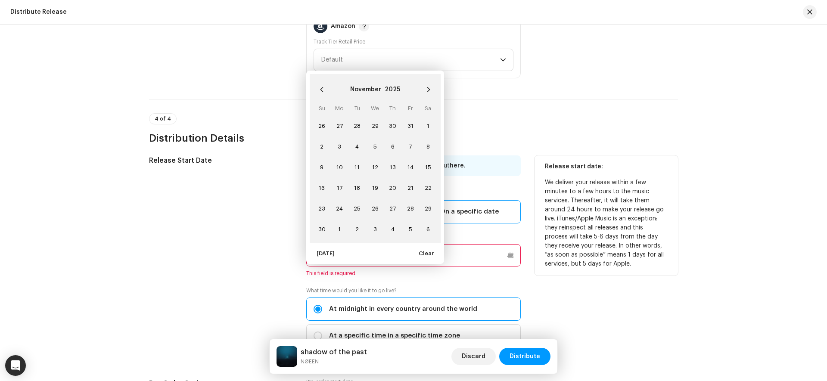
click at [430, 88] on button "Next Month" at bounding box center [428, 89] width 17 height 17
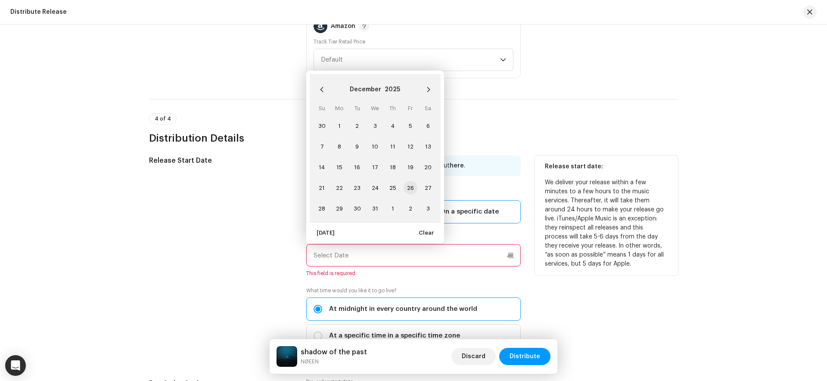
click at [407, 188] on span "26" at bounding box center [411, 188] width 14 height 14
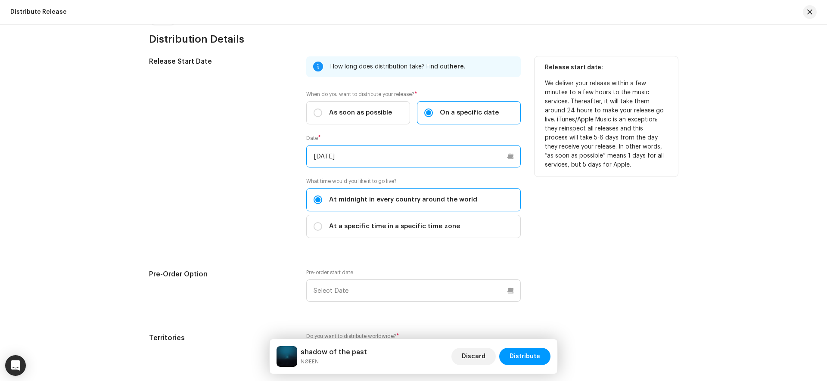
scroll to position [1377, 0]
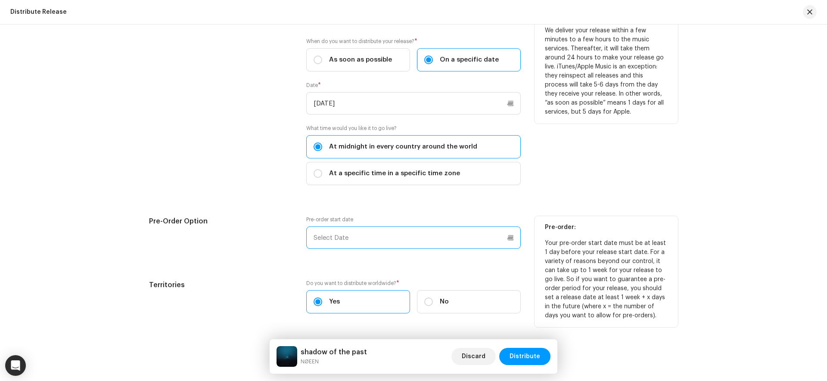
click at [420, 243] on input "text" at bounding box center [413, 238] width 215 height 22
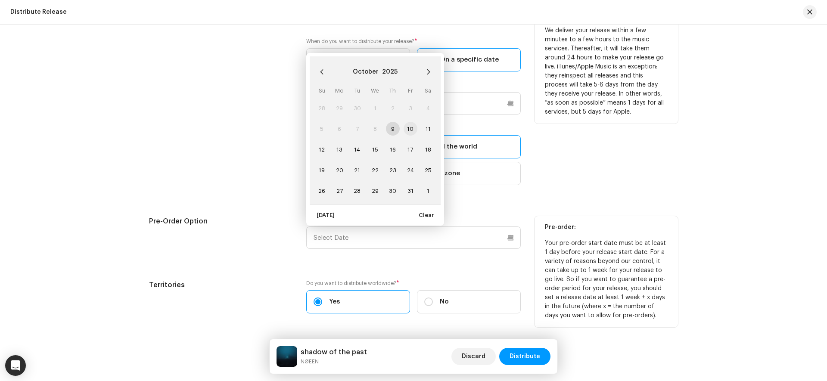
click at [407, 132] on span "10" at bounding box center [411, 129] width 14 height 14
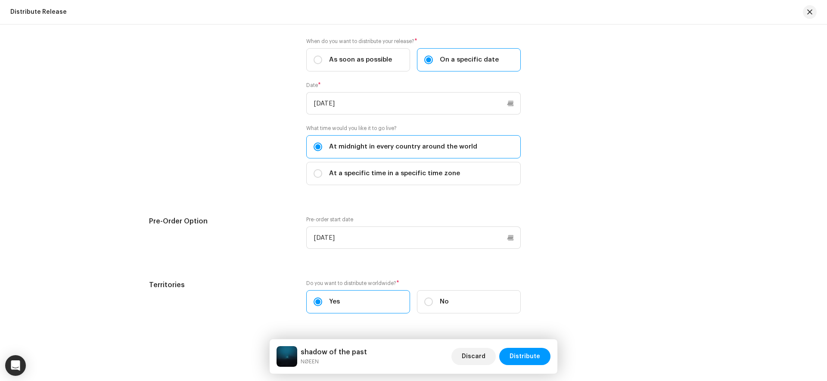
click at [716, 214] on div "Distribute Release Complete the following to distribute your release to selecte…" at bounding box center [413, 203] width 827 height 357
click at [532, 357] on span "Distribute" at bounding box center [525, 356] width 31 height 17
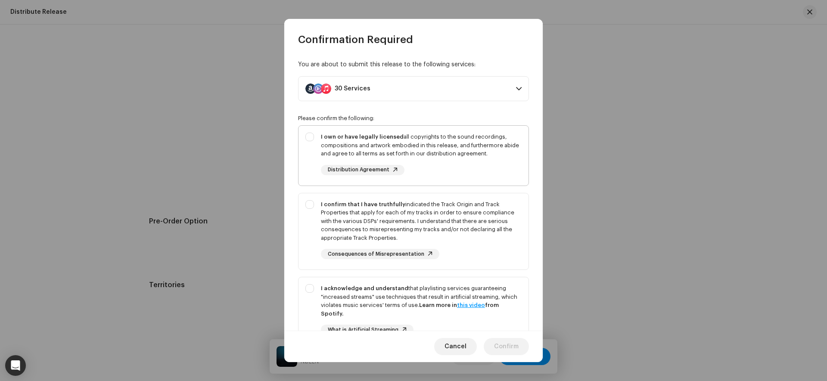
click at [495, 134] on div "I own or have legally licensed all copyrights to the sound recordings, composit…" at bounding box center [421, 145] width 201 height 25
click at [517, 207] on div "I confirm that I have truthfully indicated the Track Origin and Track Propertie…" at bounding box center [421, 221] width 201 height 42
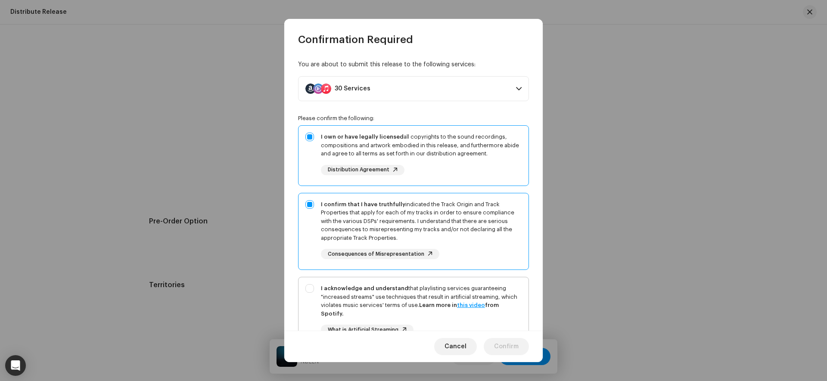
click at [520, 297] on div "I acknowledge and understand that playlisting services guaranteeing "increased …" at bounding box center [414, 316] width 230 height 78
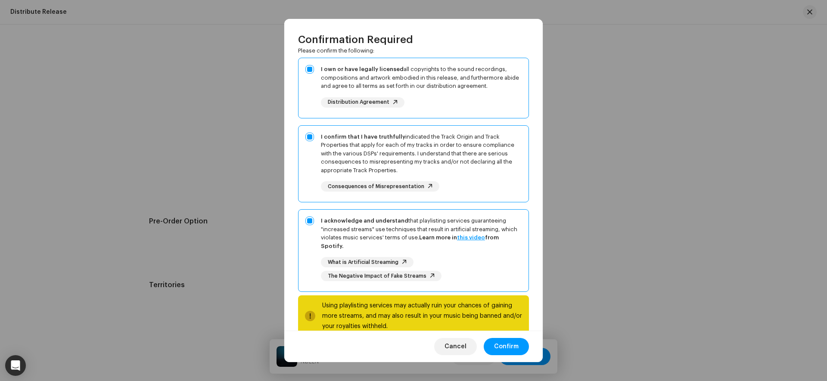
scroll to position [87, 0]
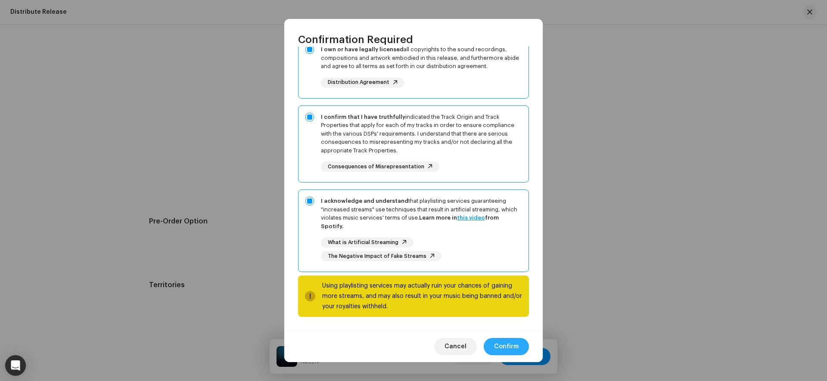
click at [510, 346] on span "Confirm" at bounding box center [506, 346] width 25 height 17
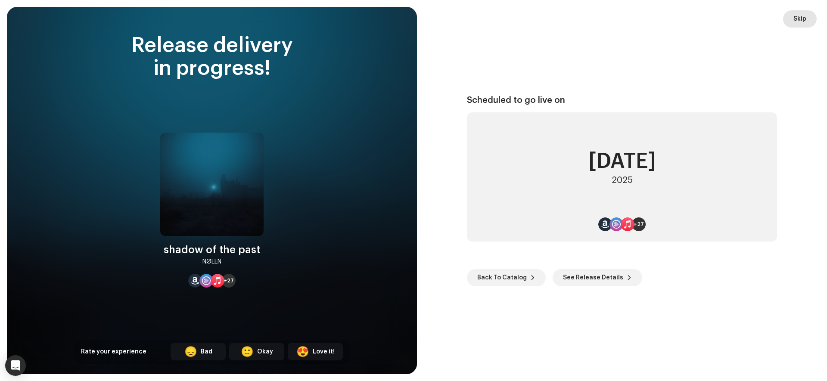
click at [800, 22] on span "Skip" at bounding box center [800, 18] width 13 height 17
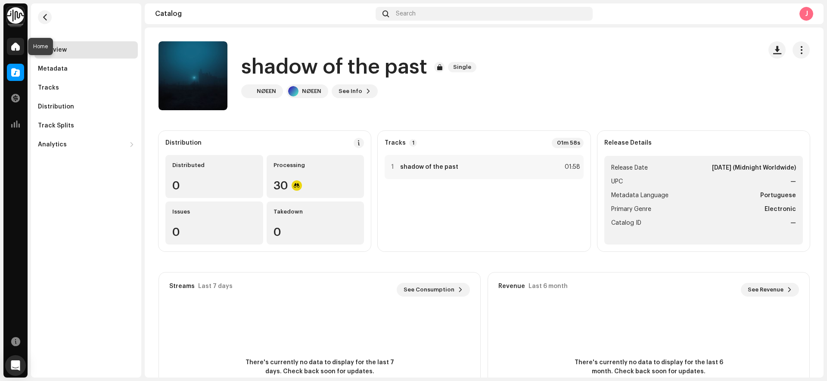
click at [15, 47] on span at bounding box center [15, 46] width 9 height 7
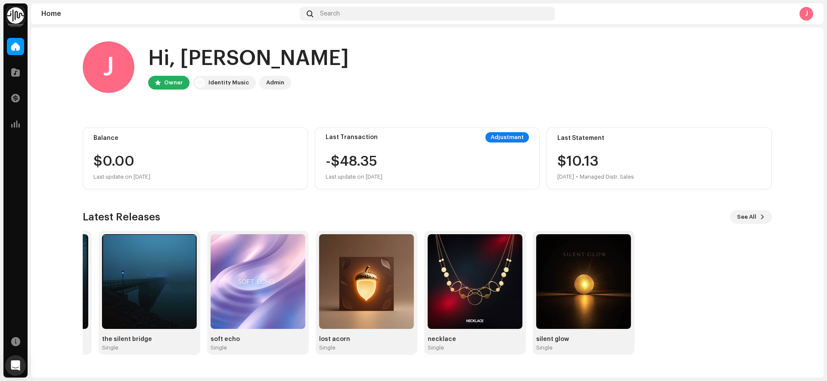
drag, startPoint x: 748, startPoint y: 259, endPoint x: 0, endPoint y: 173, distance: 752.9
click at [0, 173] on div "Josiki Records Home Catalog Transactions Analytics Resources Home Search J J Hi…" at bounding box center [413, 190] width 827 height 381
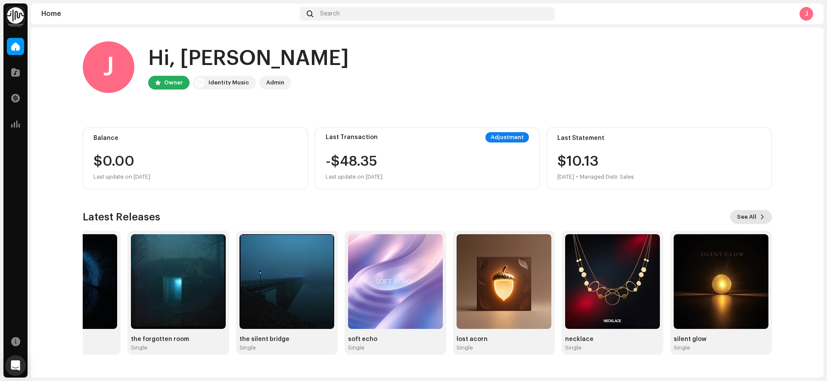
click at [744, 214] on span "See All" at bounding box center [746, 217] width 19 height 17
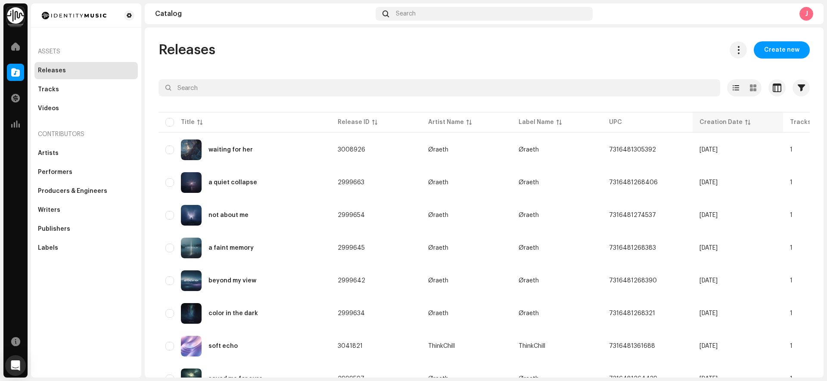
click at [711, 121] on div "Creation Date" at bounding box center [721, 122] width 43 height 9
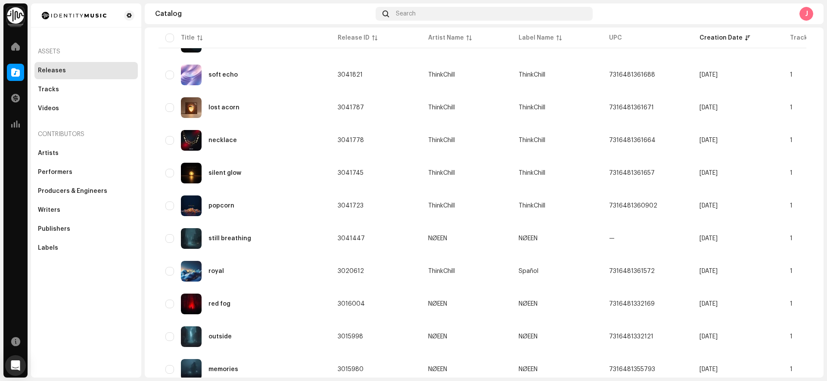
scroll to position [271, 0]
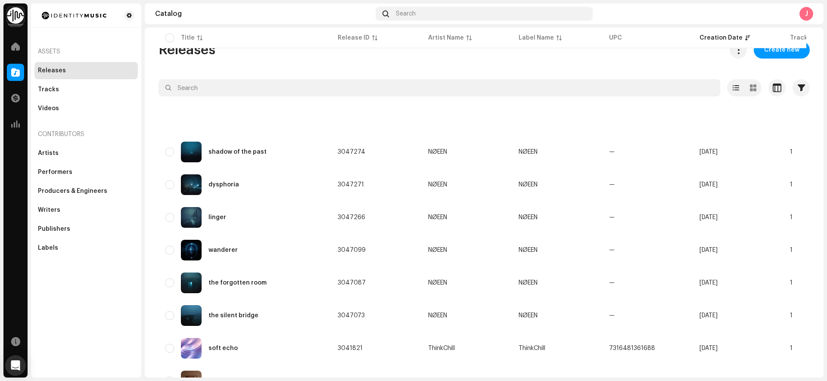
scroll to position [271, 0]
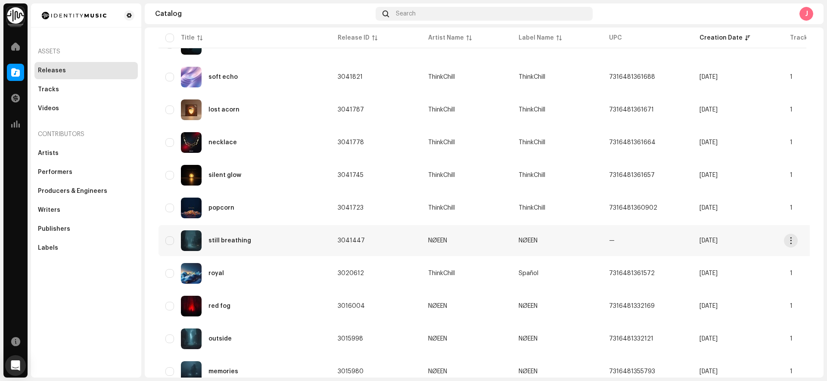
click at [222, 239] on div "still breathing" at bounding box center [230, 241] width 43 height 6
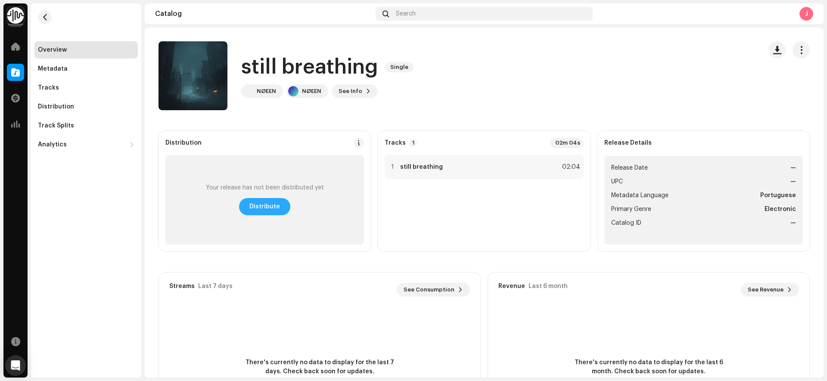
click at [276, 208] on span "Distribute" at bounding box center [264, 206] width 31 height 17
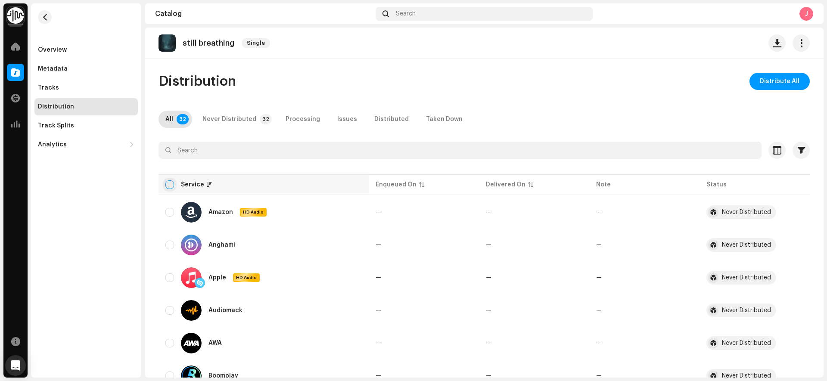
click at [171, 187] on input "checkbox" at bounding box center [169, 185] width 9 height 9
checkbox input "true"
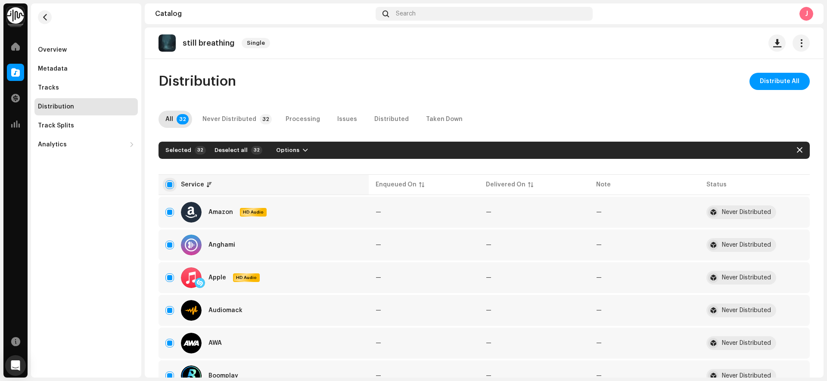
checkbox input "true"
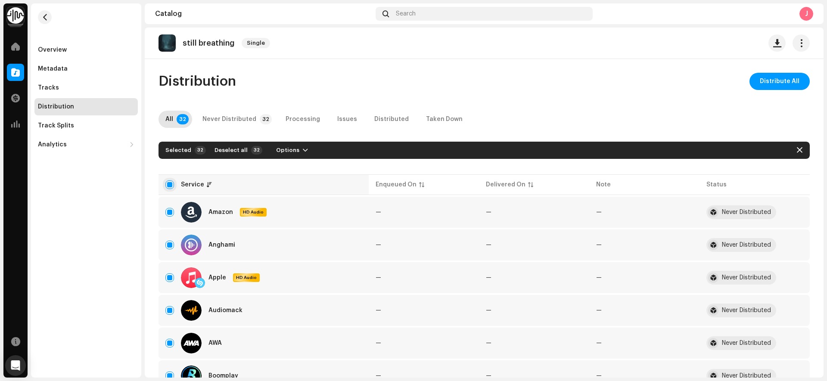
checkbox input "true"
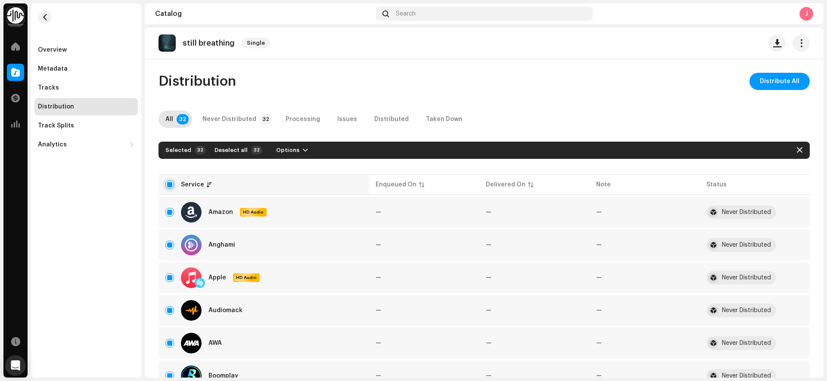
checkbox input "true"
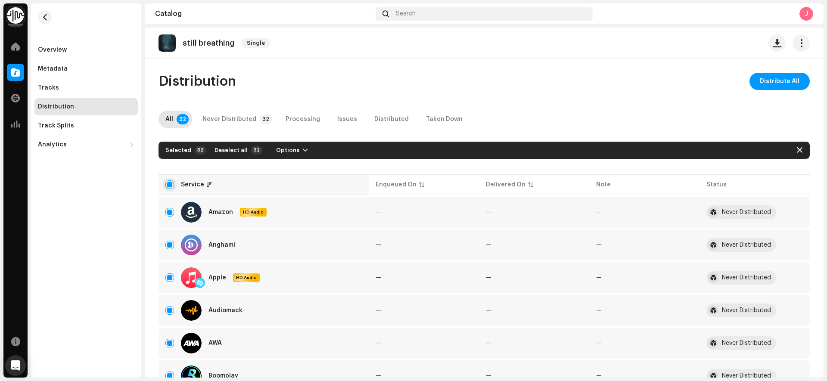
checkbox input "true"
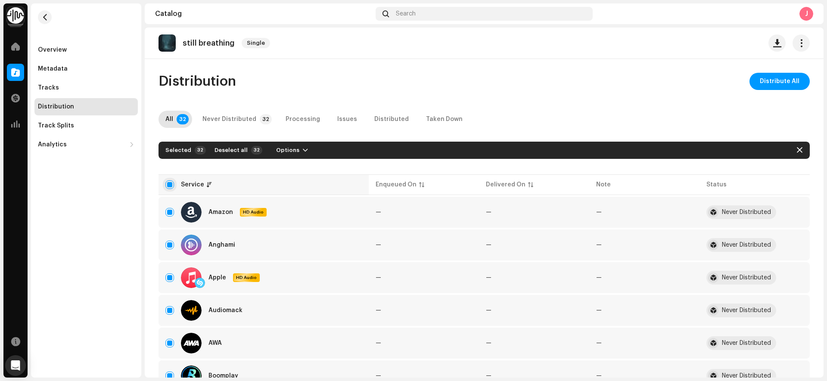
checkbox input "true"
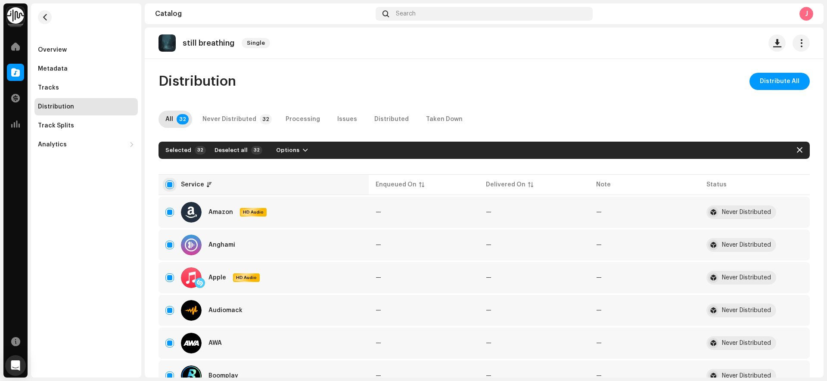
checkbox input "true"
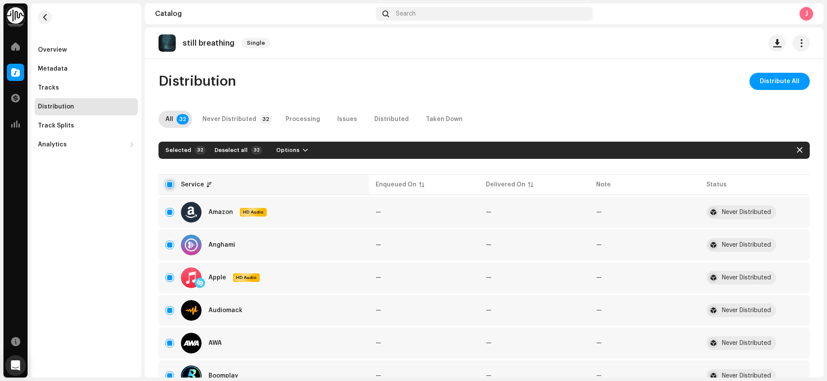
checkbox input "true"
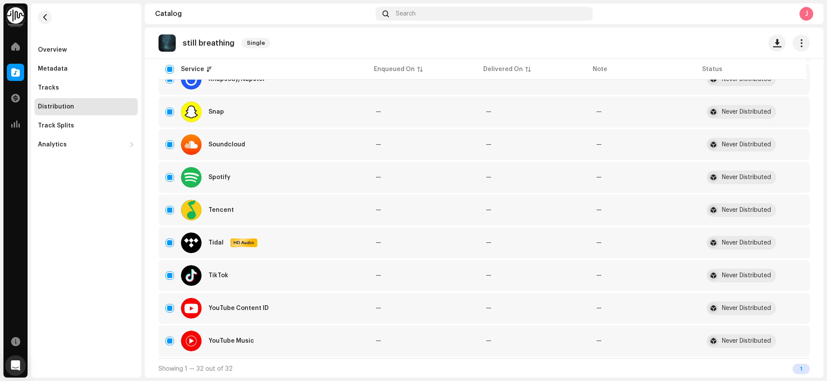
scroll to position [890, 0]
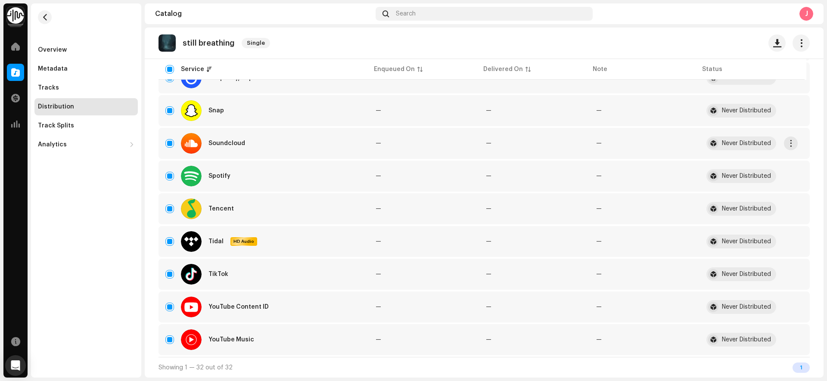
click at [168, 137] on div "Soundcloud" at bounding box center [263, 143] width 196 height 21
click at [169, 141] on input "Row Selected" at bounding box center [169, 143] width 9 height 9
checkbox input "false"
click at [168, 304] on input "Row Selected" at bounding box center [169, 307] width 9 height 9
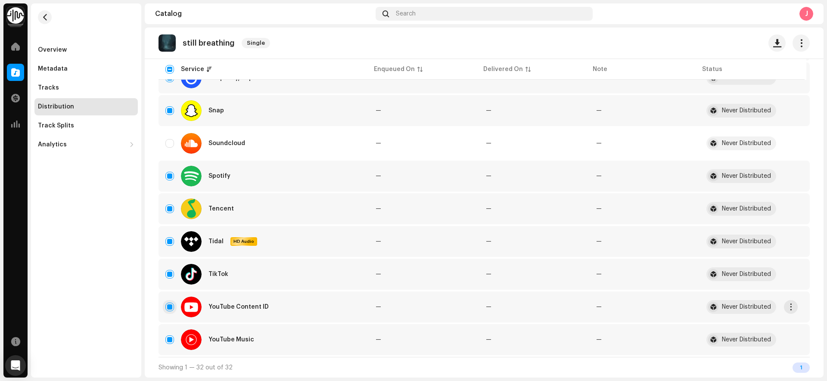
checkbox input "false"
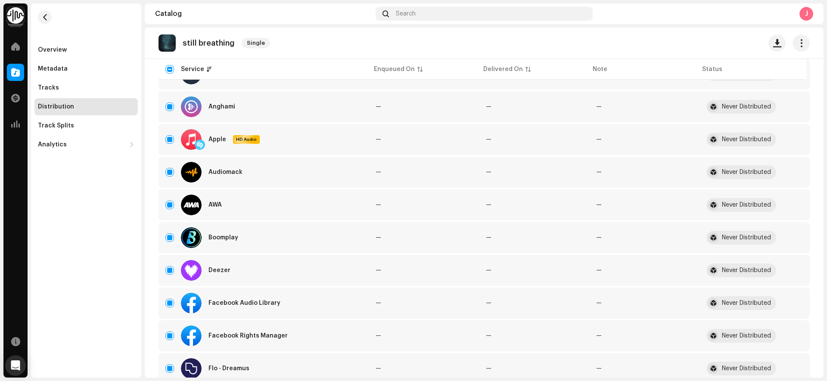
scroll to position [0, 0]
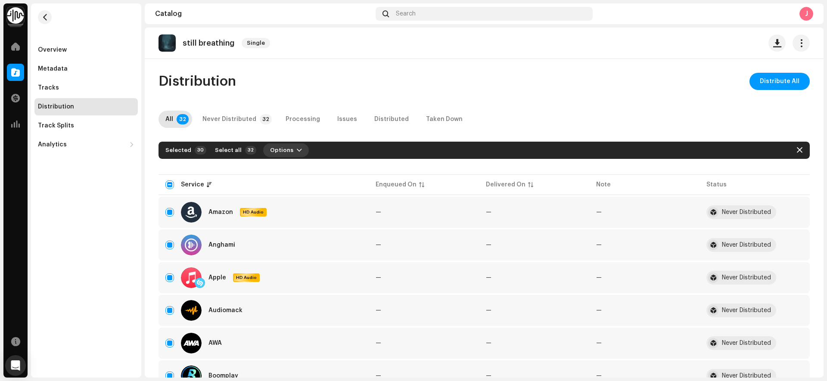
click at [300, 152] on button "Options" at bounding box center [286, 150] width 46 height 14
click at [300, 165] on div "Distribute" at bounding box center [305, 169] width 87 height 17
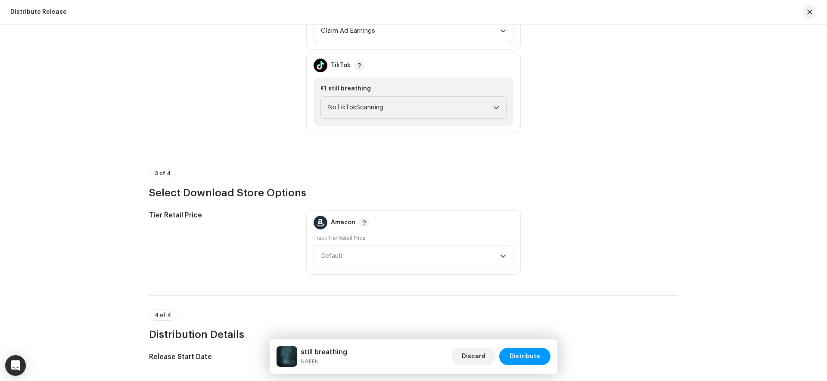
scroll to position [1079, 0]
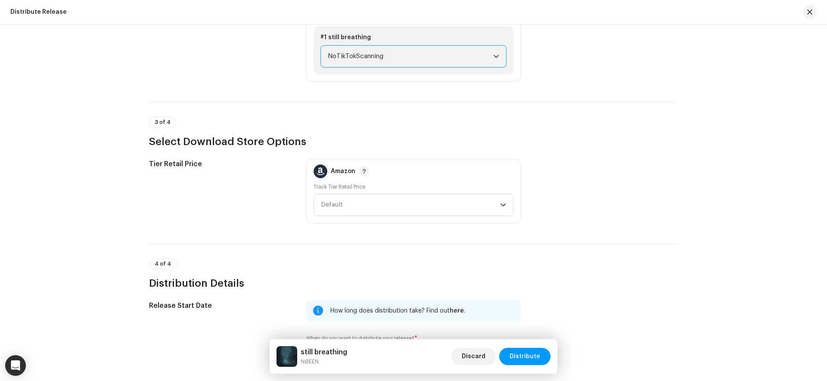
click at [422, 59] on span "NoTikTokScanning" at bounding box center [410, 57] width 165 height 22
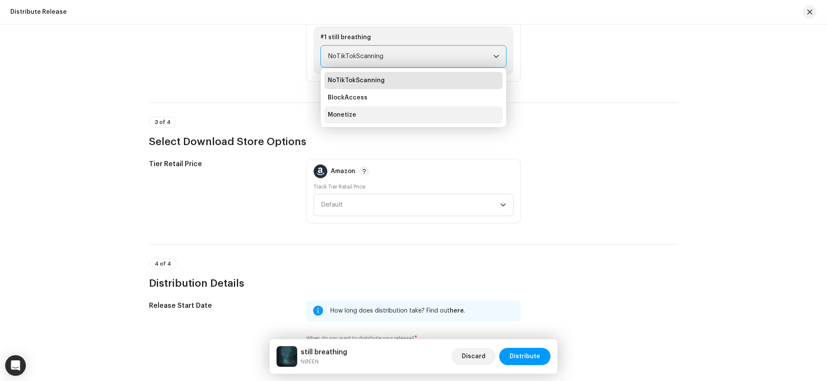
click at [351, 114] on span "Monetize" at bounding box center [342, 115] width 28 height 9
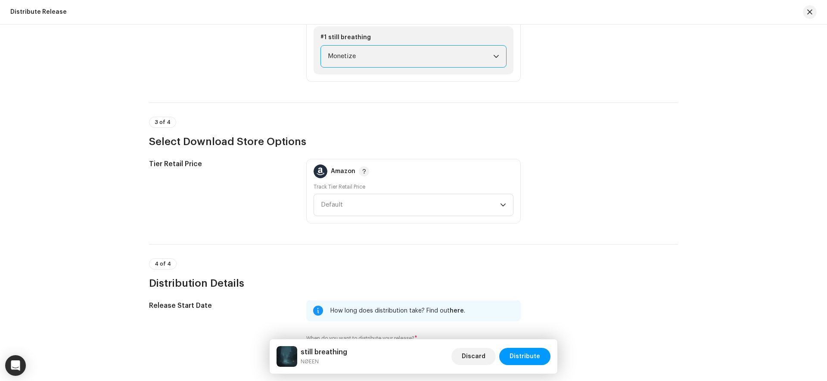
scroll to position [1225, 0]
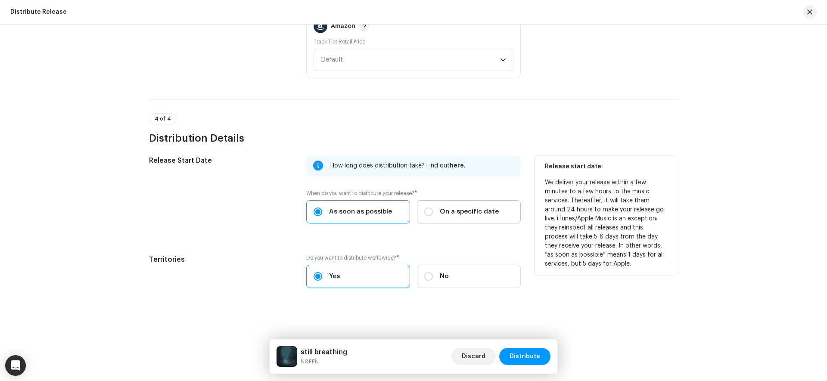
click at [484, 213] on span "On a specific date" at bounding box center [469, 211] width 59 height 9
click at [433, 213] on input "On a specific date" at bounding box center [428, 212] width 9 height 9
radio input "true"
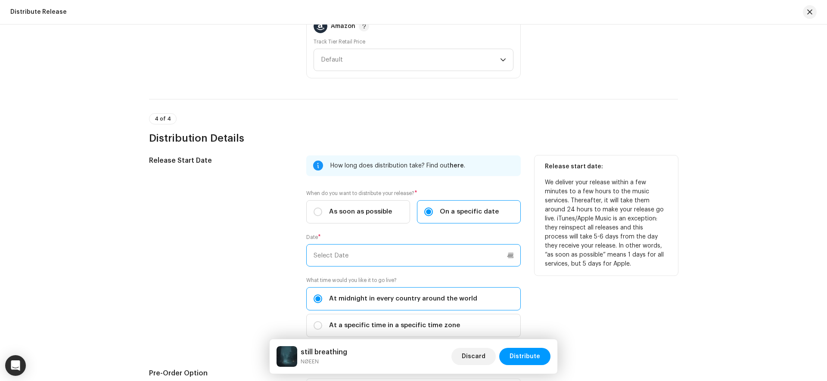
click at [462, 251] on input "text" at bounding box center [413, 255] width 215 height 22
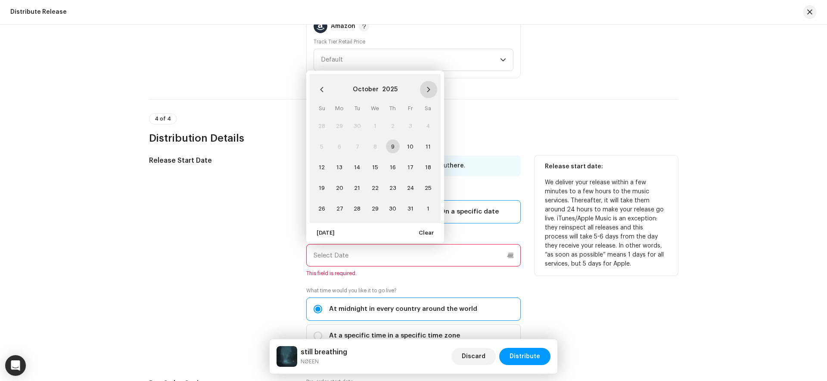
click at [422, 86] on button "Next Month" at bounding box center [428, 89] width 17 height 17
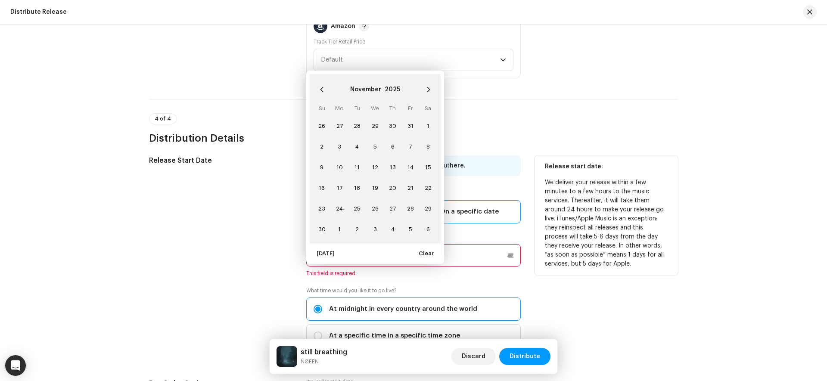
click at [422, 86] on button "Next Month" at bounding box center [428, 89] width 17 height 17
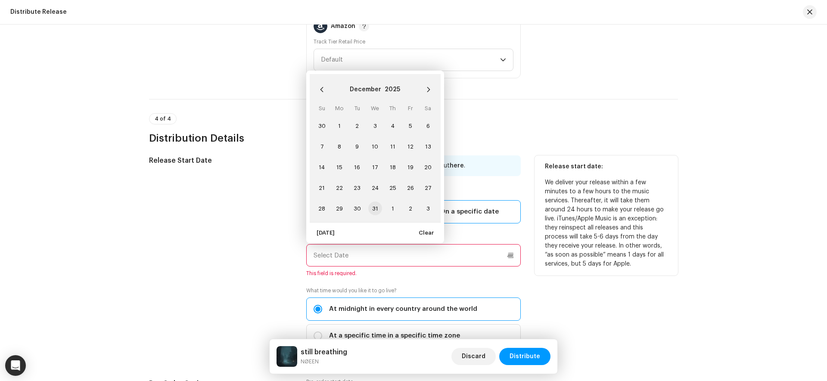
click at [373, 209] on span "31" at bounding box center [375, 209] width 14 height 14
type input "[DATE]"
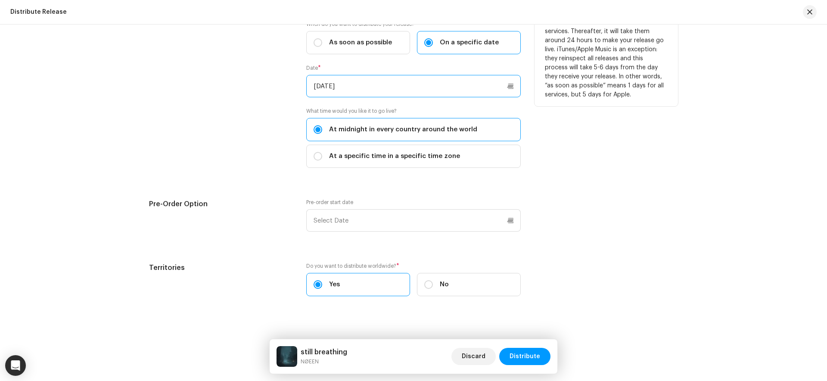
scroll to position [1402, 0]
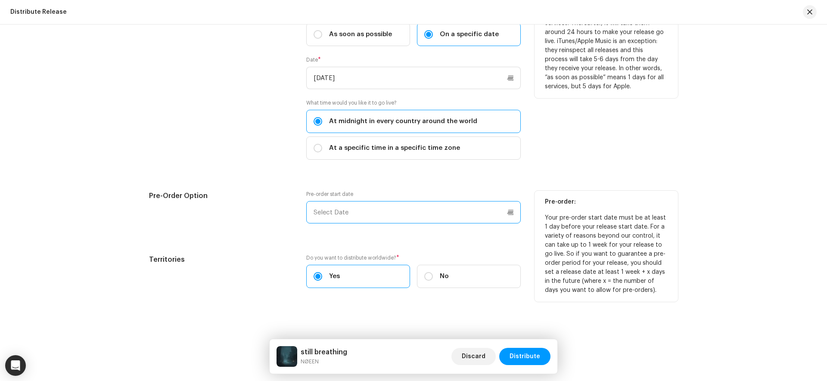
click at [464, 213] on input "text" at bounding box center [413, 212] width 215 height 22
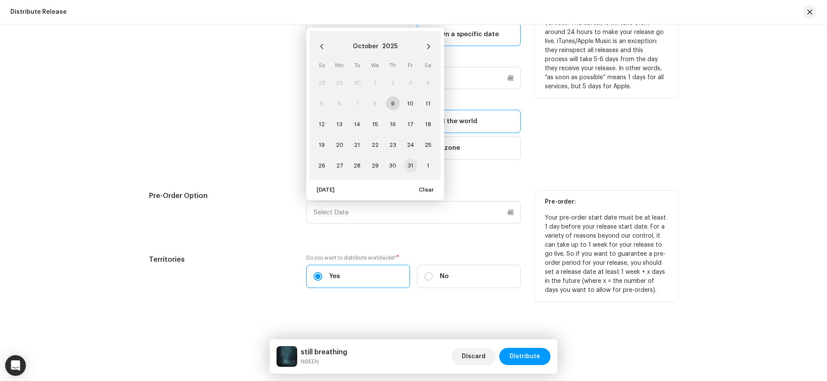
click at [405, 166] on span "31" at bounding box center [411, 166] width 14 height 14
type input "[DATE]"
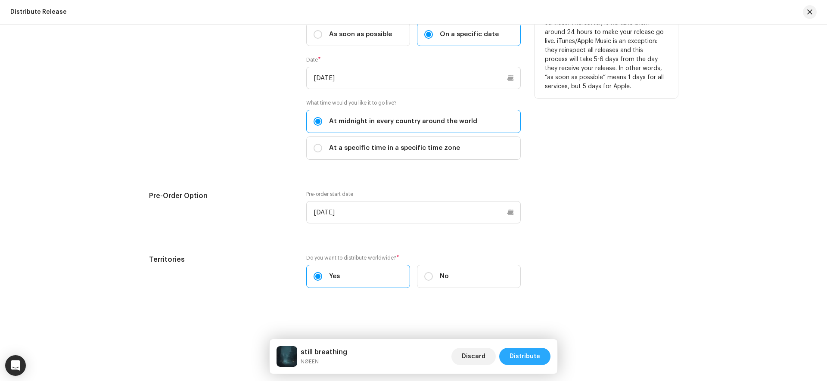
click at [534, 353] on span "Distribute" at bounding box center [525, 356] width 31 height 17
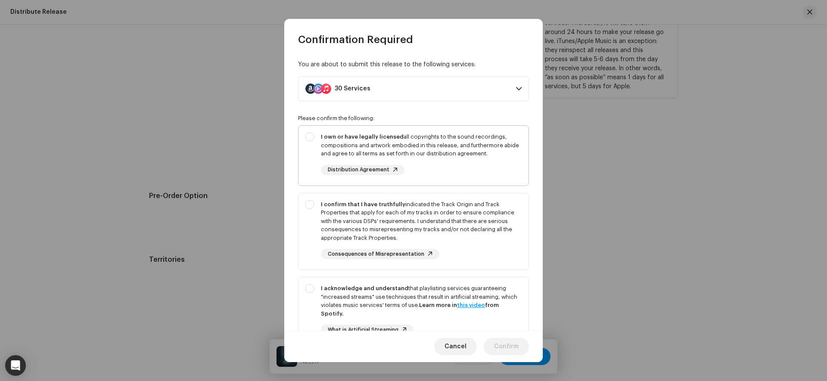
click at [440, 134] on div "I own or have legally licensed all copyrights to the sound recordings, composit…" at bounding box center [421, 145] width 201 height 25
checkbox input "true"
click at [509, 218] on div "I confirm that I have truthfully indicated the Track Origin and Track Propertie…" at bounding box center [421, 221] width 201 height 42
checkbox input "true"
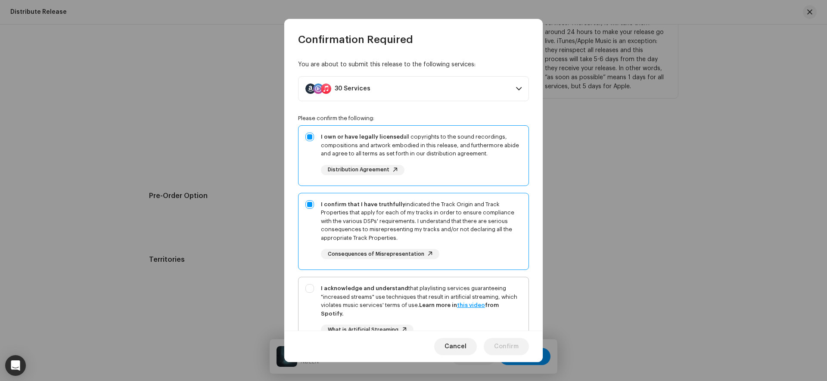
click at [514, 284] on div "I acknowledge and understand that playlisting services guaranteeing "increased …" at bounding box center [421, 301] width 201 height 34
checkbox input "true"
click at [514, 347] on span "Confirm" at bounding box center [506, 346] width 25 height 17
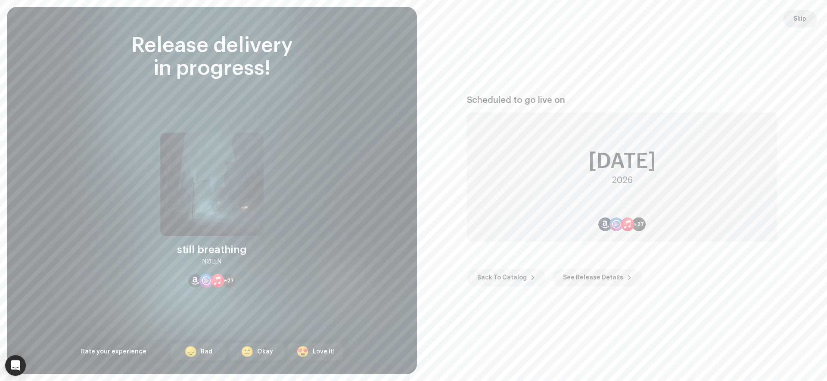
click at [797, 22] on span "Skip" at bounding box center [800, 18] width 13 height 17
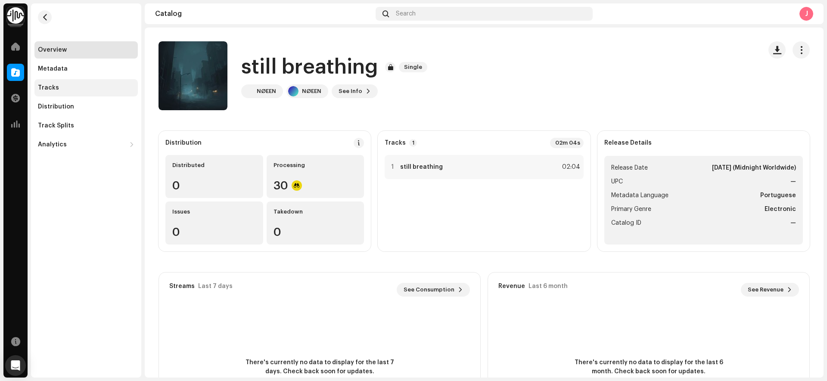
click at [77, 79] on div "Tracks" at bounding box center [85, 87] width 103 height 17
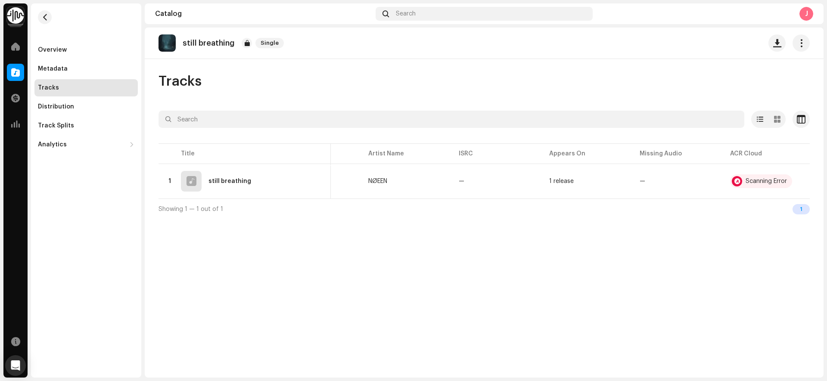
scroll to position [0, 64]
click at [14, 44] on span at bounding box center [15, 46] width 9 height 7
